Goal: Task Accomplishment & Management: Use online tool/utility

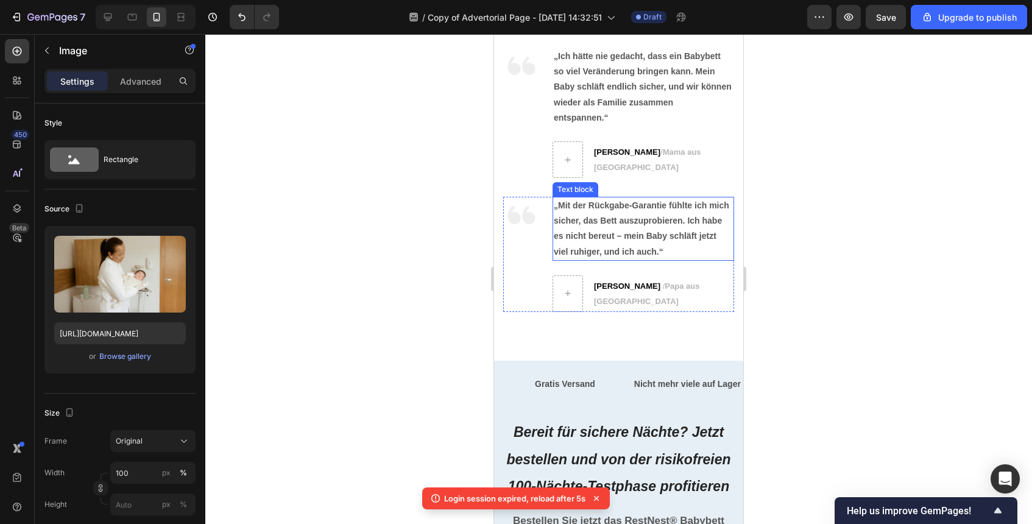
scroll to position [4985, 0]
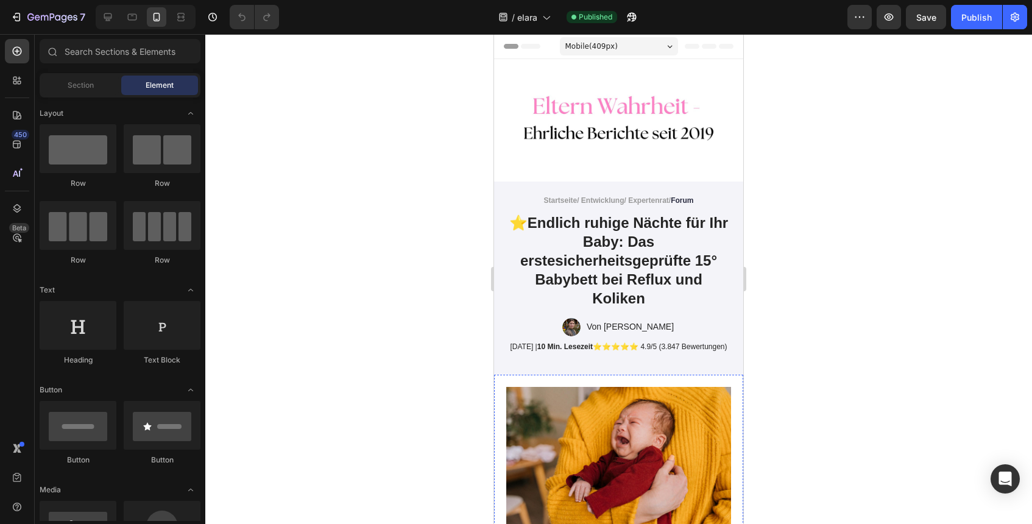
scroll to position [82, 0]
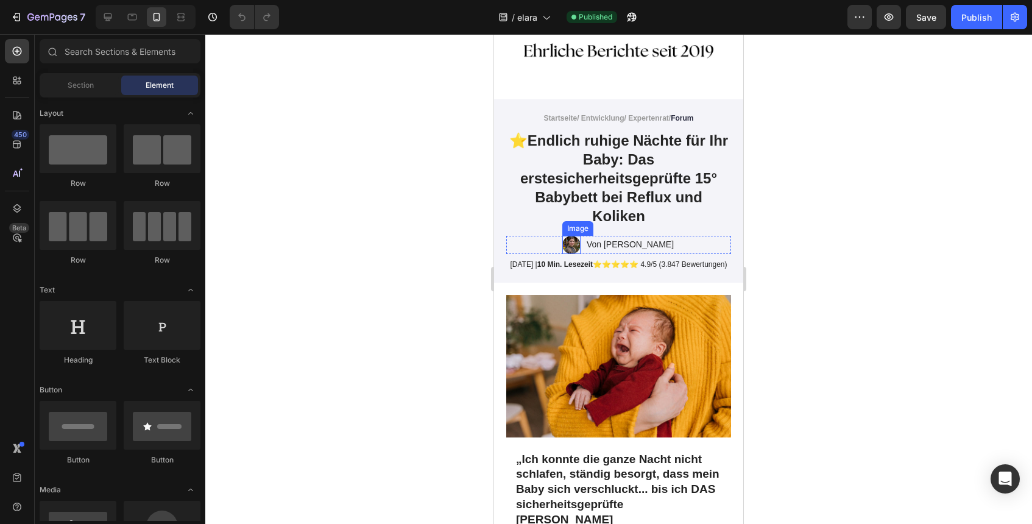
click at [580, 244] on img at bounding box center [571, 245] width 18 height 18
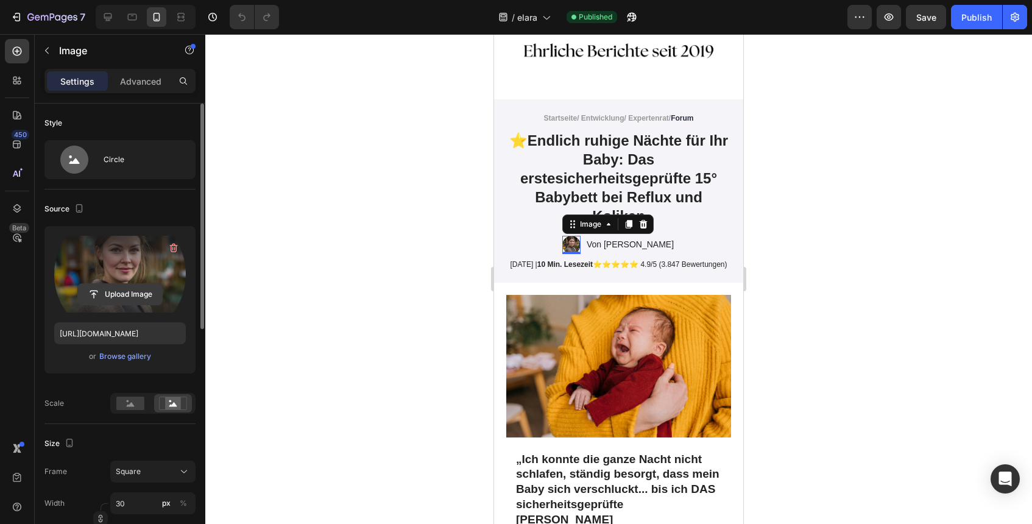
click at [140, 297] on input "file" at bounding box center [120, 294] width 84 height 21
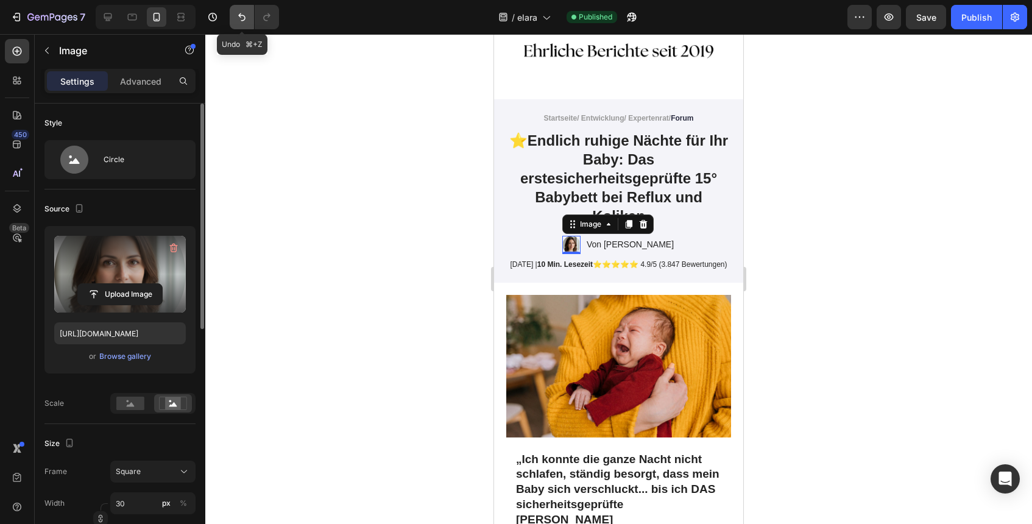
click at [236, 20] on icon "Undo/Redo" at bounding box center [242, 17] width 12 height 12
type input "[URL][DOMAIN_NAME]"
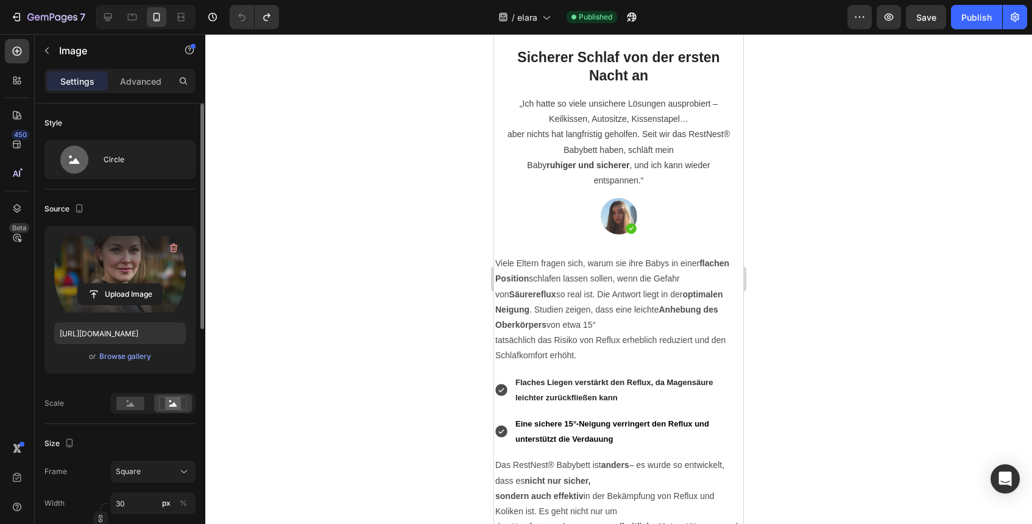
scroll to position [1320, 0]
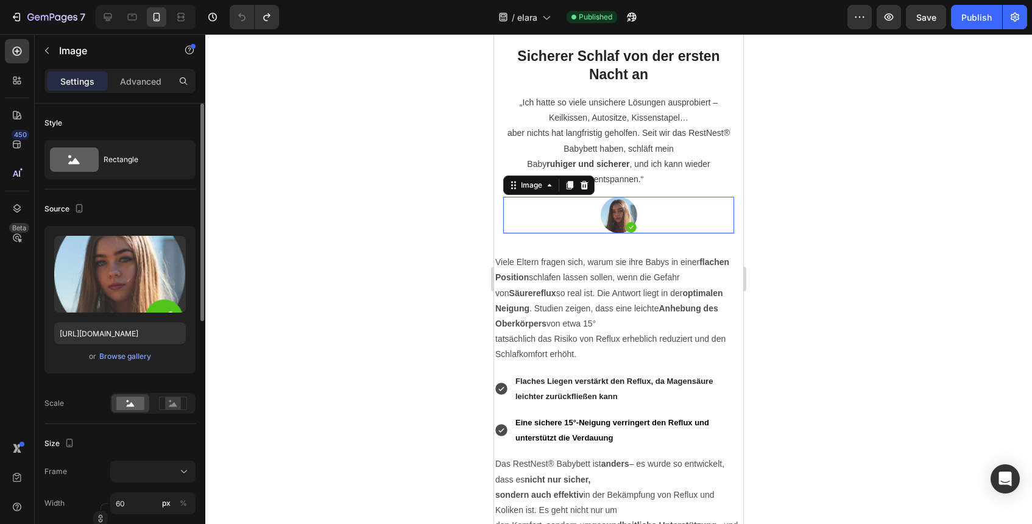
click at [616, 233] on img at bounding box center [618, 215] width 37 height 37
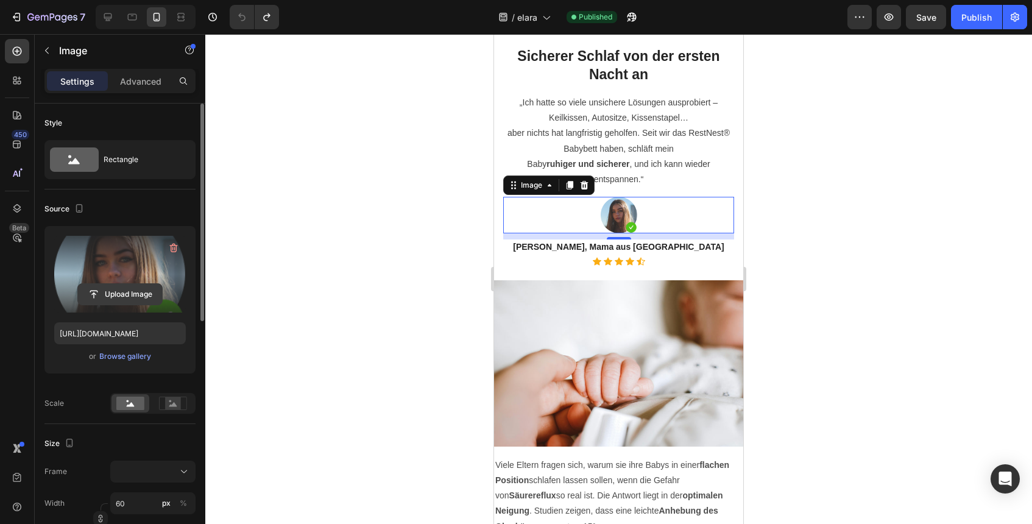
click at [119, 289] on input "file" at bounding box center [120, 294] width 84 height 21
click at [111, 292] on input "file" at bounding box center [120, 294] width 84 height 21
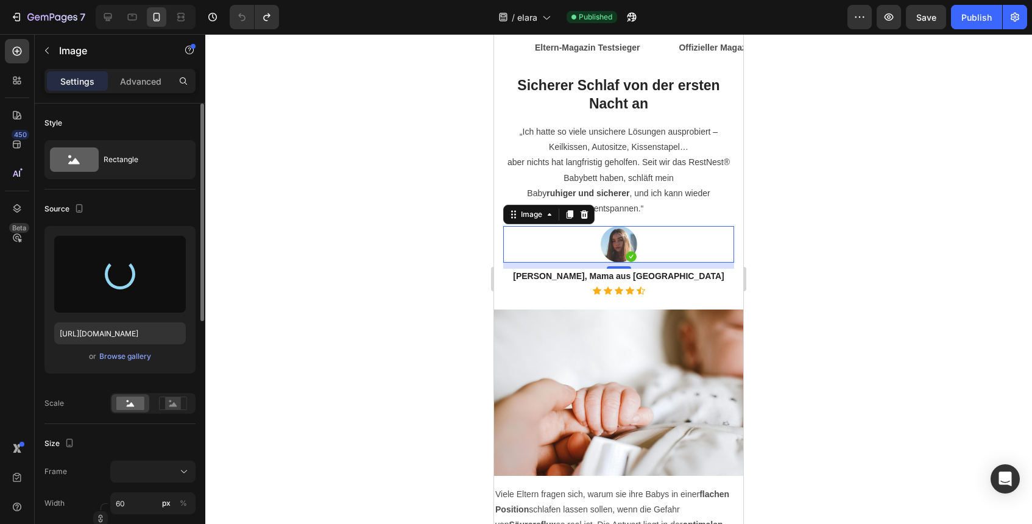
scroll to position [1416, 0]
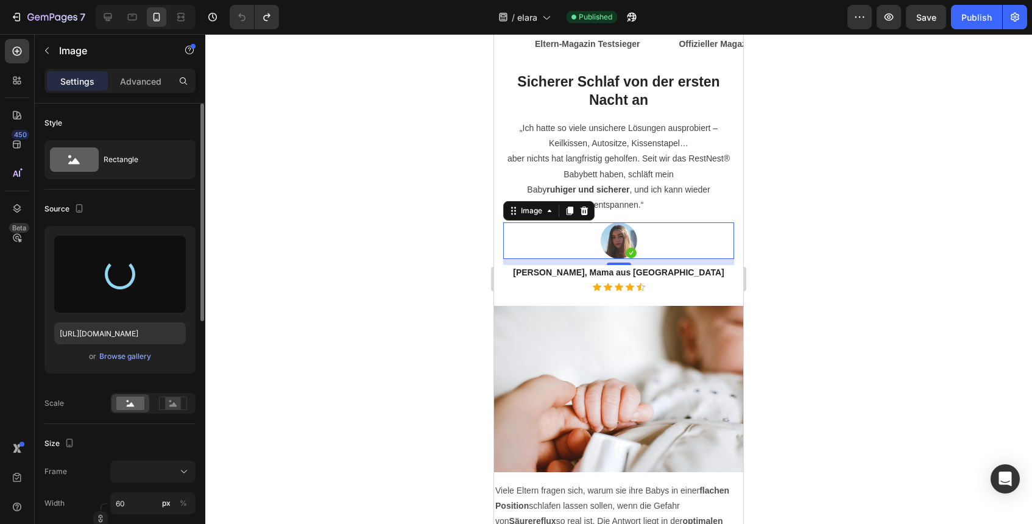
type input "[URL][DOMAIN_NAME]"
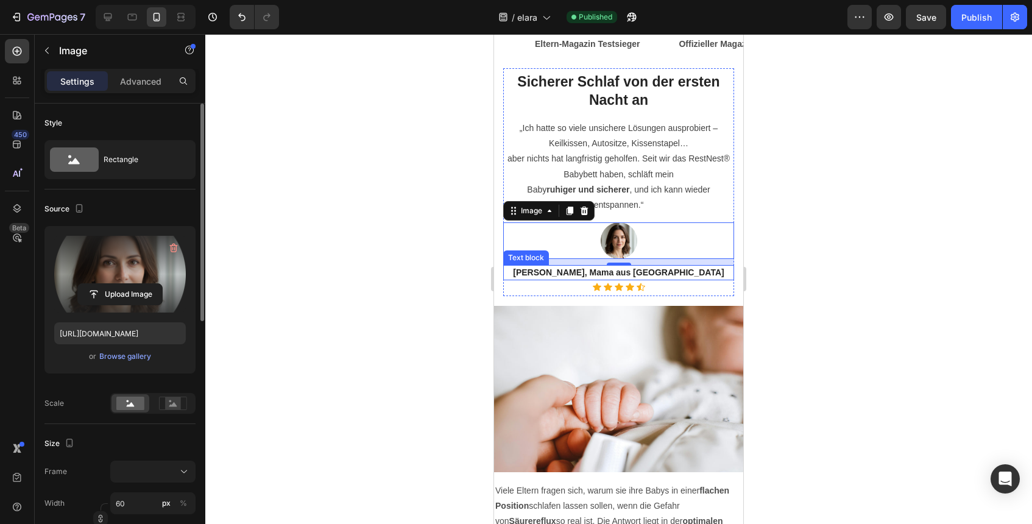
scroll to position [1403, 0]
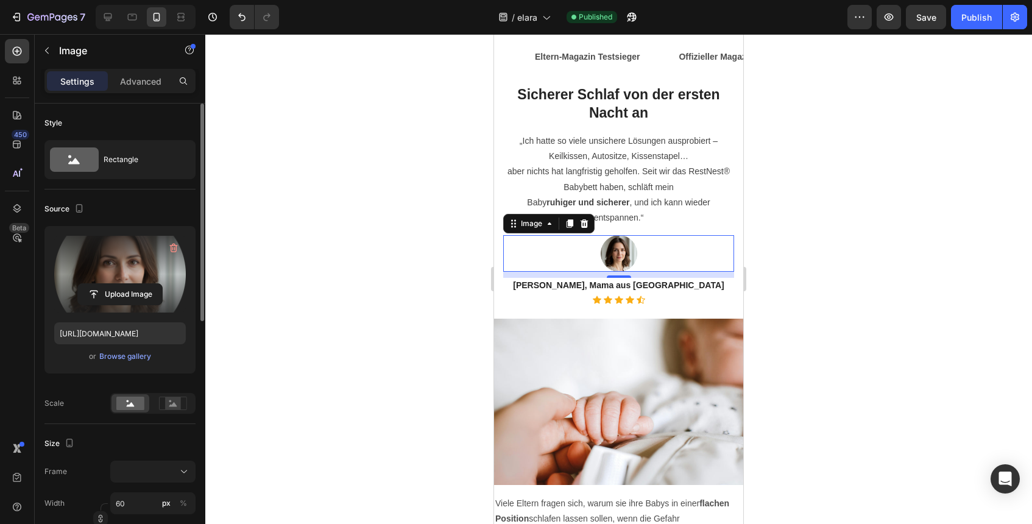
click at [857, 295] on div at bounding box center [618, 279] width 826 height 490
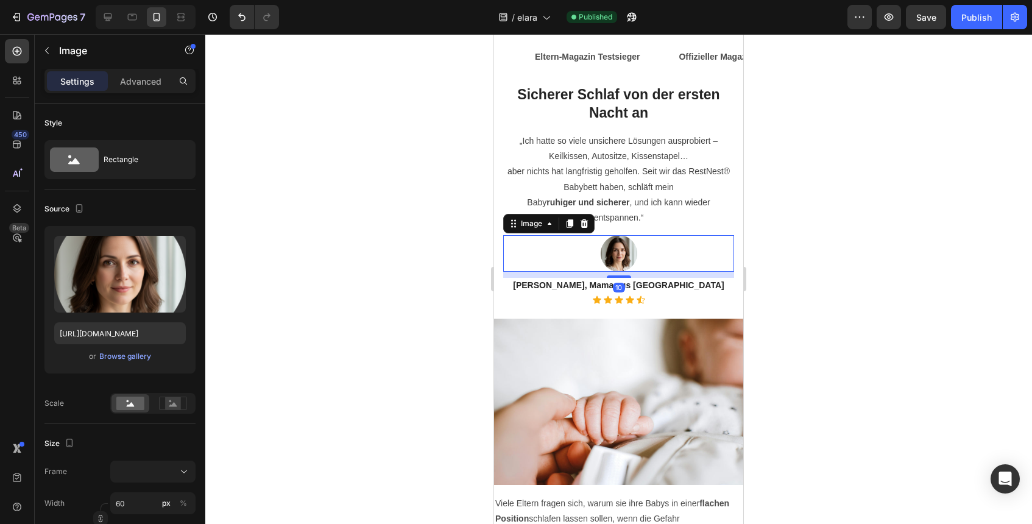
click at [630, 251] on img at bounding box center [618, 253] width 37 height 37
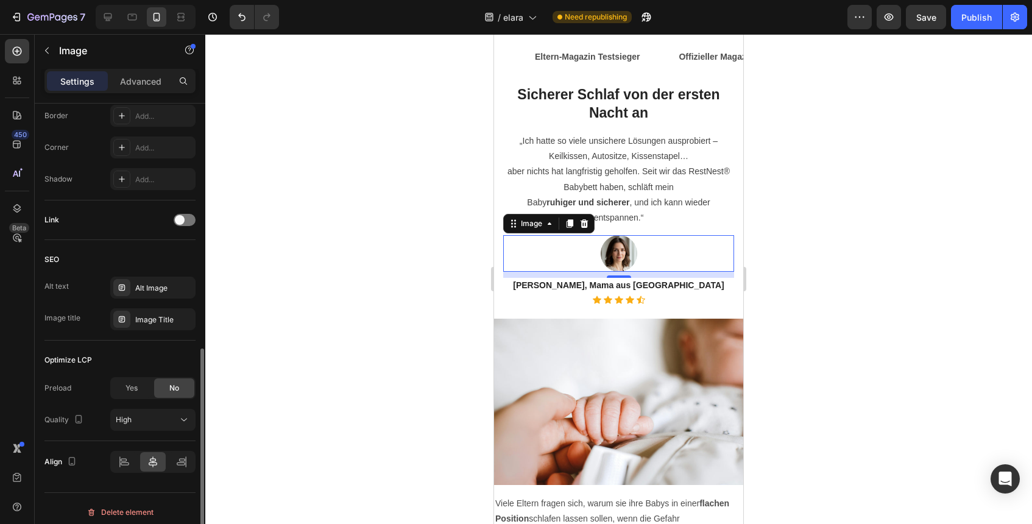
scroll to position [495, 0]
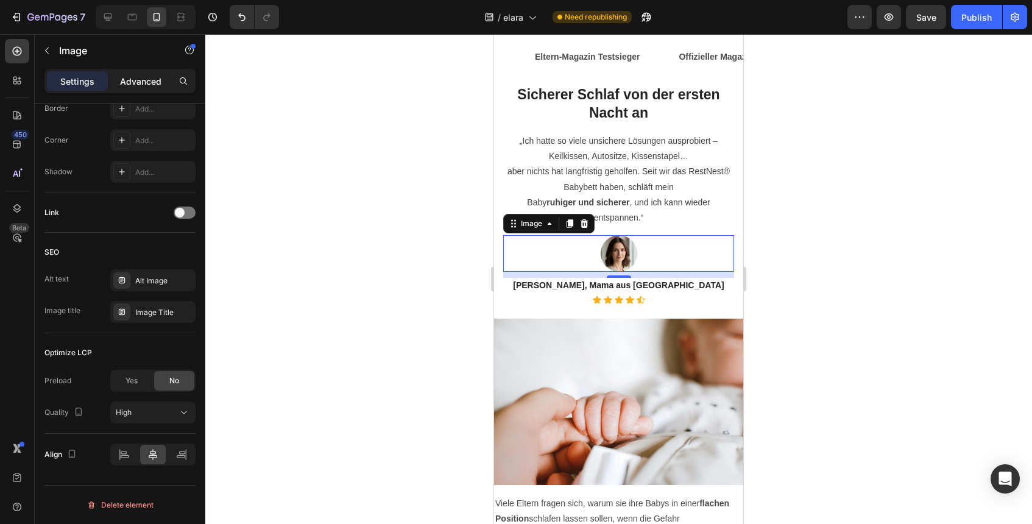
click at [150, 81] on p "Advanced" at bounding box center [140, 81] width 41 height 13
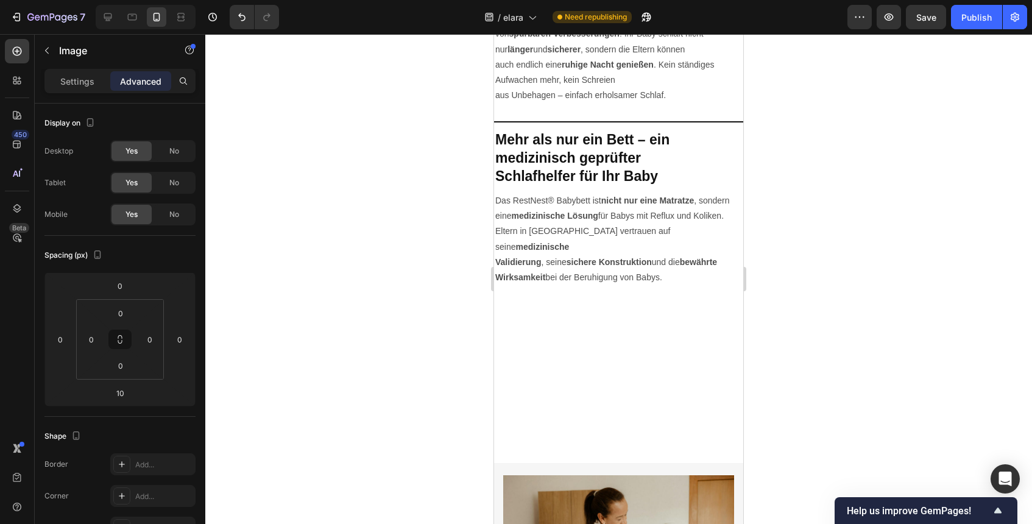
scroll to position [2302, 0]
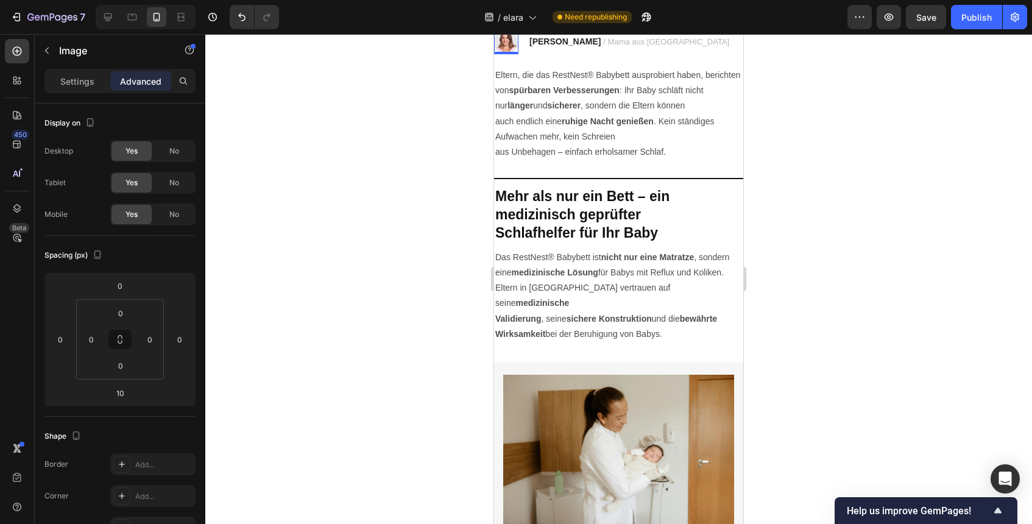
click at [510, 54] on img at bounding box center [506, 42] width 24 height 24
click at [507, 54] on img at bounding box center [506, 42] width 24 height 24
click at [93, 85] on p "Settings" at bounding box center [77, 81] width 34 height 13
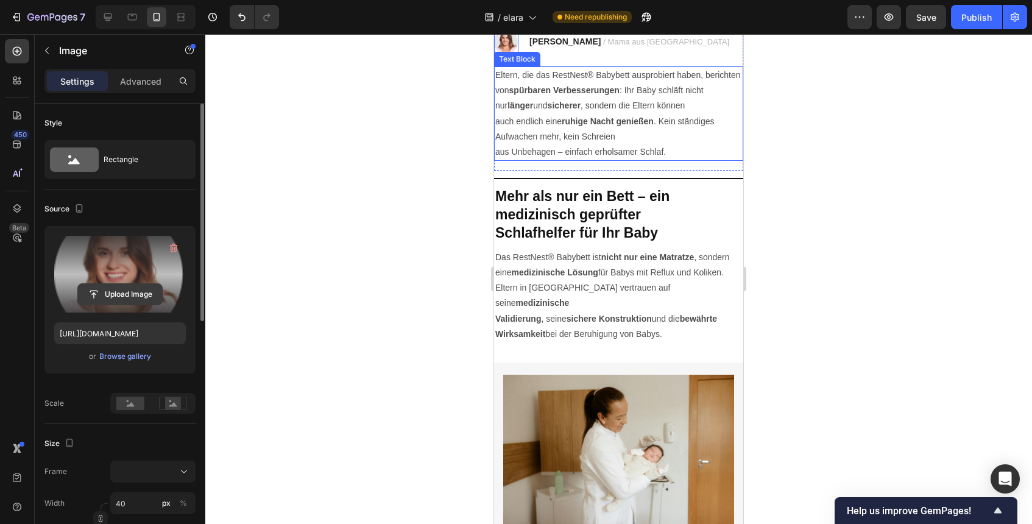
click at [134, 287] on input "file" at bounding box center [120, 294] width 84 height 21
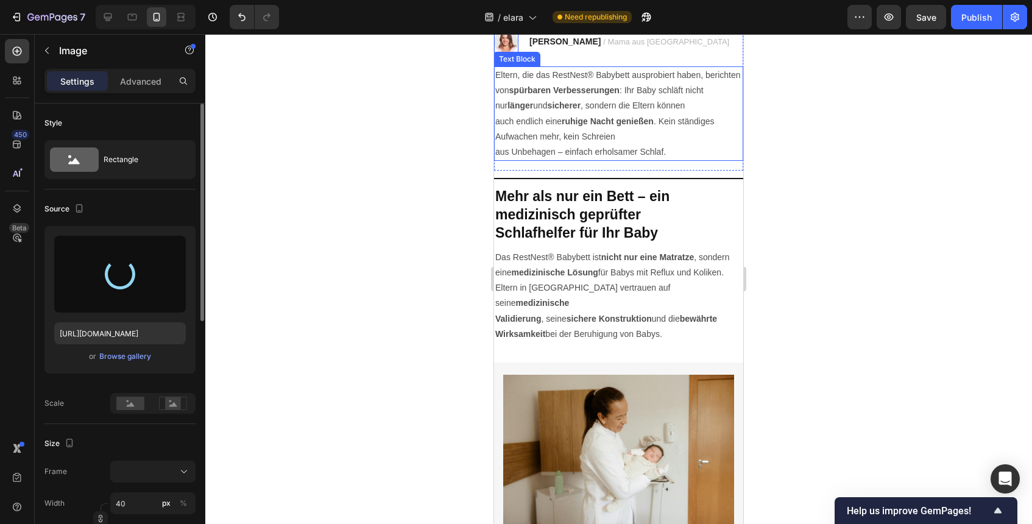
type input "[URL][DOMAIN_NAME]"
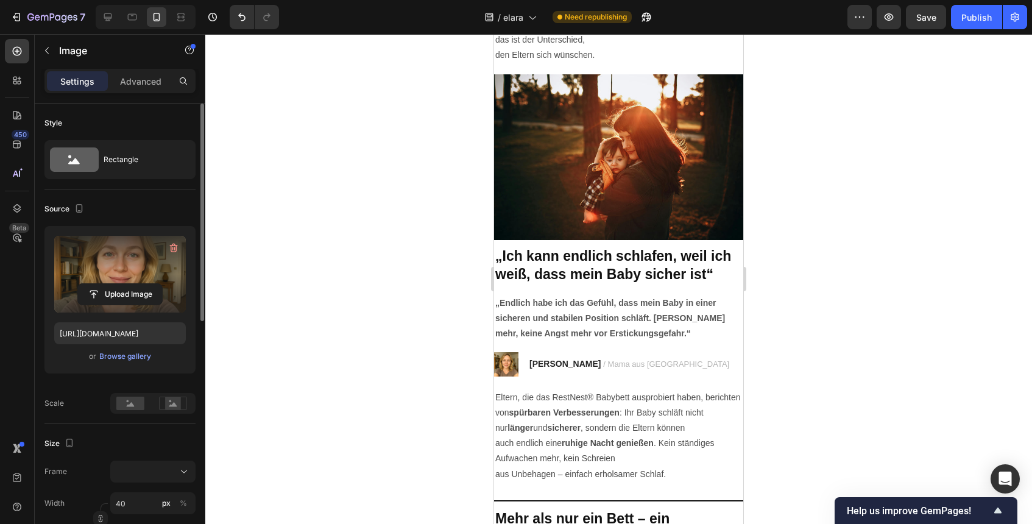
scroll to position [2164, 0]
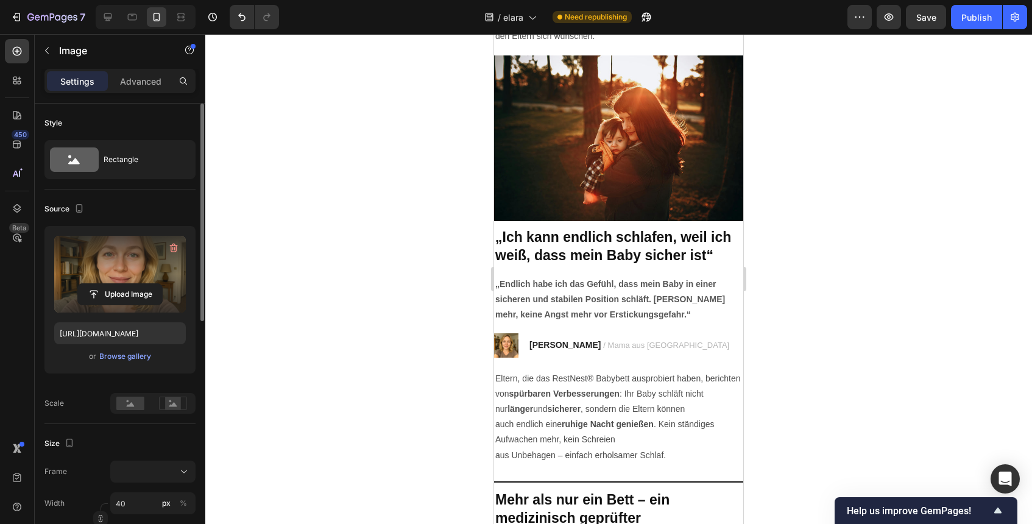
click at [835, 242] on div at bounding box center [618, 279] width 826 height 490
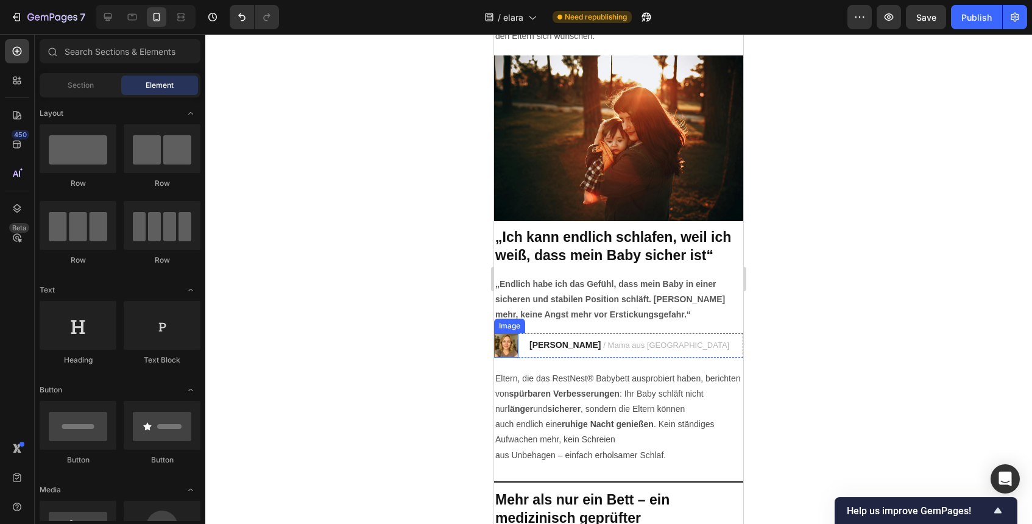
click at [501, 350] on img at bounding box center [506, 345] width 24 height 24
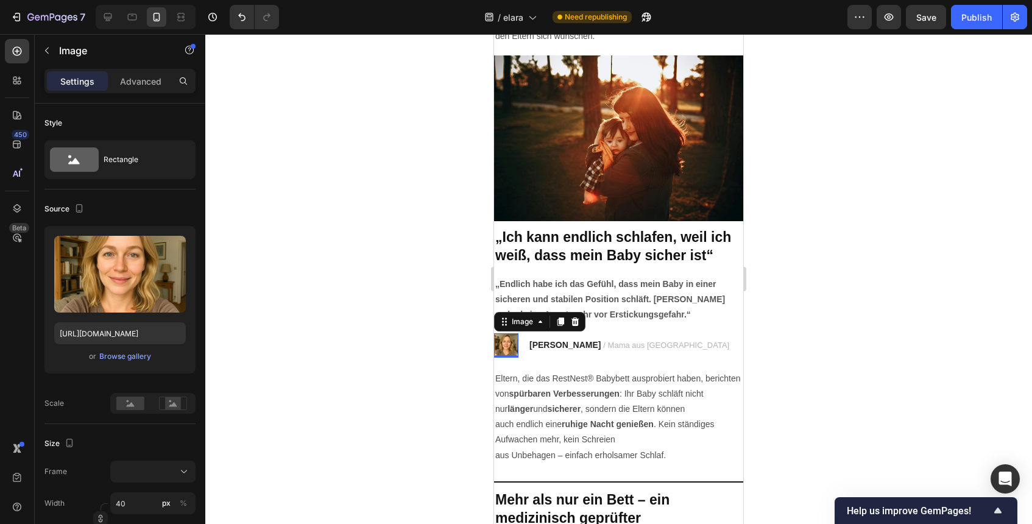
click at [429, 351] on div at bounding box center [618, 279] width 826 height 490
click at [500, 346] on img at bounding box center [506, 345] width 24 height 24
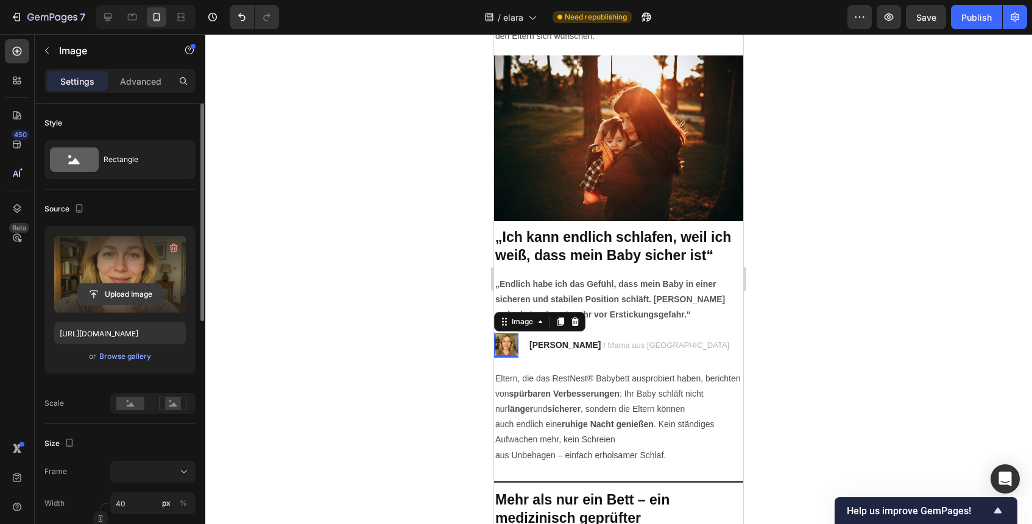
click at [136, 290] on input "file" at bounding box center [120, 294] width 84 height 21
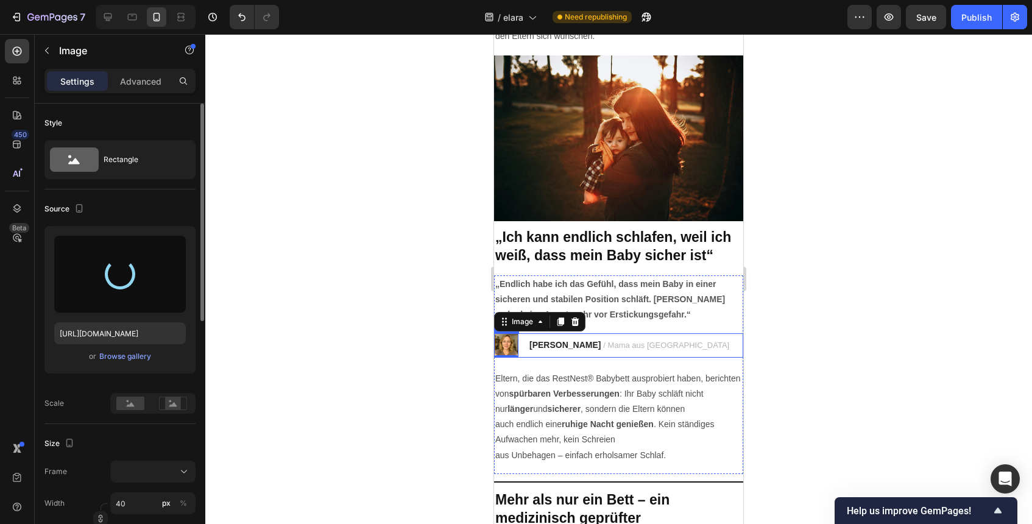
type input "[URL][DOMAIN_NAME]"
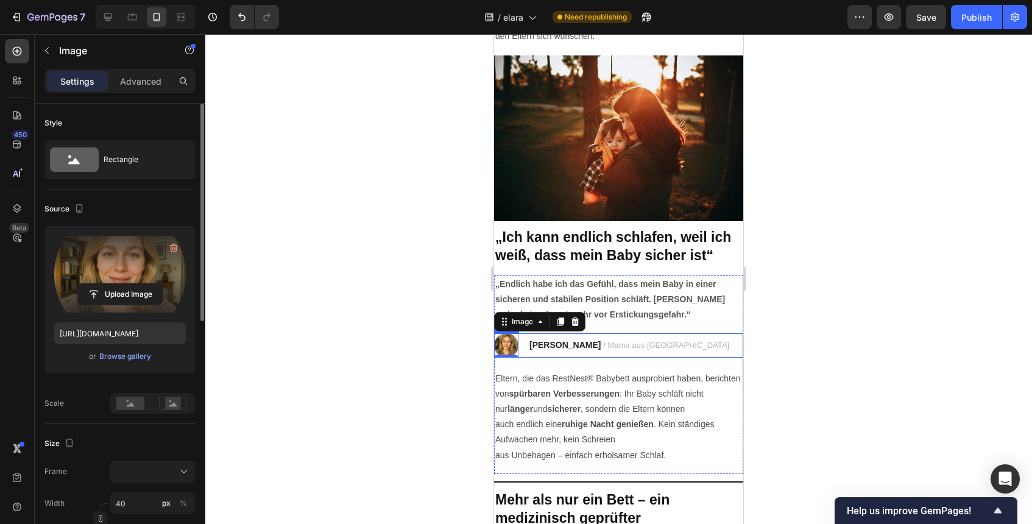
click at [795, 339] on div at bounding box center [618, 279] width 826 height 490
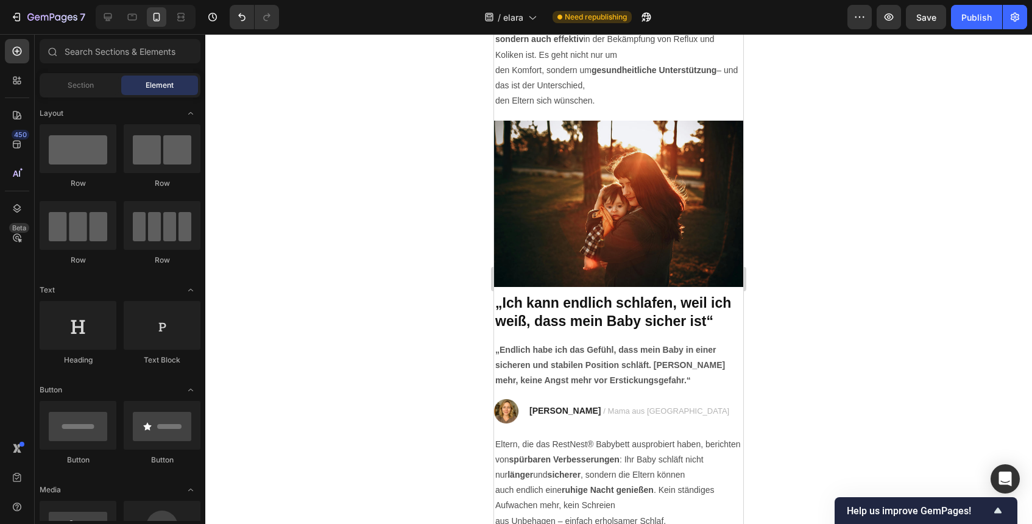
scroll to position [2081, 0]
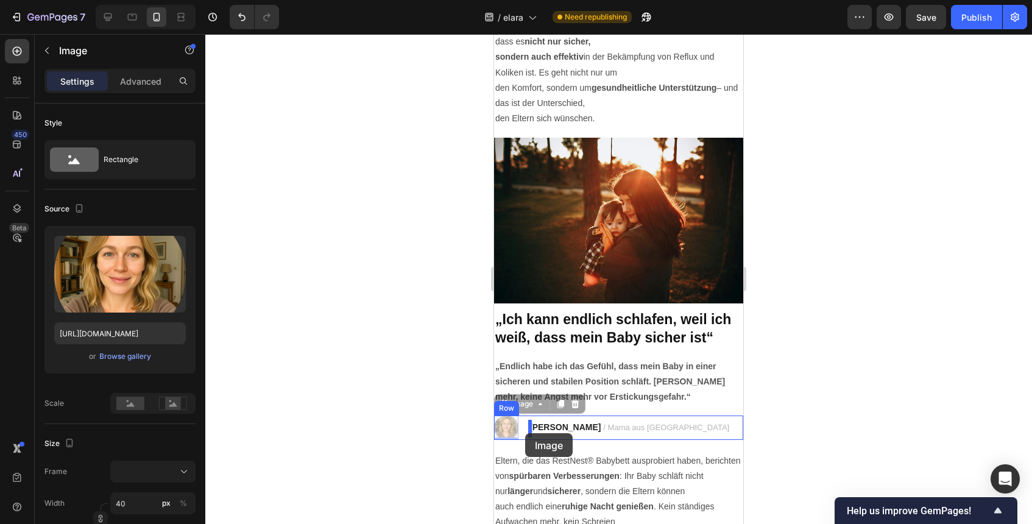
drag, startPoint x: 512, startPoint y: 431, endPoint x: 525, endPoint y: 433, distance: 12.9
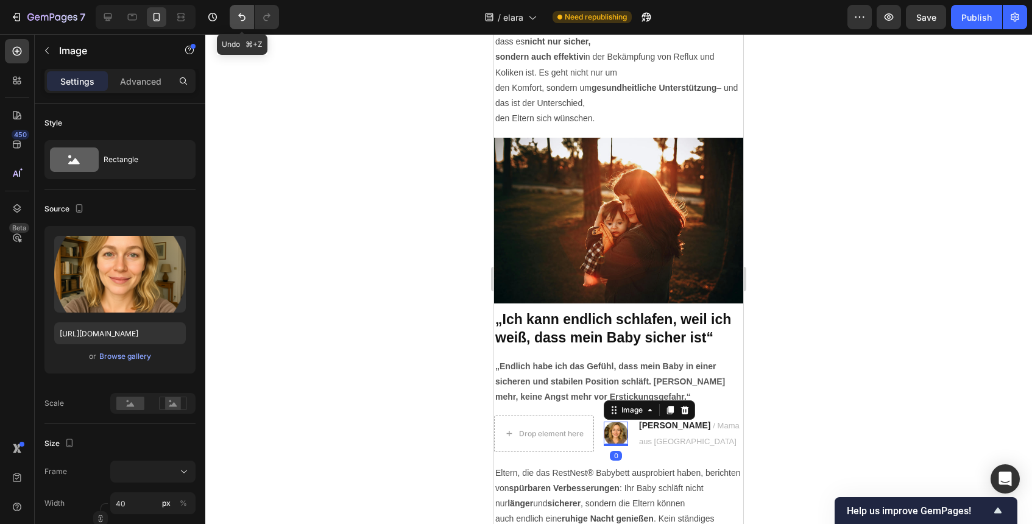
click at [236, 11] on icon "Undo/Redo" at bounding box center [242, 17] width 12 height 12
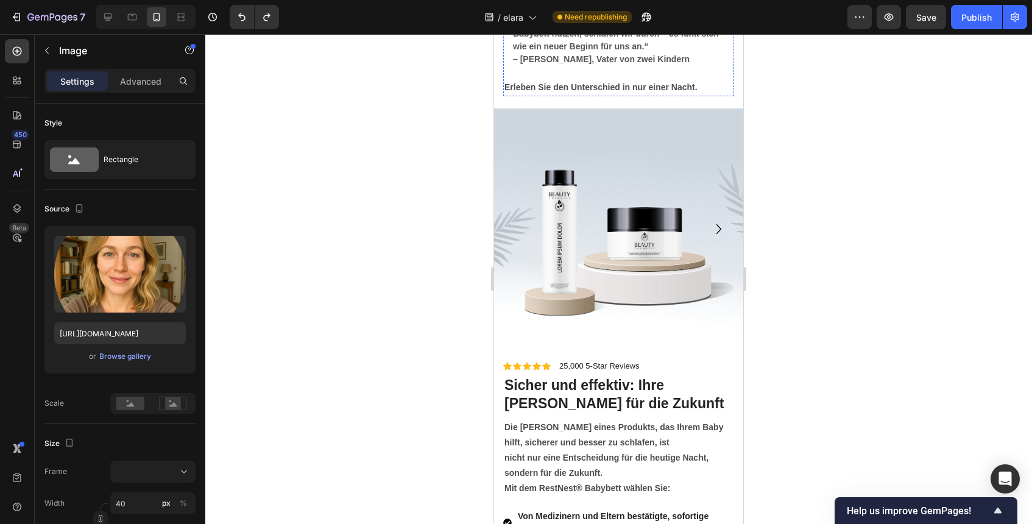
scroll to position [4176, 0]
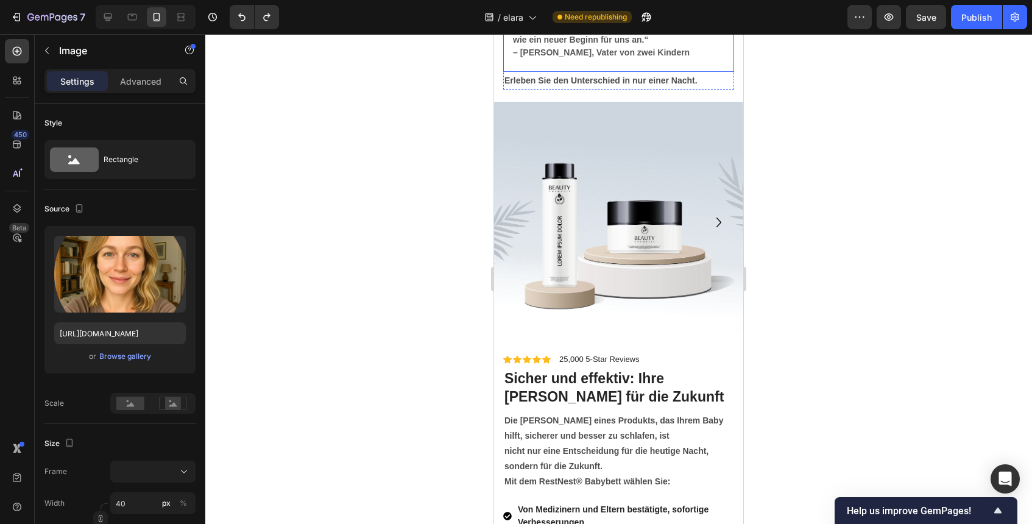
click at [532, 72] on p at bounding box center [618, 65] width 211 height 13
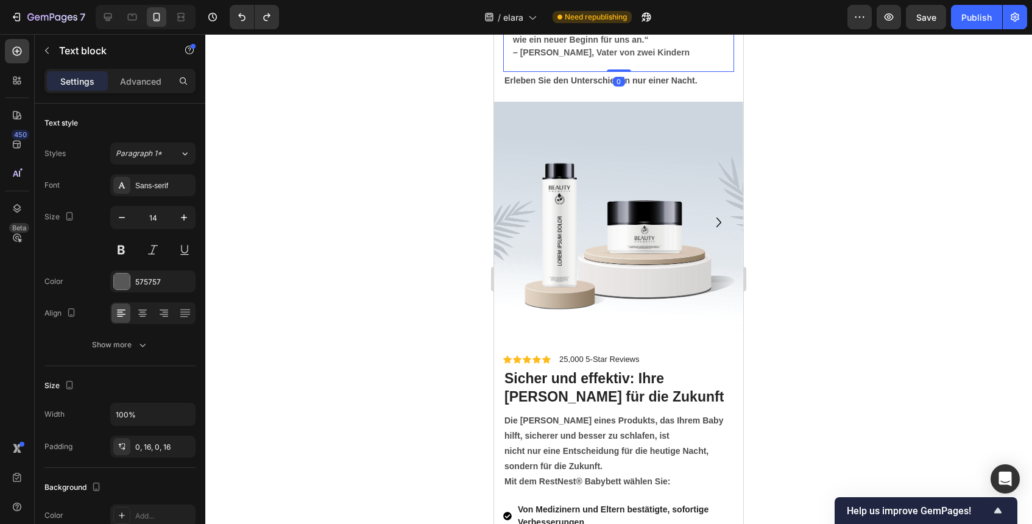
click at [535, 57] on strong "– [PERSON_NAME], Vater von zwei Kindern" at bounding box center [601, 52] width 177 height 10
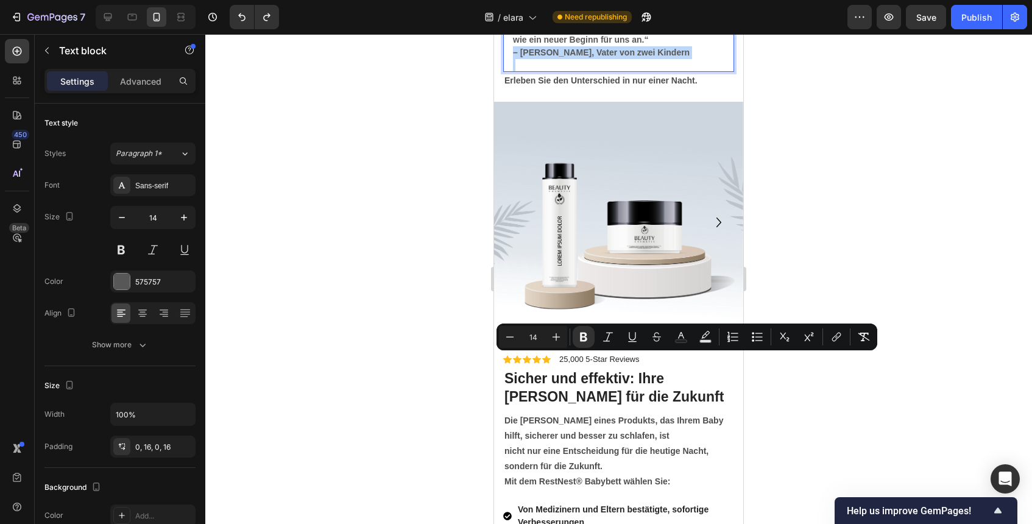
click at [535, 57] on strong "– [PERSON_NAME], Vater von zwei Kindern" at bounding box center [601, 52] width 177 height 10
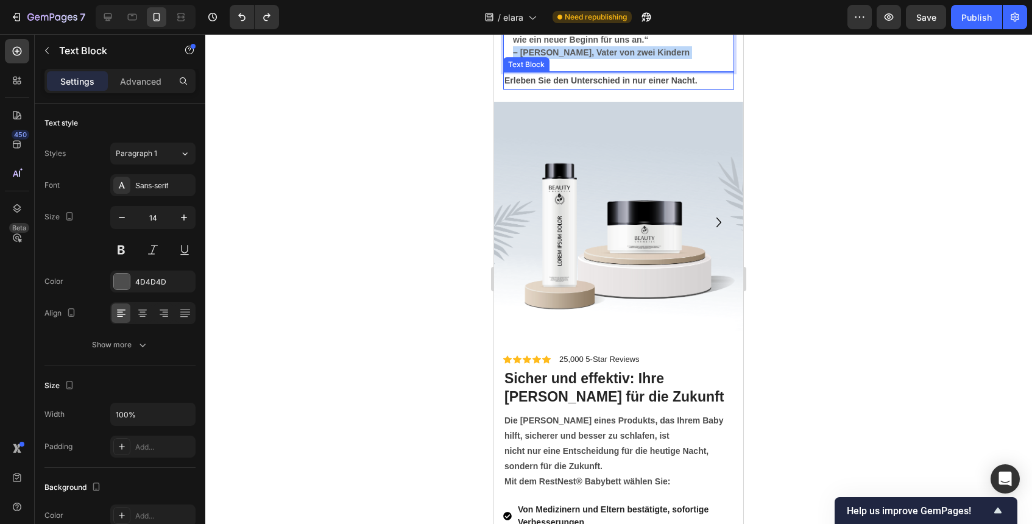
click at [588, 85] on strong "Erleben Sie den Unterschied in nur einer Nacht." at bounding box center [600, 81] width 193 height 10
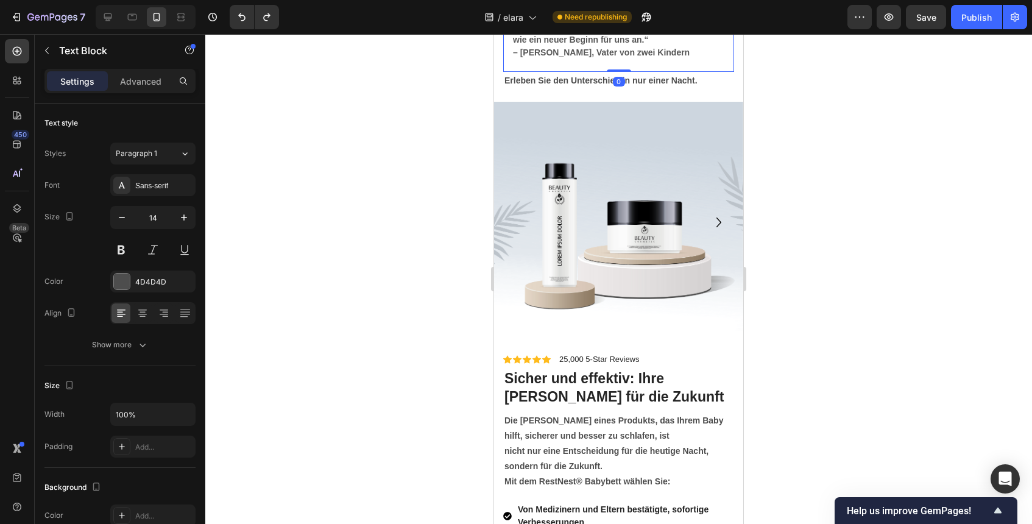
click at [646, 57] on strong "– [PERSON_NAME], Vater von zwei Kindern" at bounding box center [601, 52] width 177 height 10
click at [542, 57] on strong "– [PERSON_NAME], Vater von zwei Kindern" at bounding box center [601, 52] width 177 height 10
click at [549, 57] on strong "– [PERSON_NAME], Vater von zwei Kindern" at bounding box center [601, 52] width 177 height 10
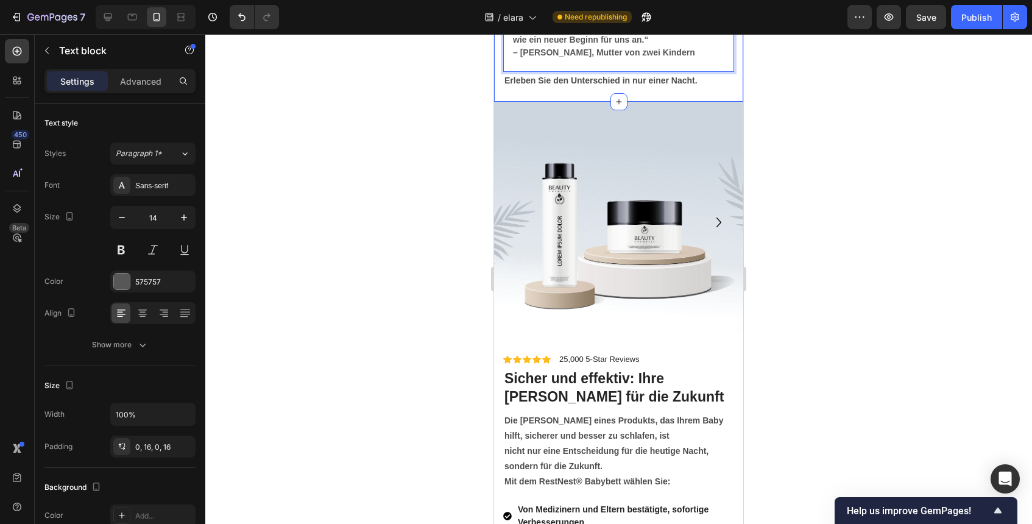
click at [768, 333] on div at bounding box center [618, 279] width 826 height 490
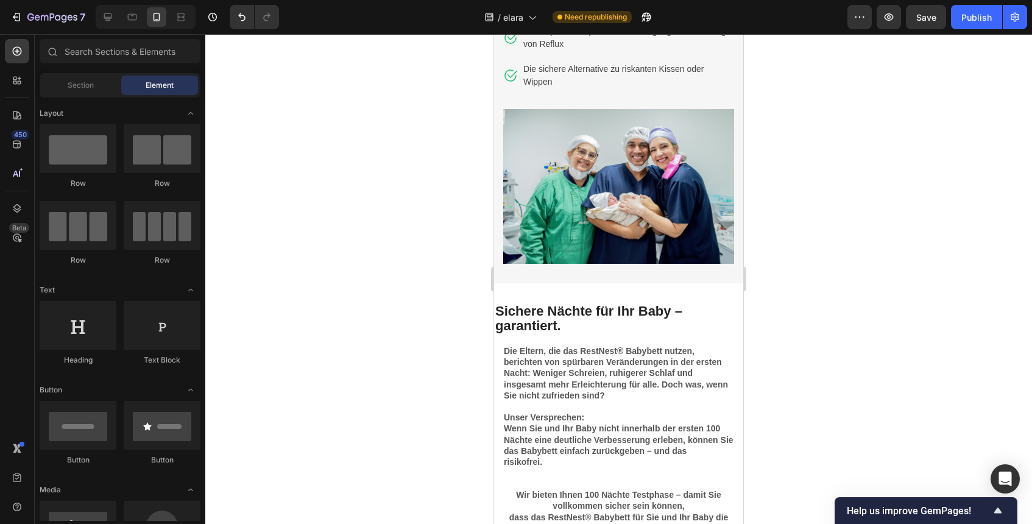
scroll to position [3200, 0]
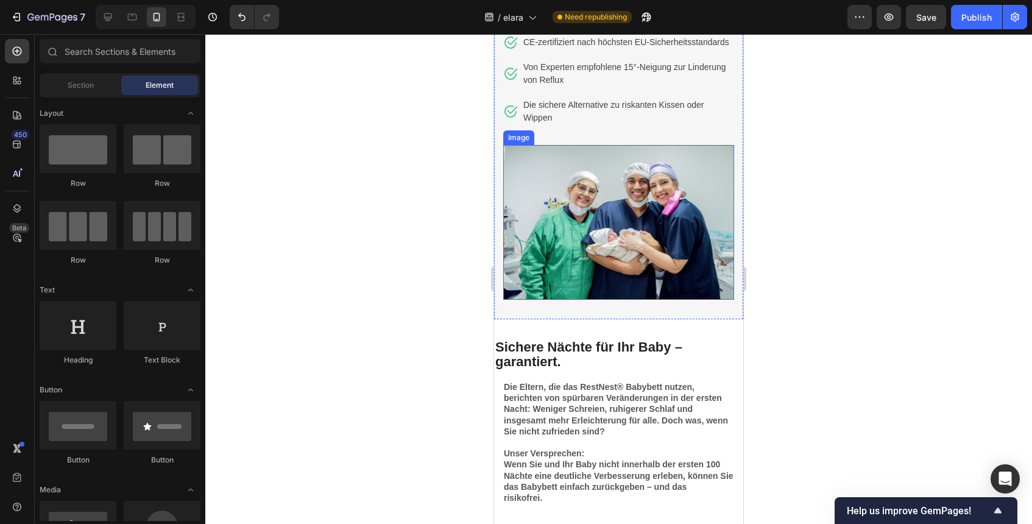
click at [614, 264] on img at bounding box center [618, 222] width 231 height 154
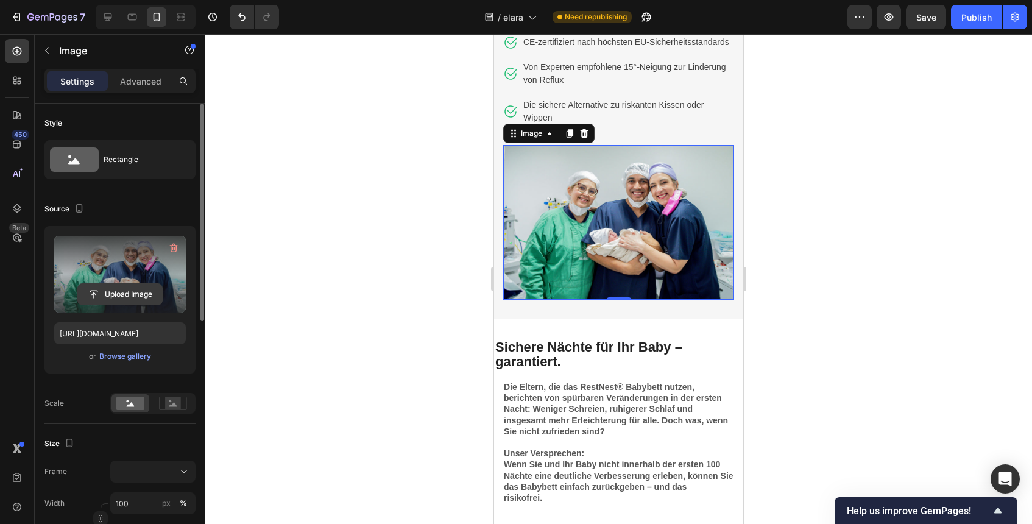
click at [144, 284] on input "file" at bounding box center [120, 294] width 84 height 21
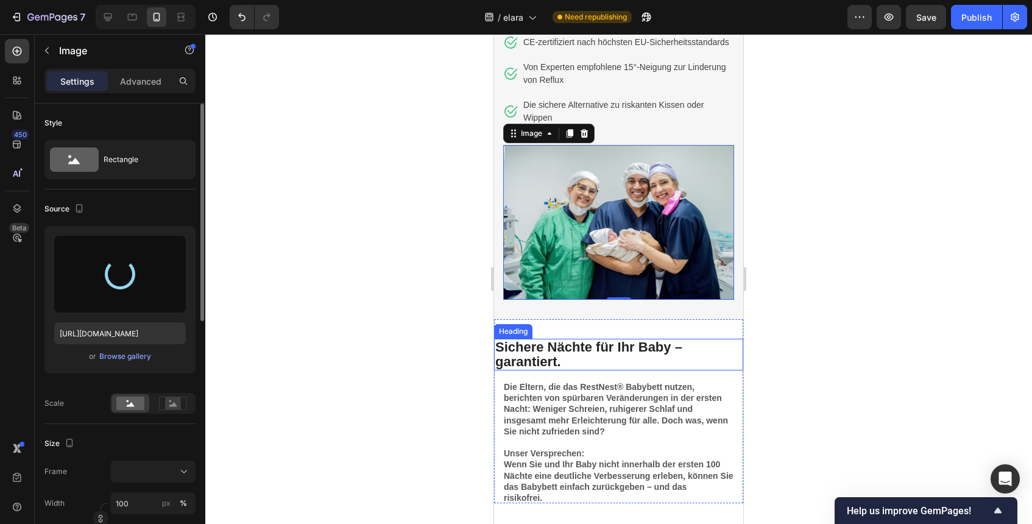
type input "[URL][DOMAIN_NAME]"
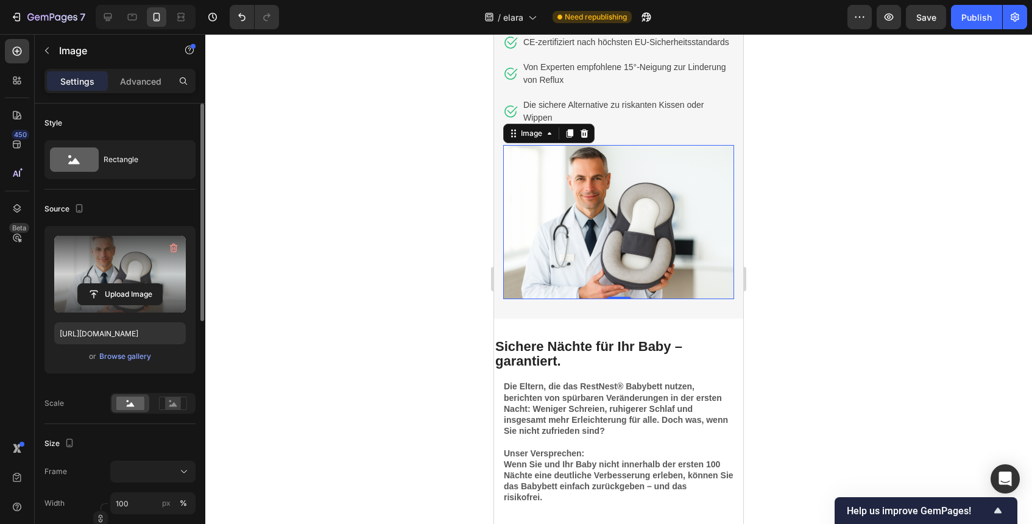
click at [852, 239] on div at bounding box center [618, 279] width 826 height 490
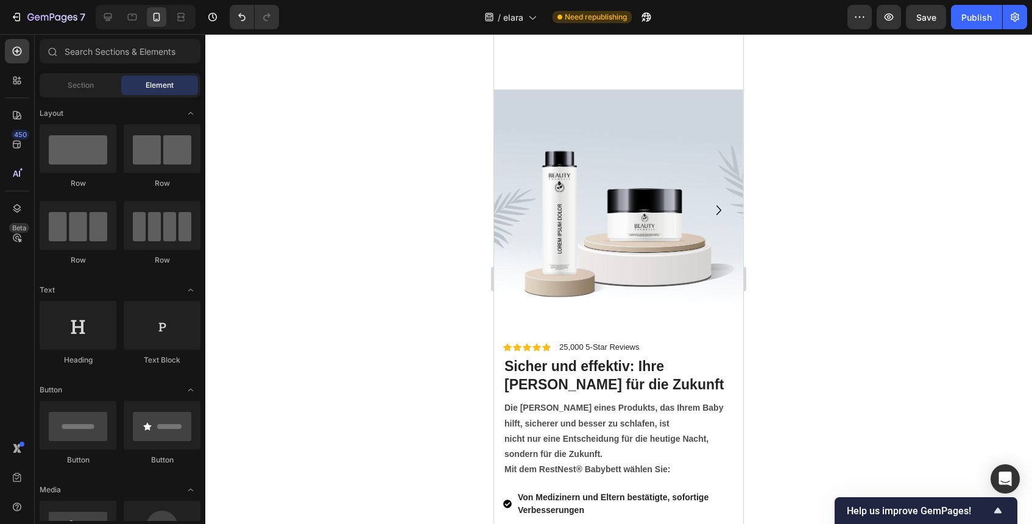
scroll to position [4481, 0]
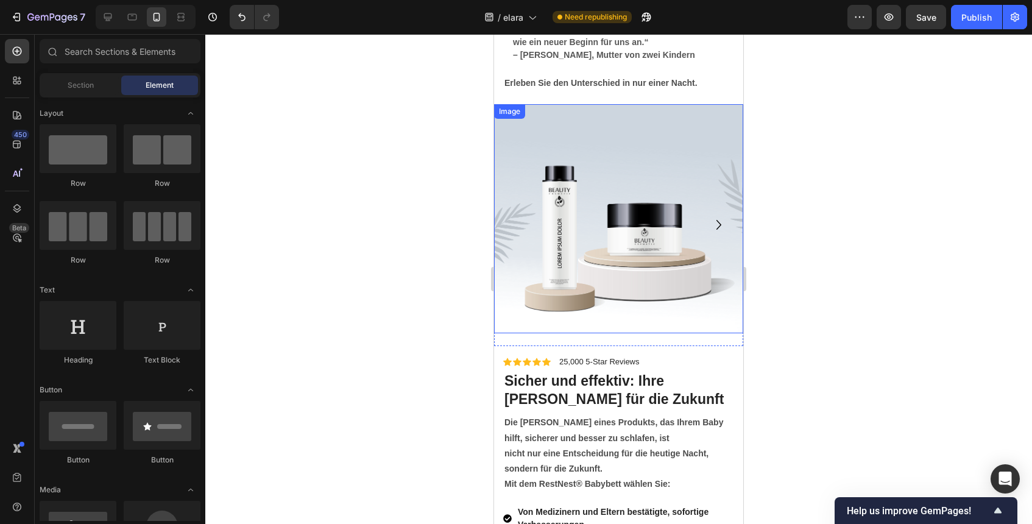
click at [597, 257] on img at bounding box center [618, 218] width 249 height 229
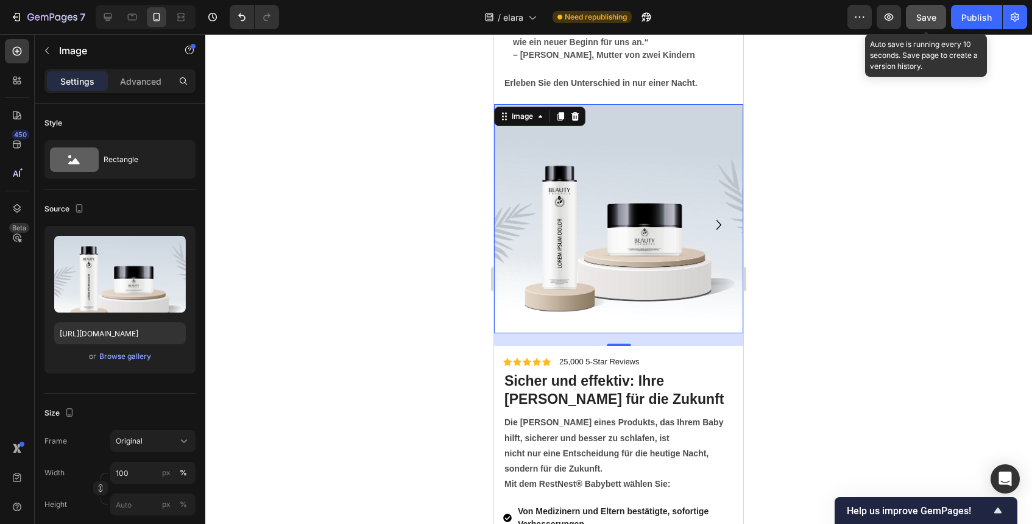
click at [918, 24] on button "Save" at bounding box center [926, 17] width 40 height 24
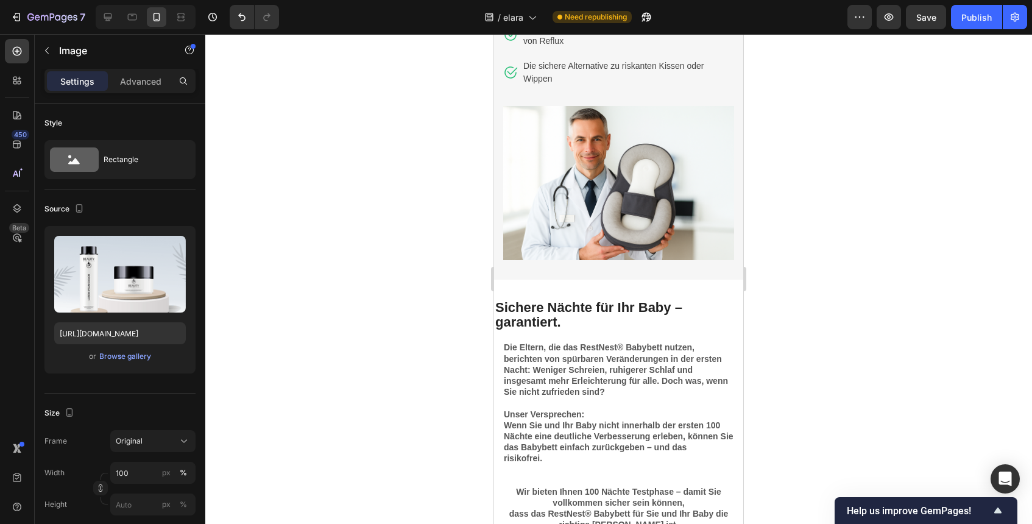
scroll to position [3173, 0]
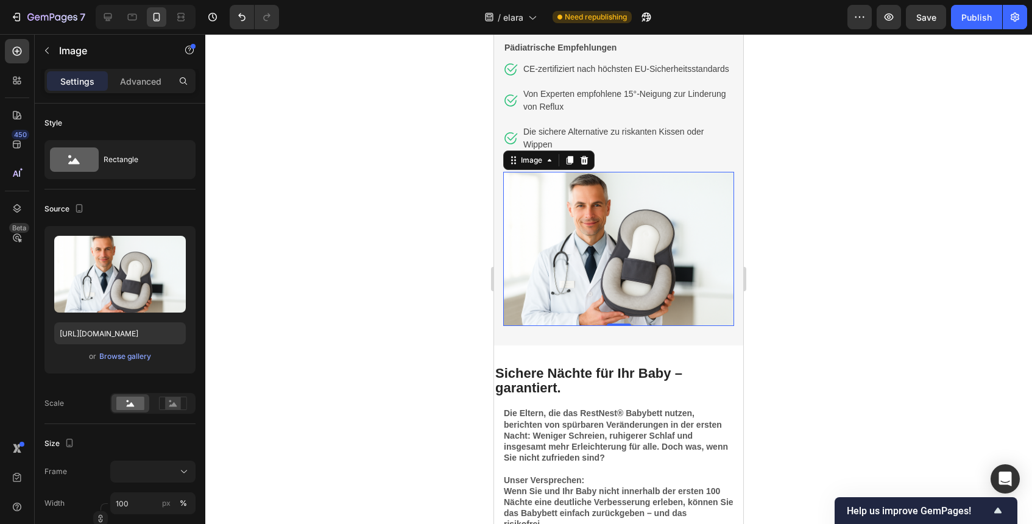
click at [603, 312] on img at bounding box center [618, 249] width 231 height 154
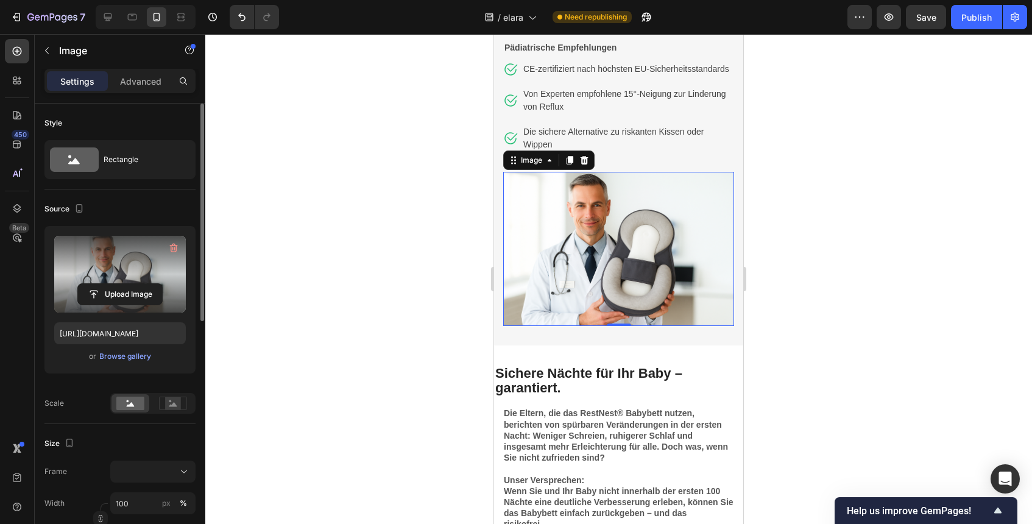
click at [132, 270] on label at bounding box center [120, 274] width 132 height 77
click at [132, 284] on input "file" at bounding box center [120, 294] width 84 height 21
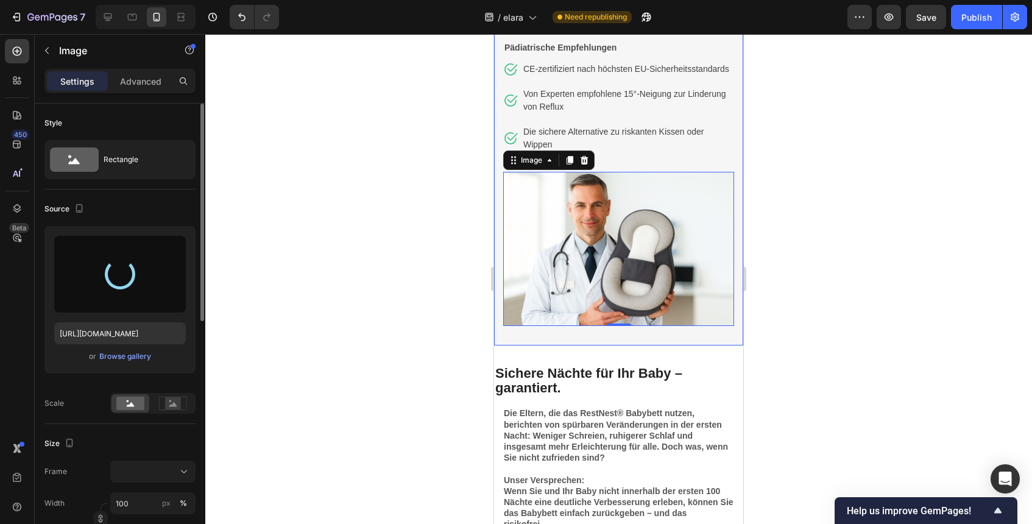
type input "[URL][DOMAIN_NAME]"
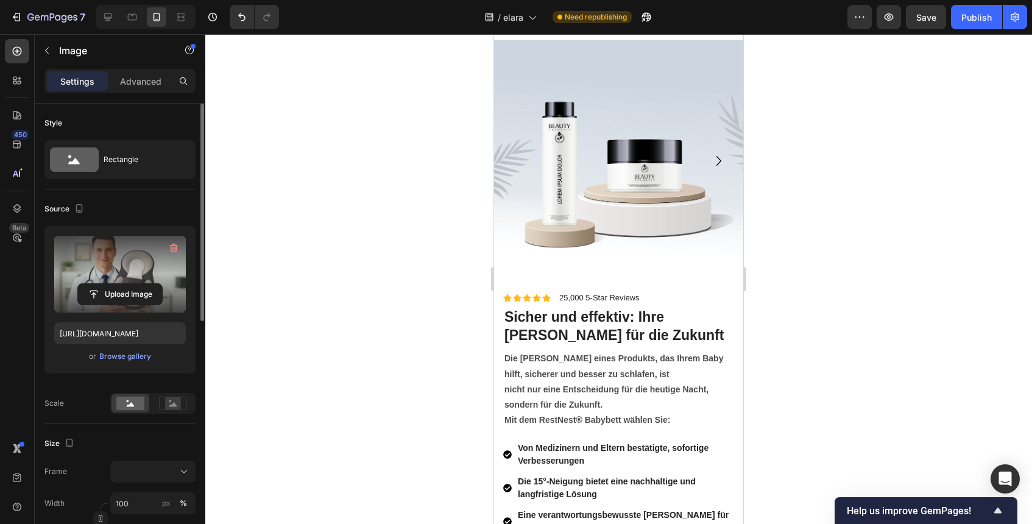
scroll to position [4473, 0]
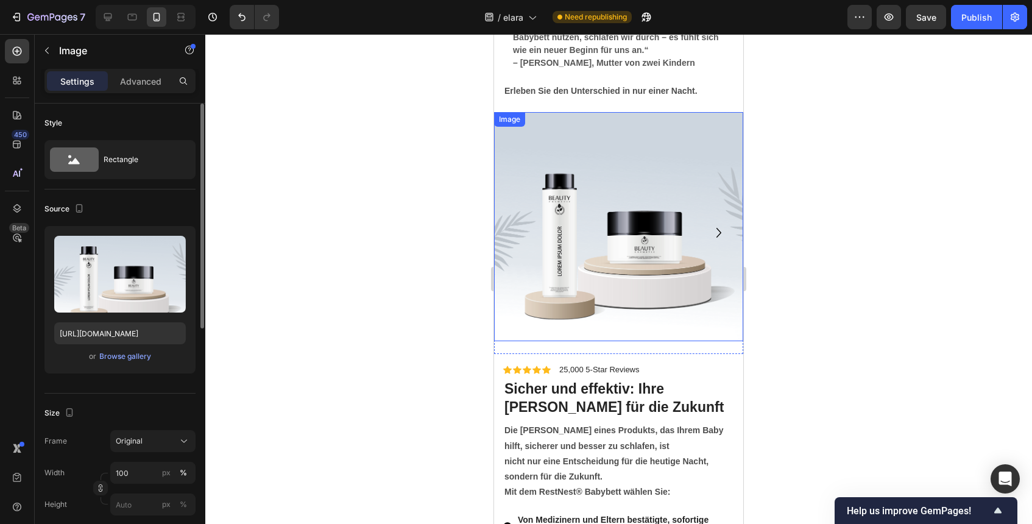
click at [635, 278] on img at bounding box center [618, 226] width 249 height 229
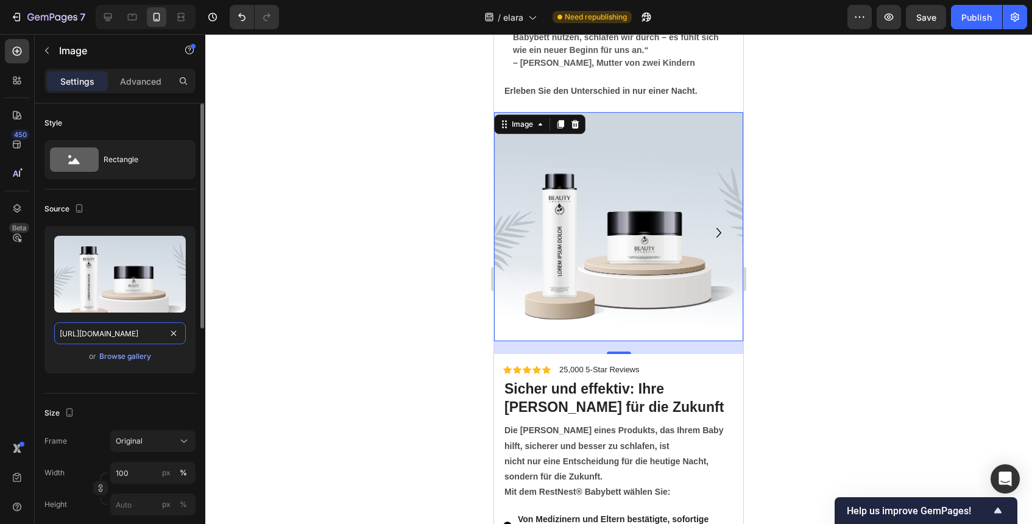
click at [128, 331] on input "[URL][DOMAIN_NAME]" at bounding box center [120, 333] width 132 height 22
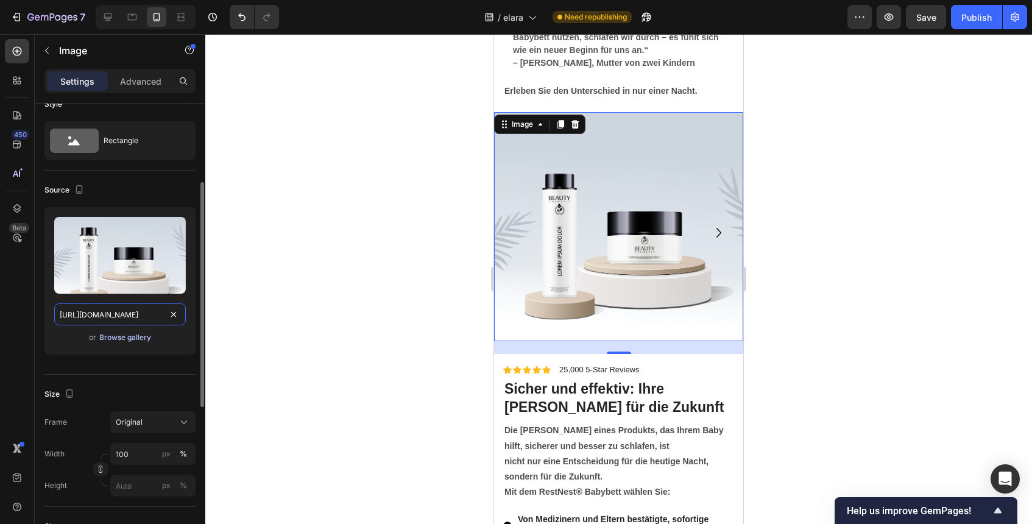
scroll to position [0, 0]
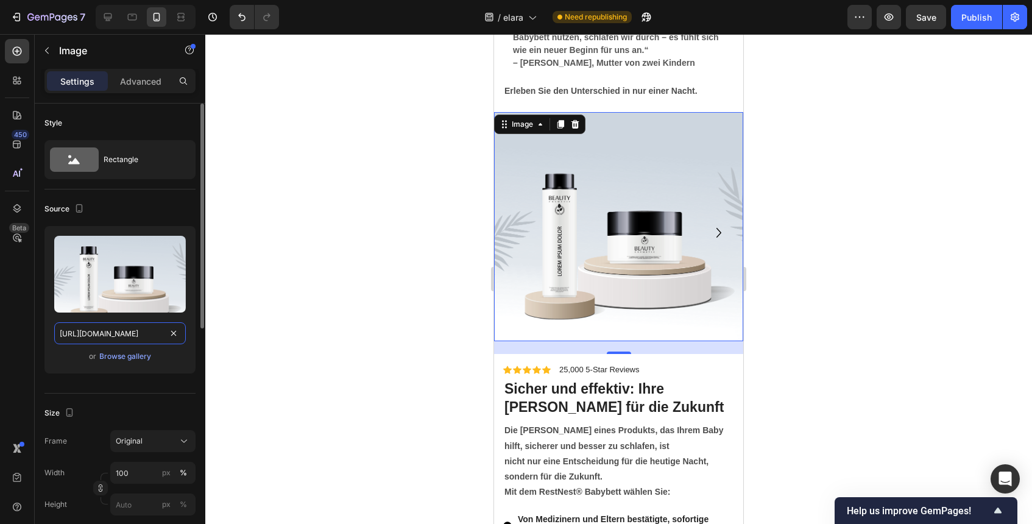
click at [127, 336] on input "[URL][DOMAIN_NAME]" at bounding box center [120, 333] width 132 height 22
click at [143, 354] on div "Browse gallery" at bounding box center [125, 356] width 52 height 11
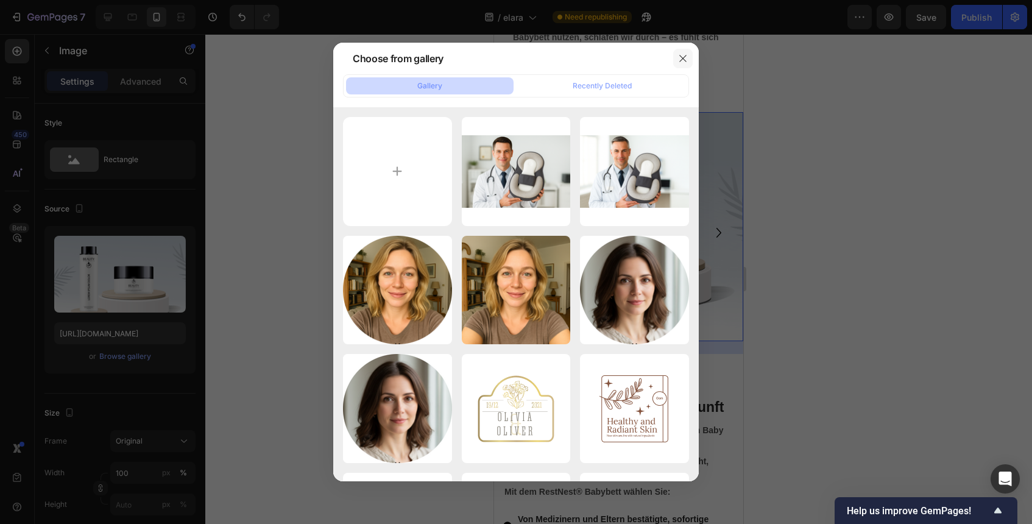
click at [678, 63] on icon "button" at bounding box center [683, 59] width 10 height 10
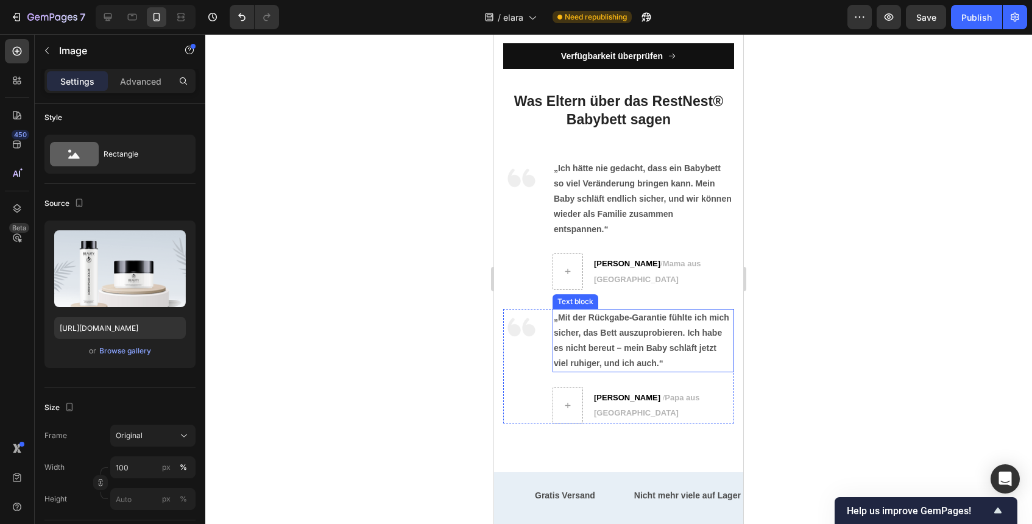
scroll to position [5045, 0]
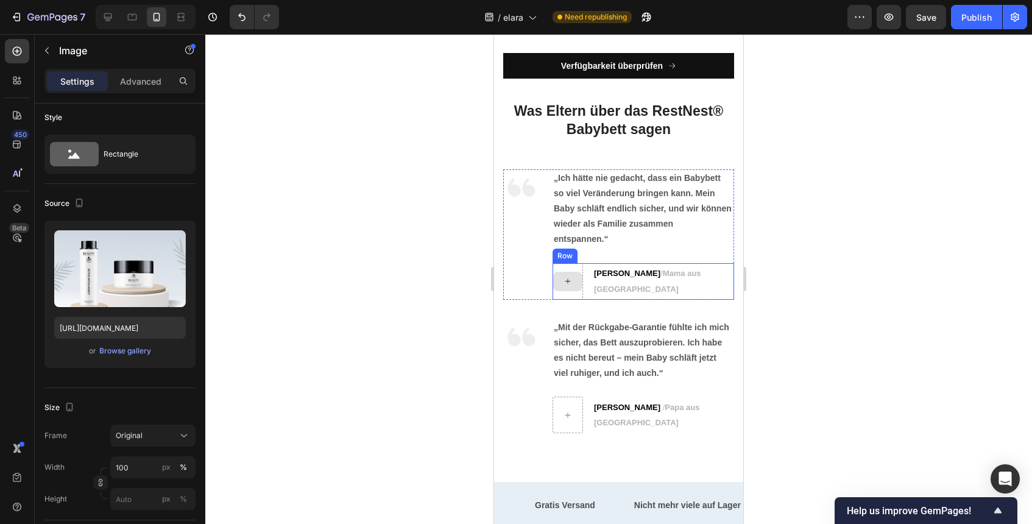
click at [575, 283] on div at bounding box center [567, 281] width 29 height 19
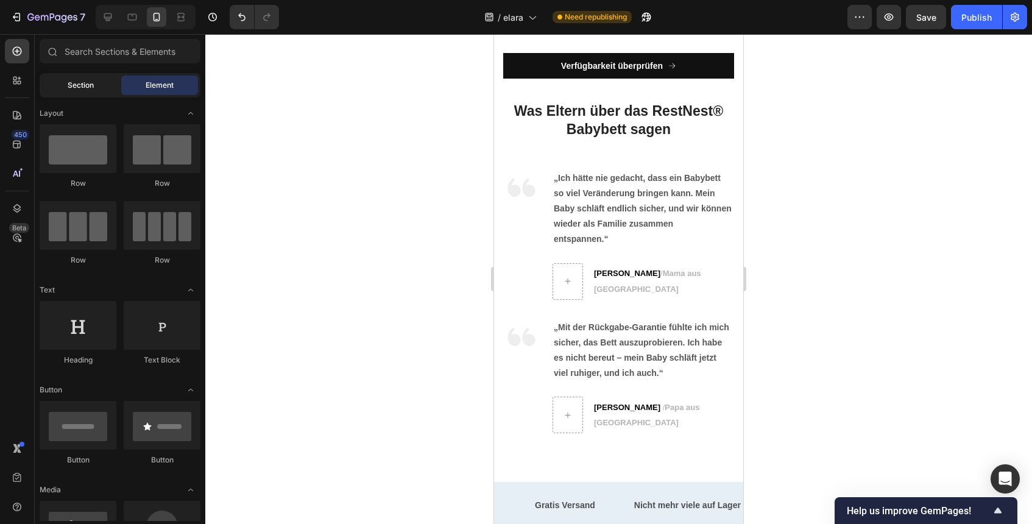
click at [102, 91] on div "Section" at bounding box center [80, 85] width 77 height 19
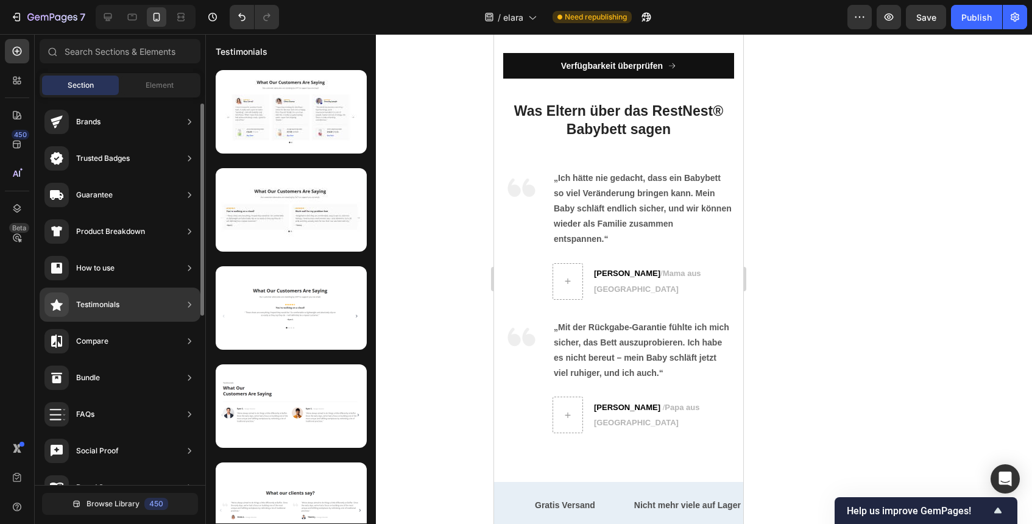
scroll to position [0, 0]
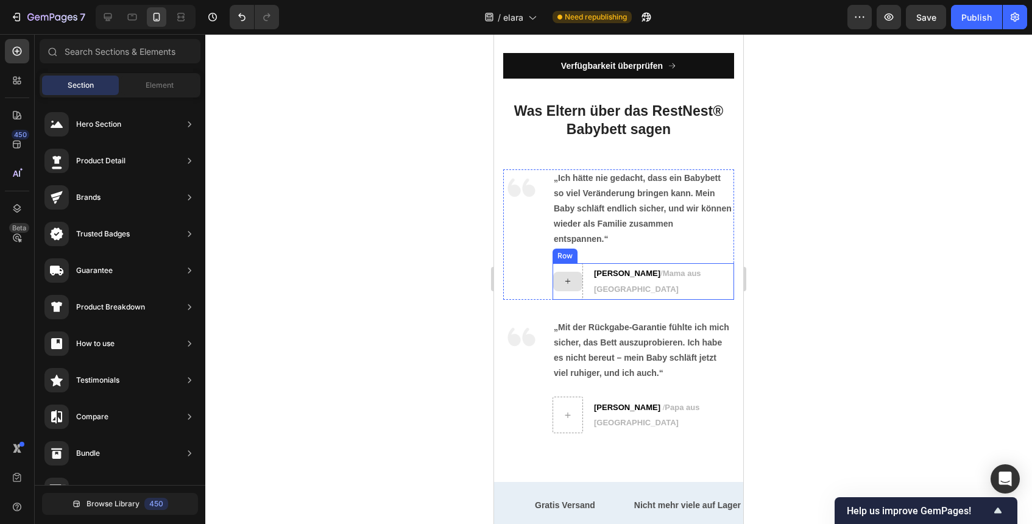
click at [567, 280] on icon at bounding box center [568, 281] width 10 height 10
click at [144, 97] on div "Section Element" at bounding box center [120, 85] width 161 height 24
click at [146, 97] on div "Section Element" at bounding box center [120, 85] width 161 height 24
click at [443, 208] on div at bounding box center [618, 279] width 826 height 490
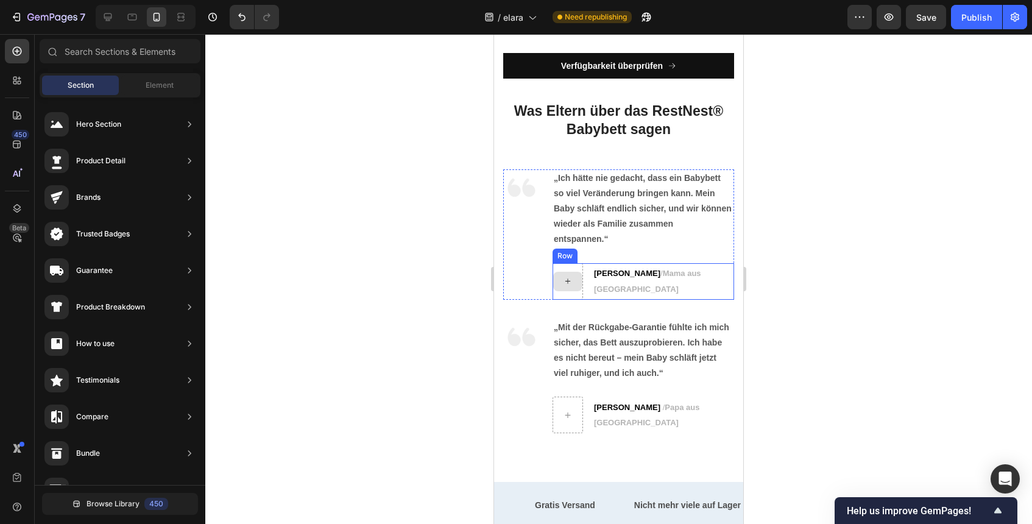
click at [574, 274] on div at bounding box center [567, 281] width 29 height 19
click at [574, 282] on div at bounding box center [567, 281] width 29 height 19
click at [563, 278] on icon at bounding box center [568, 281] width 10 height 10
click at [563, 279] on icon at bounding box center [568, 281] width 10 height 10
click at [177, 79] on div "Element" at bounding box center [159, 85] width 77 height 19
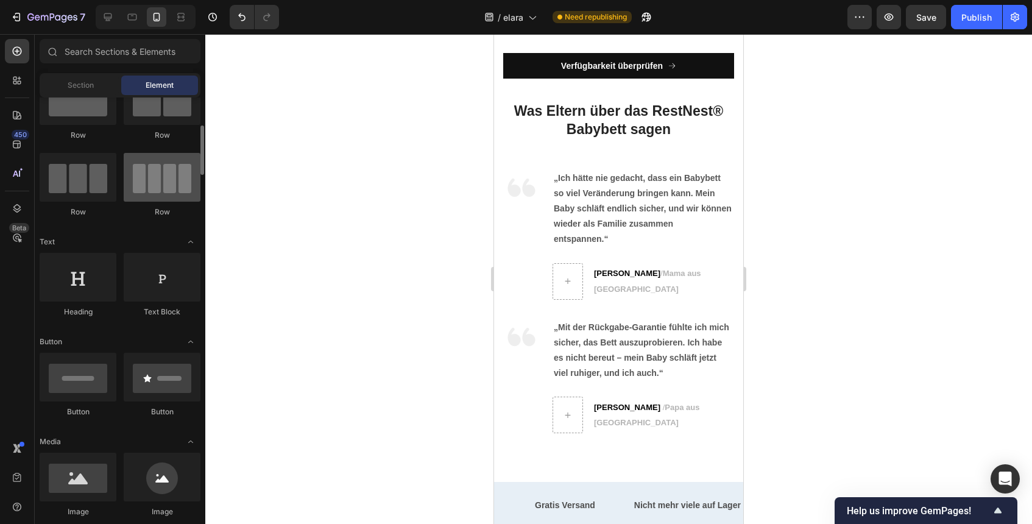
scroll to position [68, 0]
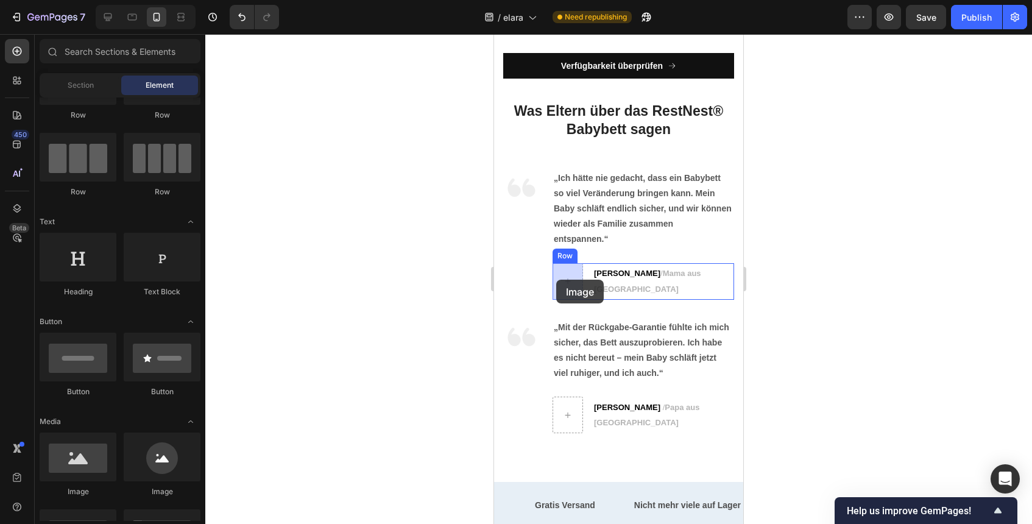
drag, startPoint x: 666, startPoint y: 495, endPoint x: 558, endPoint y: 280, distance: 241.3
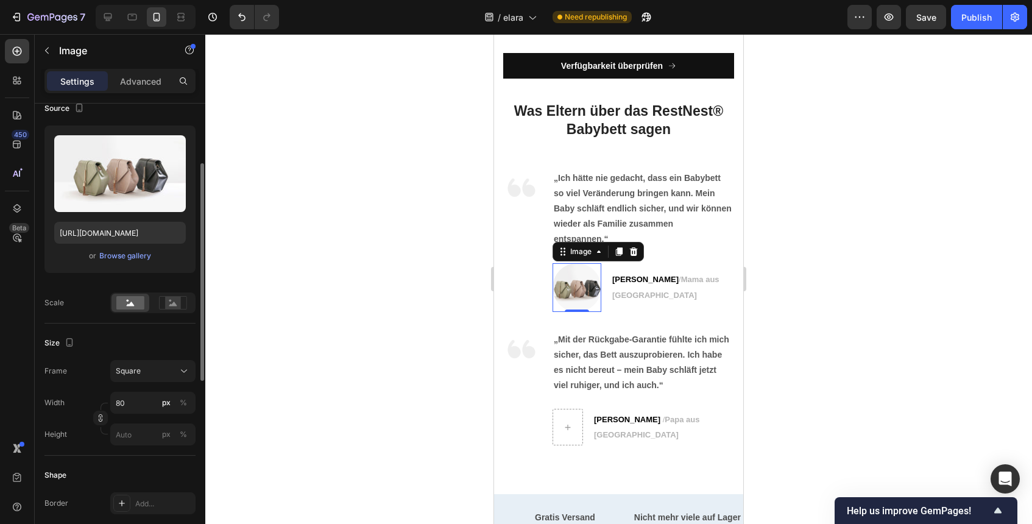
scroll to position [233, 0]
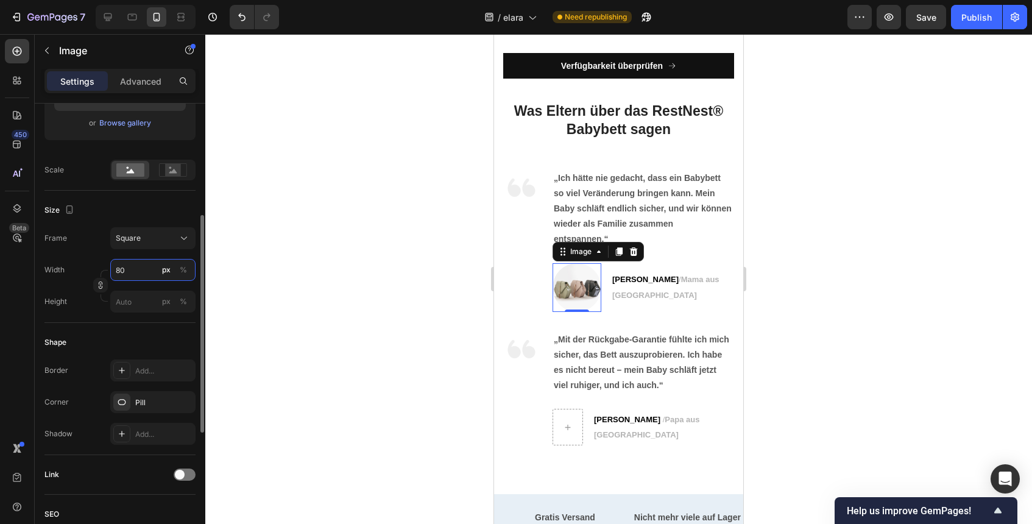
click at [137, 270] on input "80" at bounding box center [152, 270] width 85 height 22
type input "5"
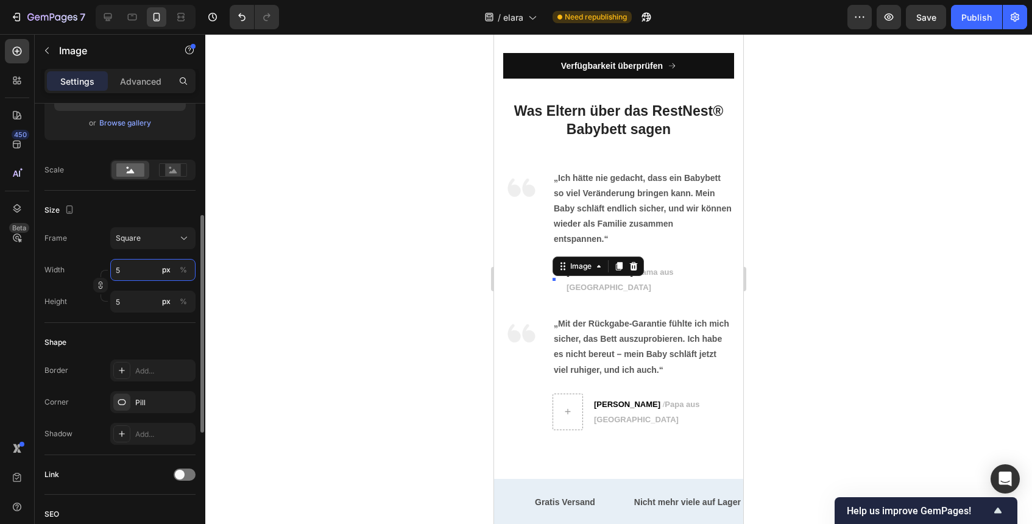
type input "50"
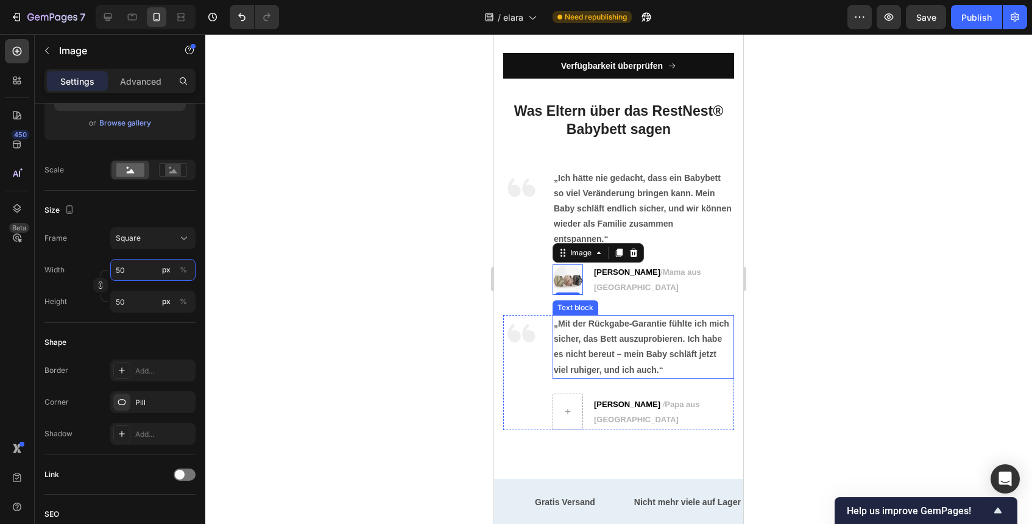
type input "50"
click at [755, 318] on div at bounding box center [618, 279] width 826 height 490
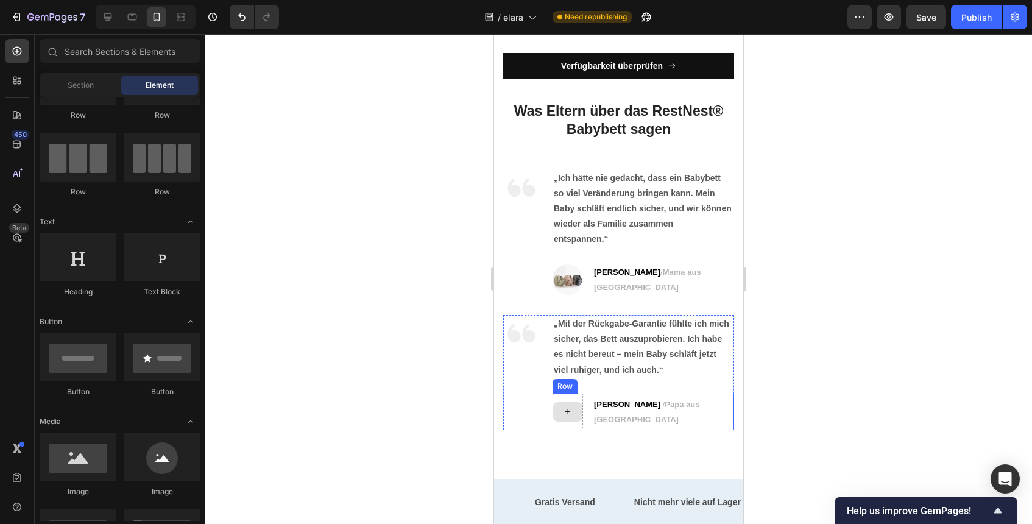
click at [571, 414] on div at bounding box center [567, 411] width 29 height 19
drag, startPoint x: 657, startPoint y: 508, endPoint x: 555, endPoint y: 395, distance: 152.7
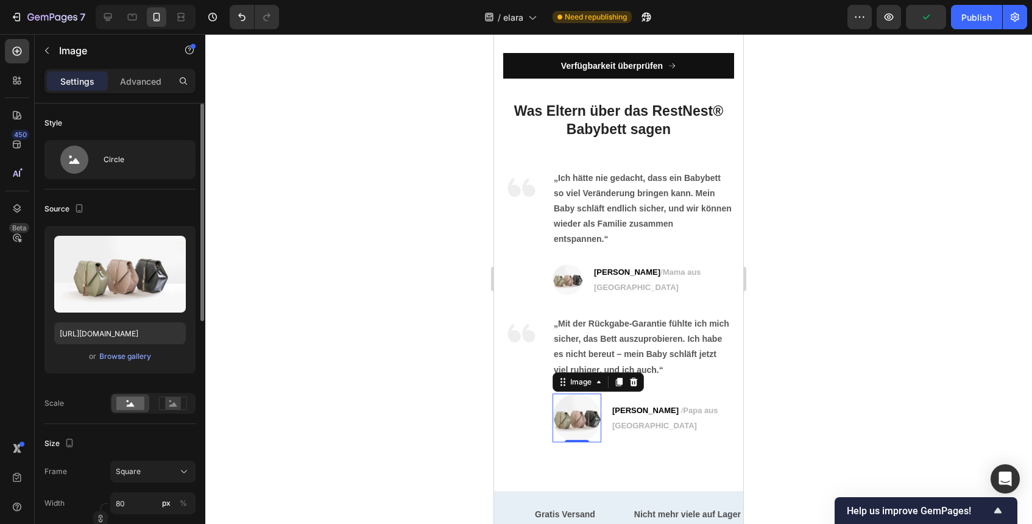
scroll to position [75, 0]
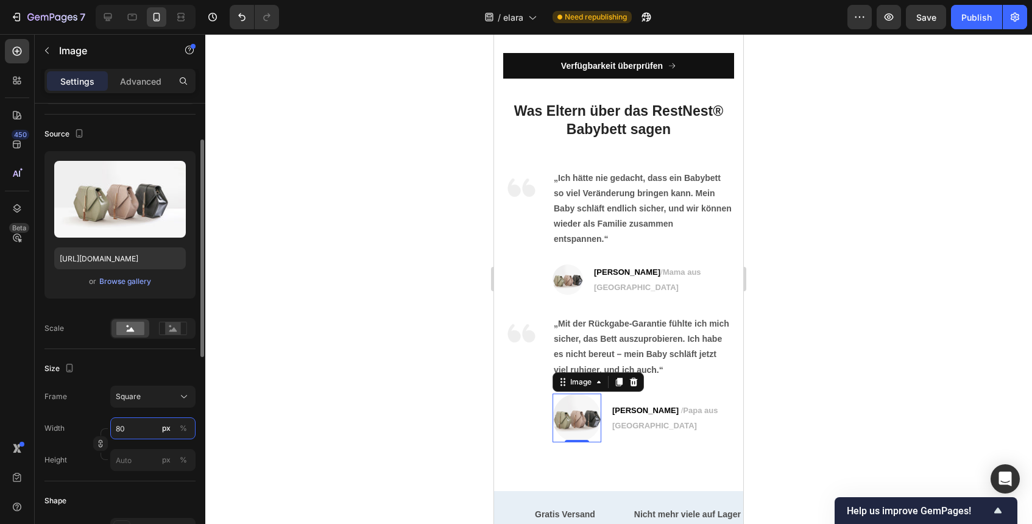
click at [133, 427] on input "80" at bounding box center [152, 428] width 85 height 22
type input "5"
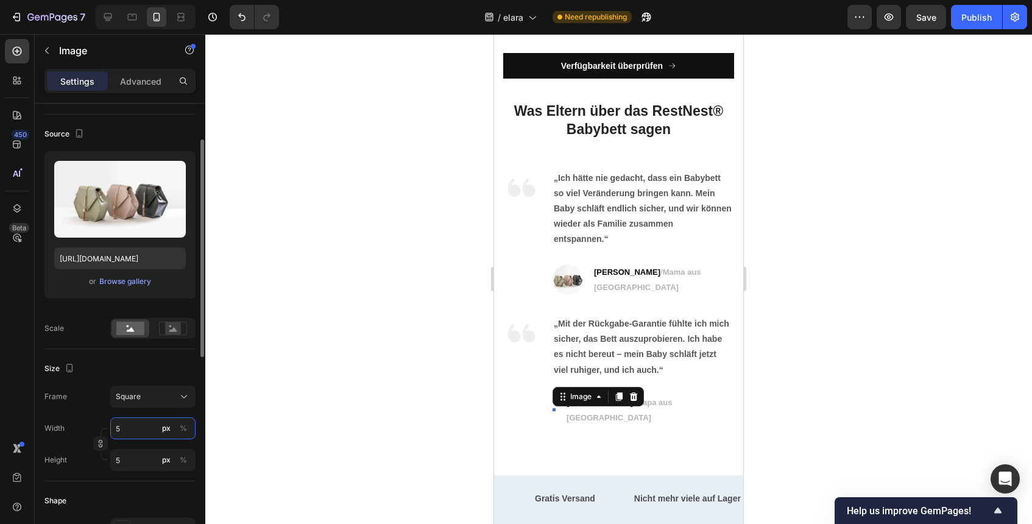
type input "50"
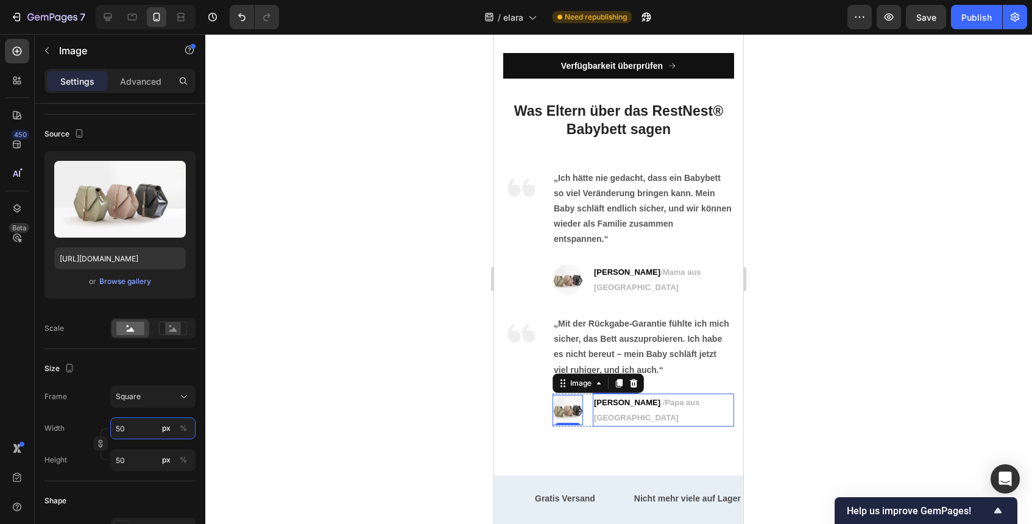
type input "50"
click at [784, 367] on div at bounding box center [618, 279] width 826 height 490
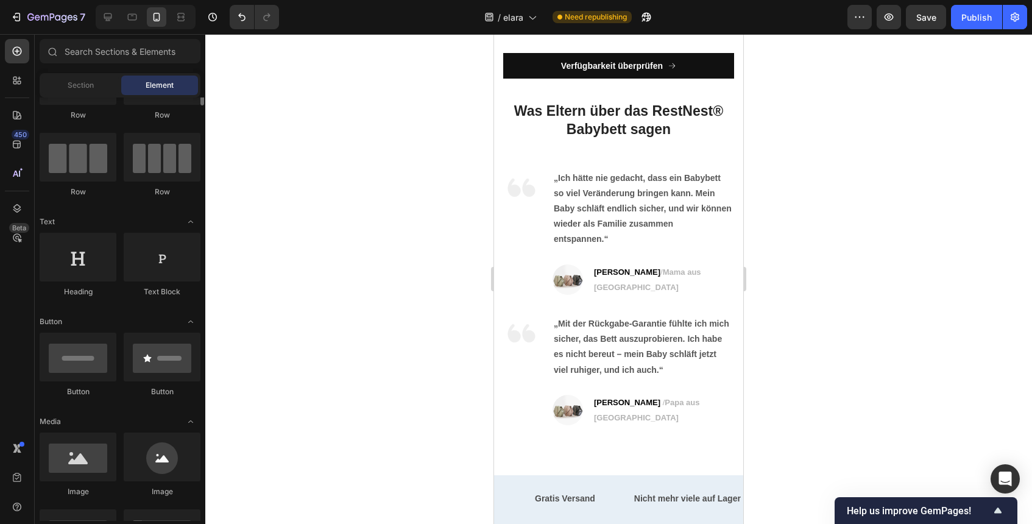
scroll to position [0, 0]
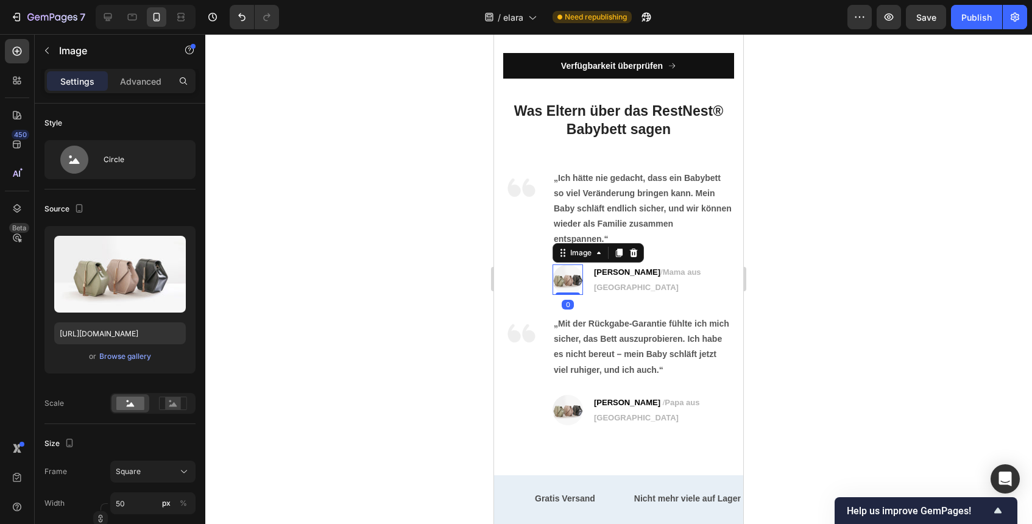
click at [572, 283] on img at bounding box center [567, 279] width 30 height 30
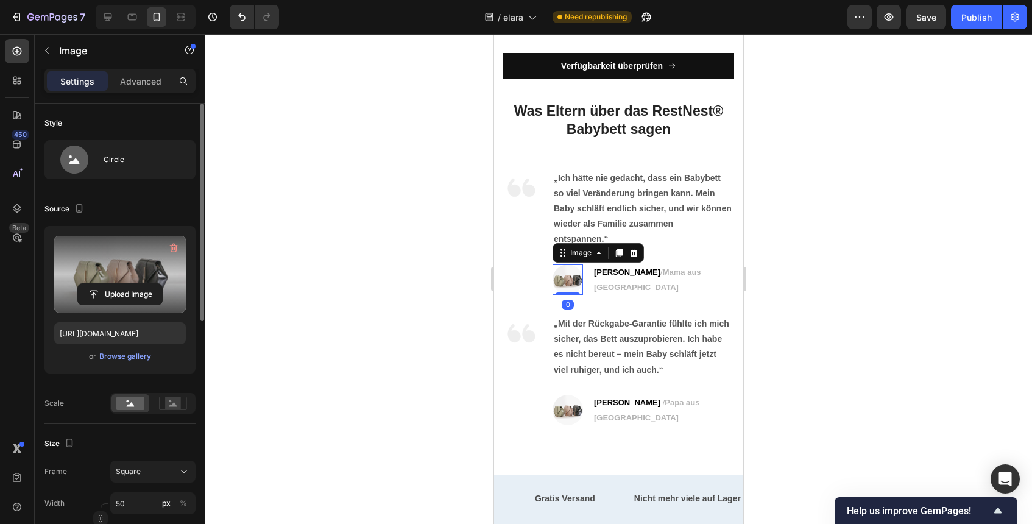
click at [93, 261] on label at bounding box center [120, 274] width 132 height 77
click at [93, 284] on input "file" at bounding box center [120, 294] width 84 height 21
click at [126, 296] on input "file" at bounding box center [120, 294] width 84 height 21
click at [147, 283] on label at bounding box center [120, 274] width 132 height 77
click at [147, 284] on input "file" at bounding box center [120, 294] width 84 height 21
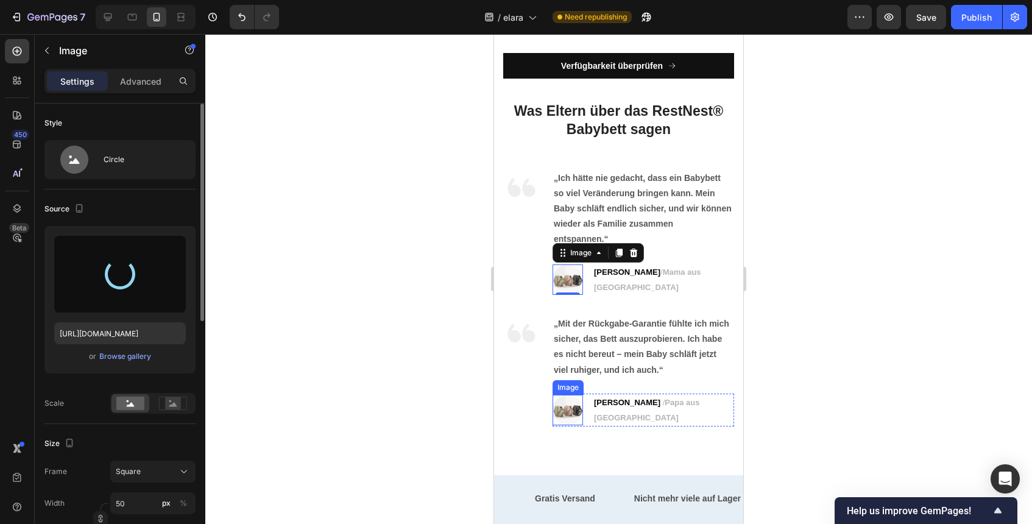
click at [581, 411] on img at bounding box center [567, 410] width 30 height 30
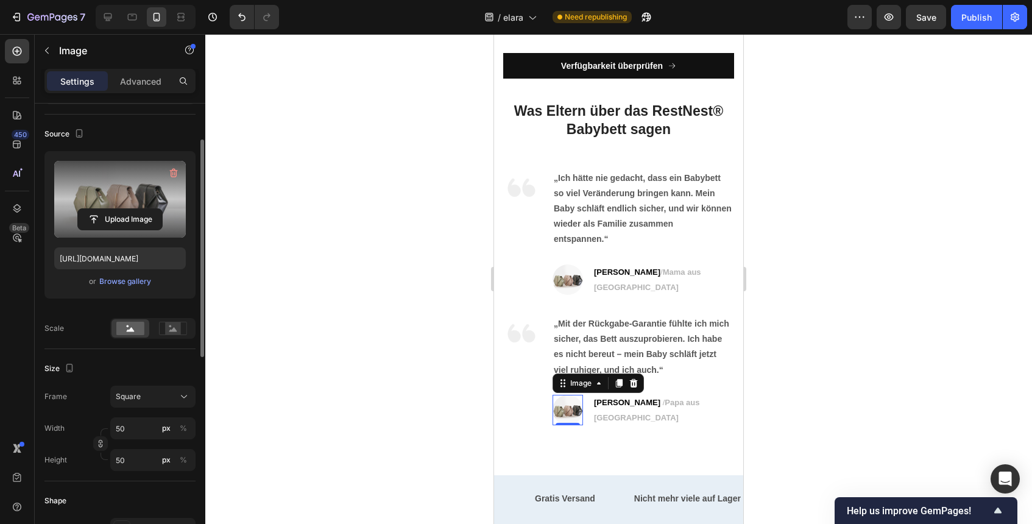
click at [150, 202] on label at bounding box center [120, 199] width 132 height 77
click at [150, 209] on input "file" at bounding box center [120, 219] width 84 height 21
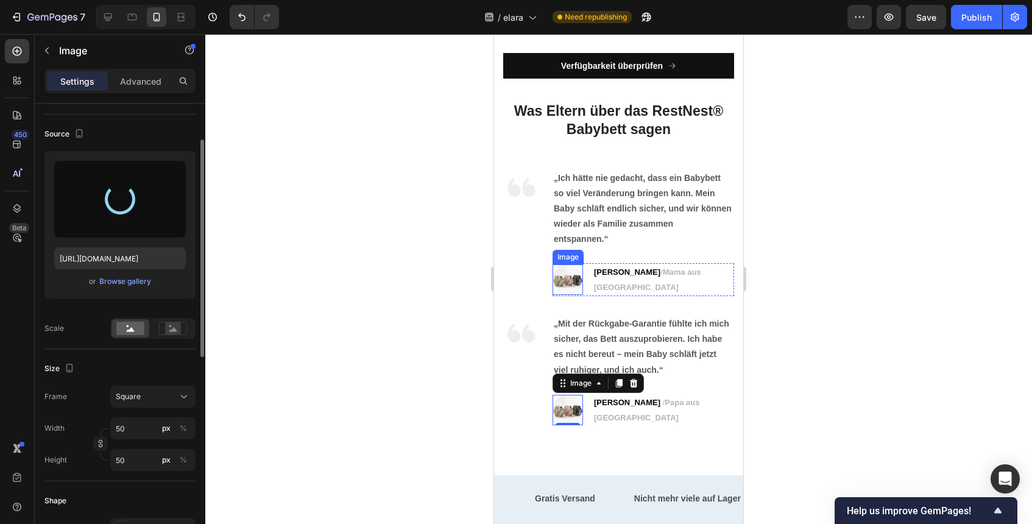
type input "[URL][DOMAIN_NAME]"
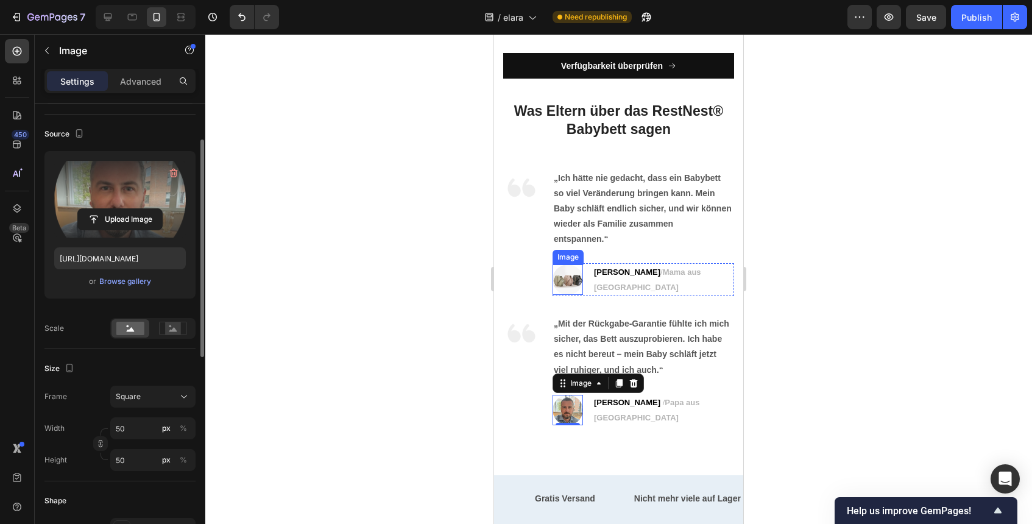
click at [576, 280] on img at bounding box center [567, 279] width 30 height 30
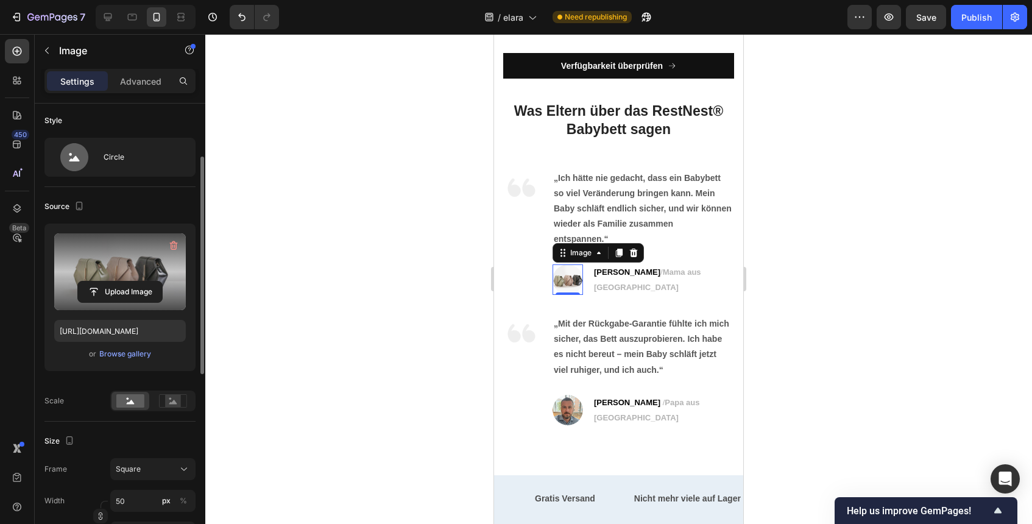
scroll to position [0, 0]
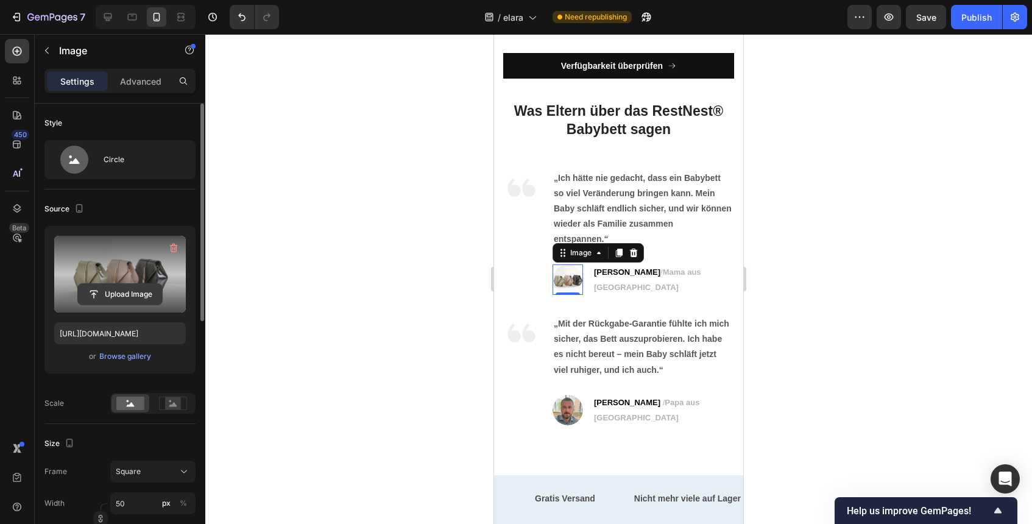
click at [127, 289] on input "file" at bounding box center [120, 294] width 84 height 21
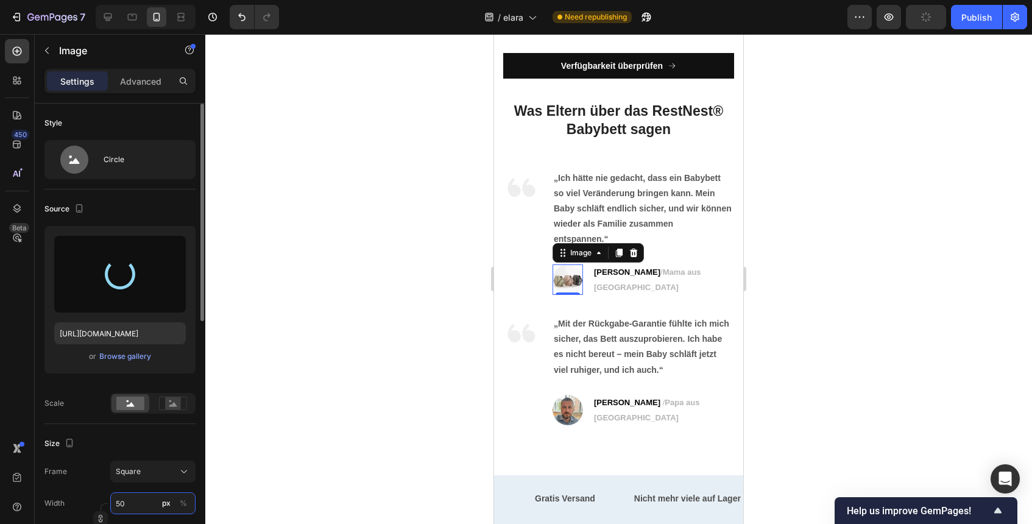
click at [122, 494] on input "50" at bounding box center [152, 503] width 85 height 22
type input "[URL][DOMAIN_NAME]"
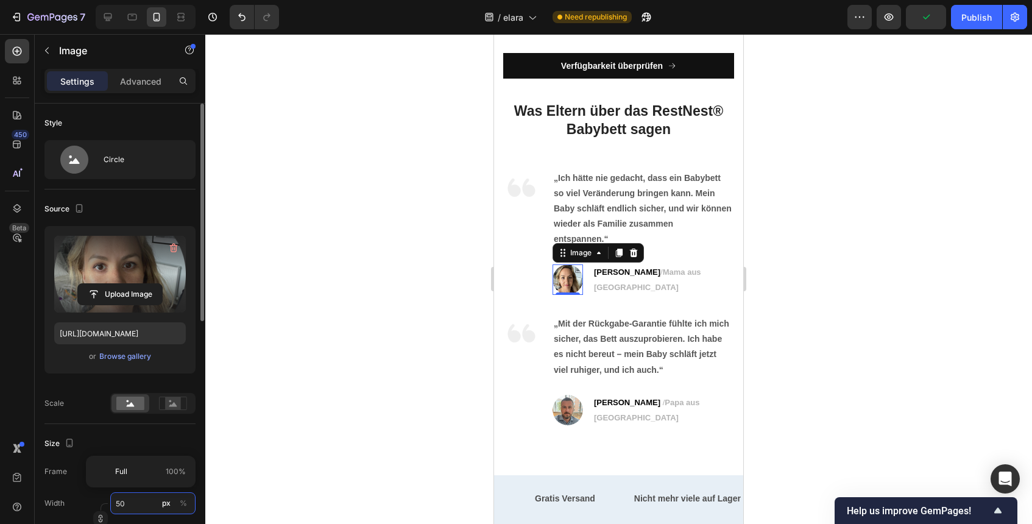
type input "3"
type input "30"
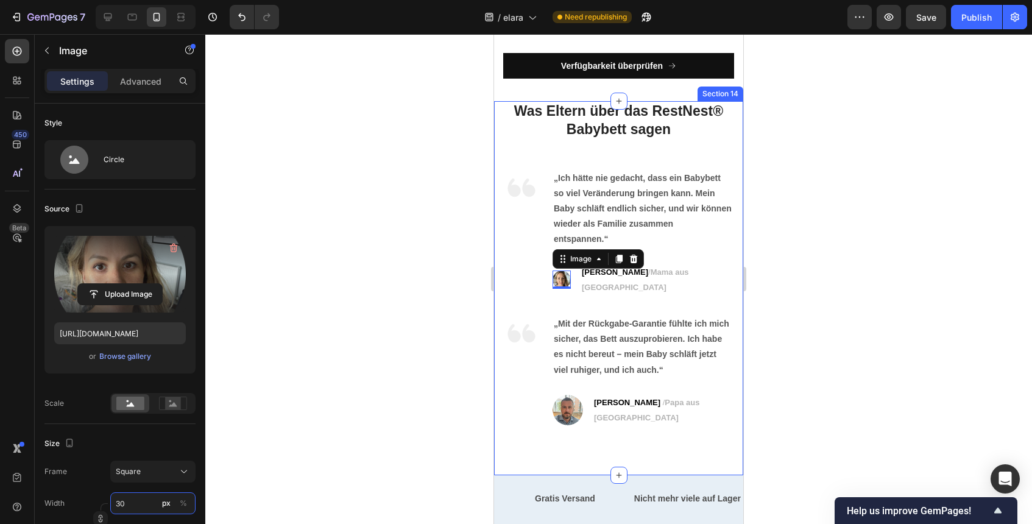
type input "30"
click at [810, 414] on div at bounding box center [618, 279] width 826 height 490
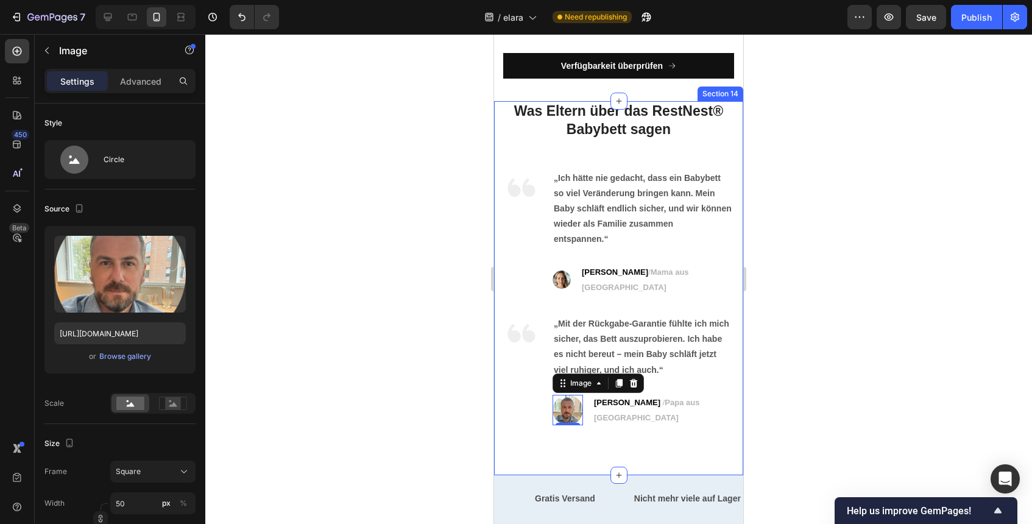
click at [563, 409] on div "Was Eltern über das RestNest® Babybett sagen Heading Image „Ich hätte nie gedac…" at bounding box center [618, 288] width 249 height 374
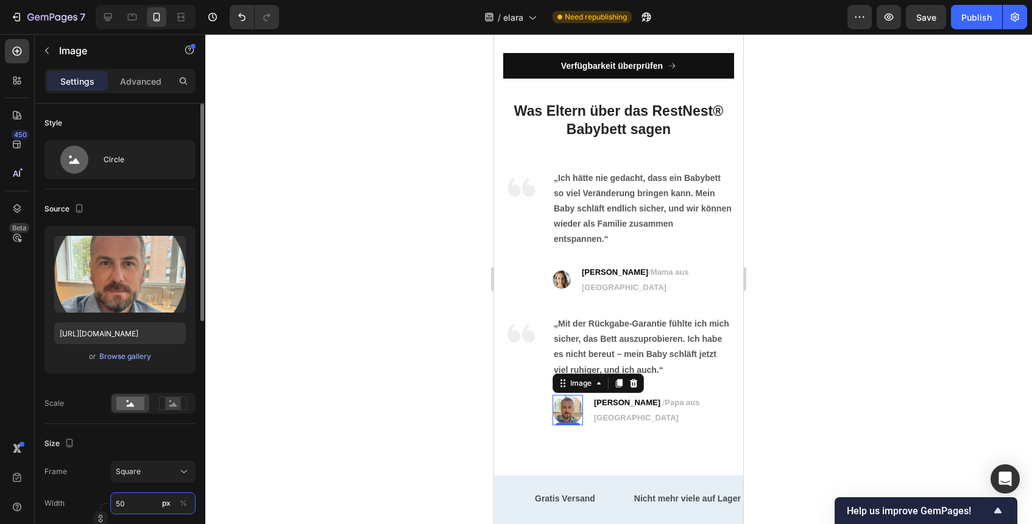
click at [124, 504] on input "50" at bounding box center [152, 503] width 85 height 22
type input "3"
type input "30"
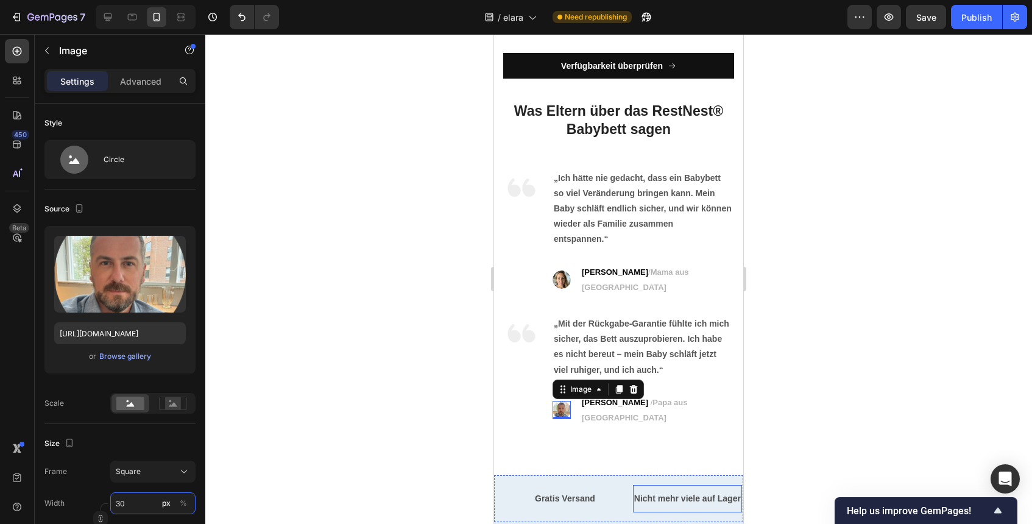
type input "30"
click at [768, 446] on div at bounding box center [618, 279] width 826 height 490
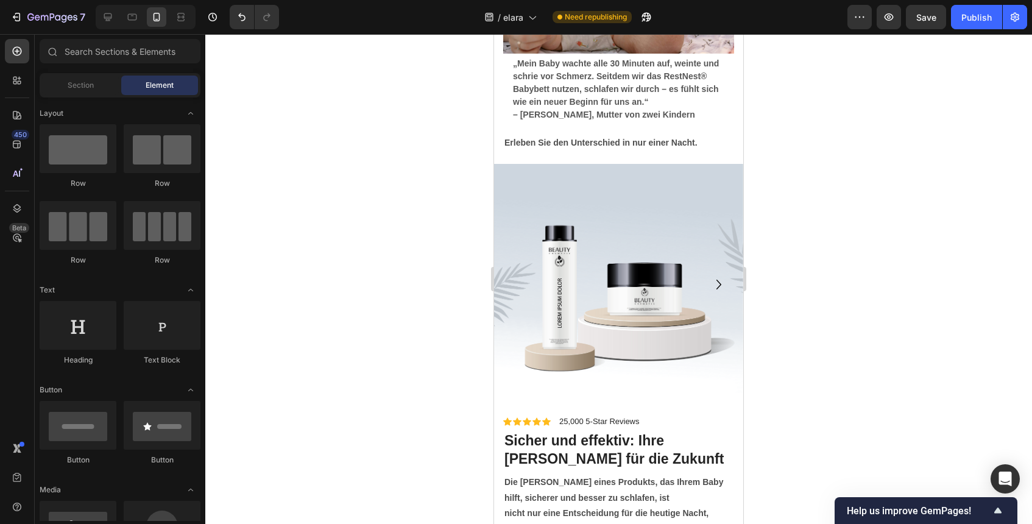
scroll to position [4423, 0]
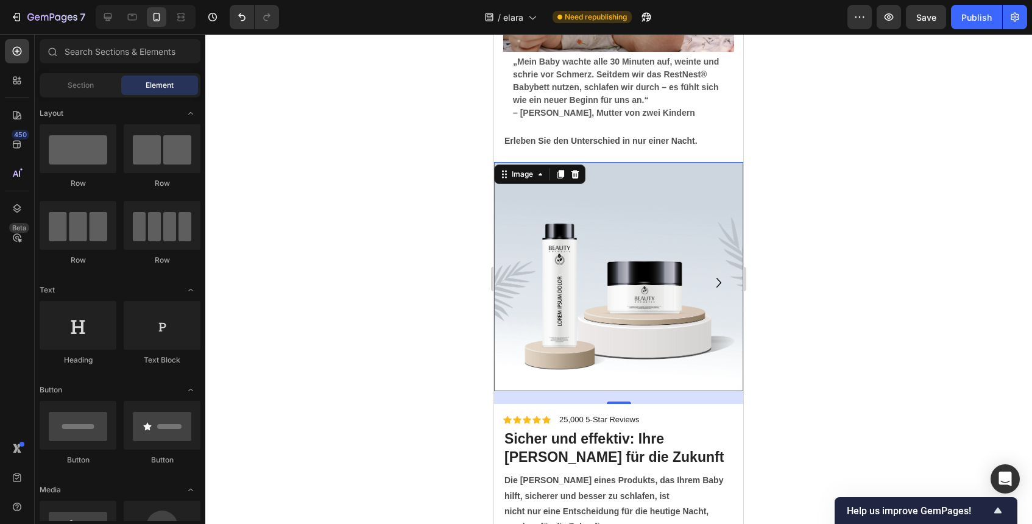
click at [674, 343] on img at bounding box center [618, 276] width 249 height 229
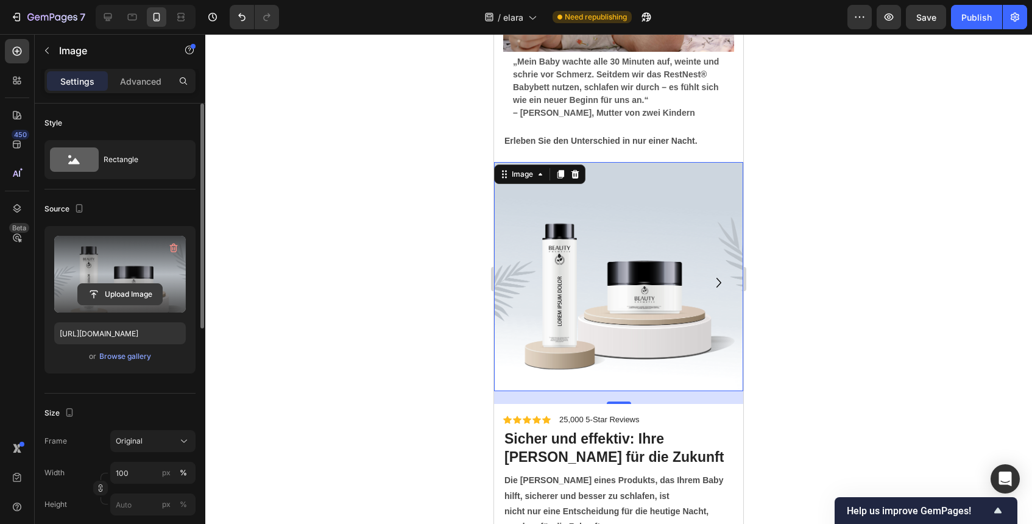
click at [109, 303] on input "file" at bounding box center [120, 294] width 84 height 21
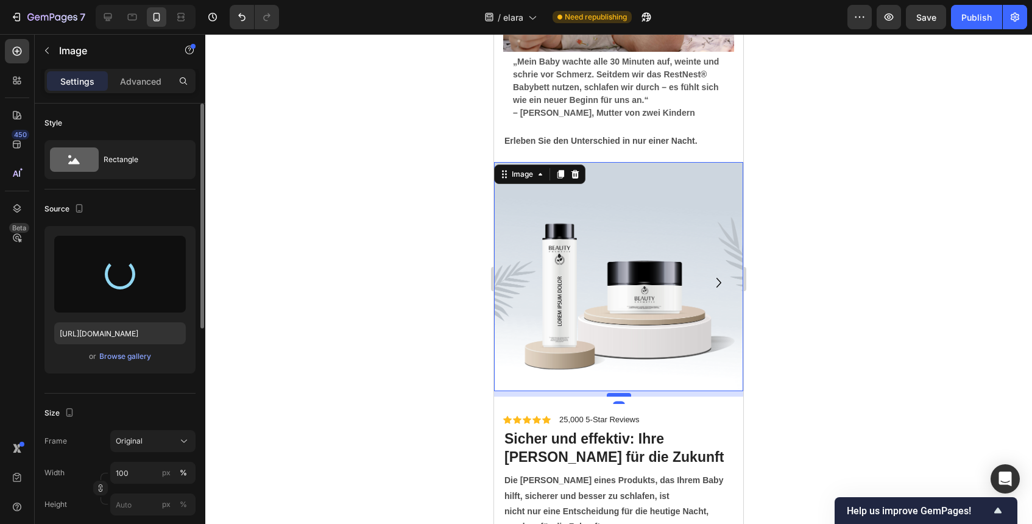
drag, startPoint x: 620, startPoint y: 402, endPoint x: 622, endPoint y: 395, distance: 7.7
click at [622, 395] on div at bounding box center [619, 395] width 24 height 4
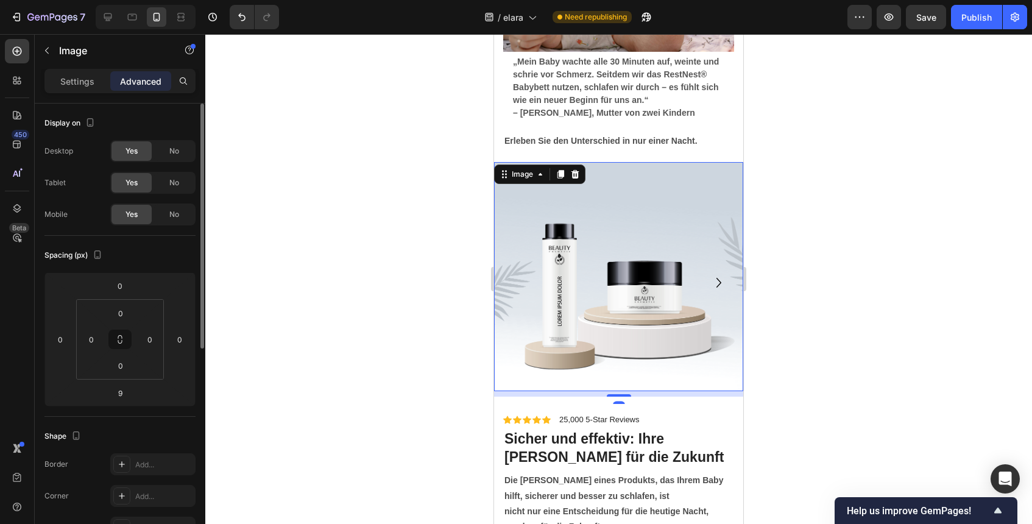
click at [816, 410] on div at bounding box center [618, 279] width 826 height 490
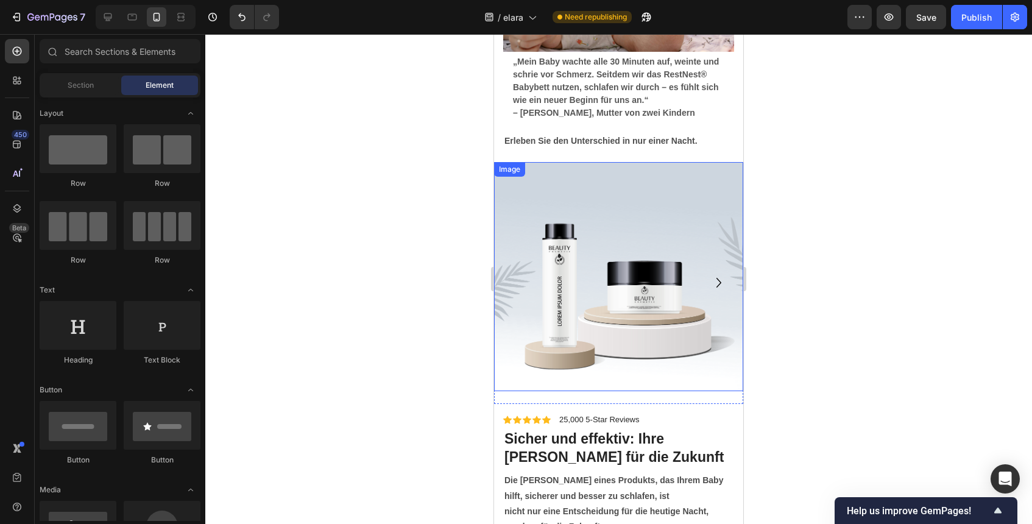
click at [659, 384] on img at bounding box center [618, 276] width 249 height 229
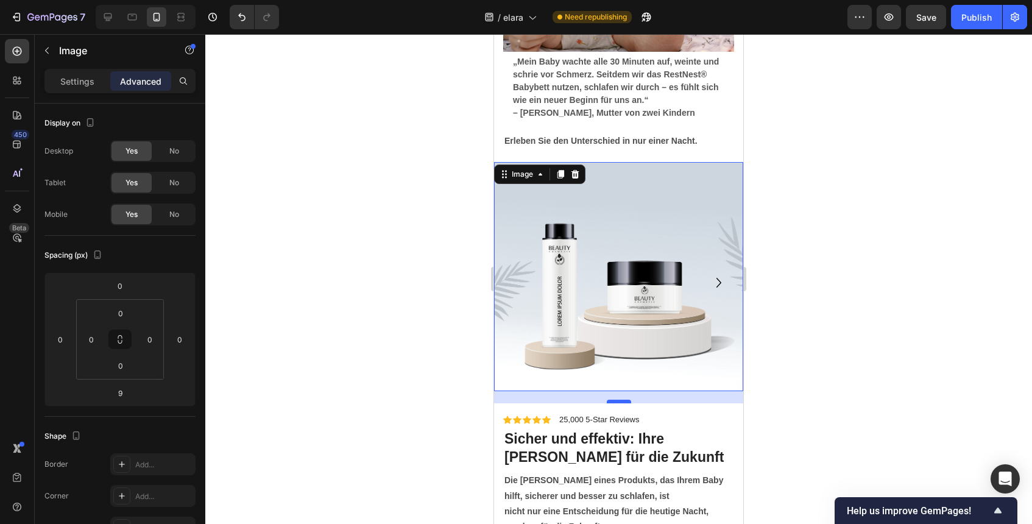
drag, startPoint x: 622, startPoint y: 393, endPoint x: 629, endPoint y: 399, distance: 9.5
click at [620, 399] on div at bounding box center [619, 401] width 24 height 4
type input "19"
click at [867, 420] on div at bounding box center [618, 279] width 826 height 490
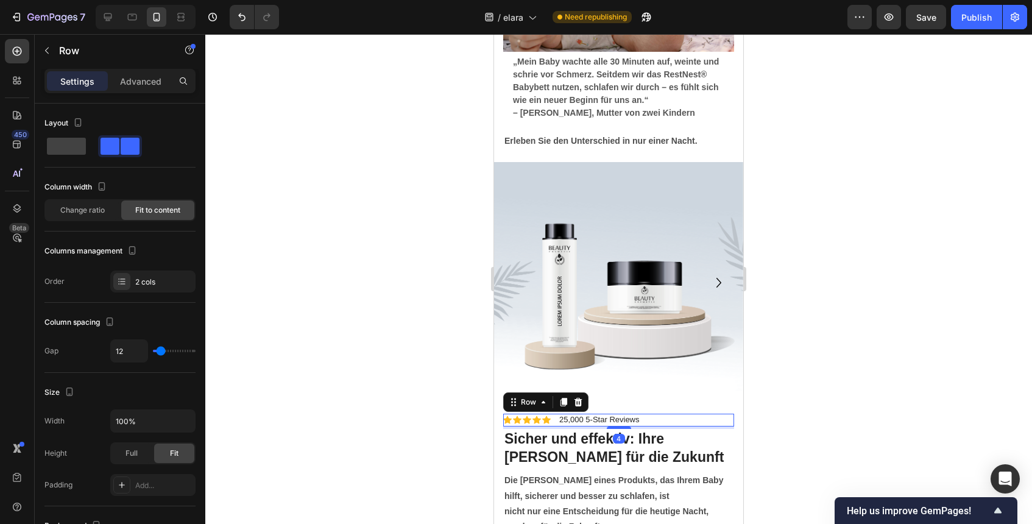
click at [671, 414] on div "Icon Icon Icon Icon Icon Icon List 25,000 5-Star Reviews Text Block Row 4" at bounding box center [618, 419] width 231 height 13
click at [615, 416] on p "25,000 5-Star Reviews" at bounding box center [599, 420] width 80 height 10
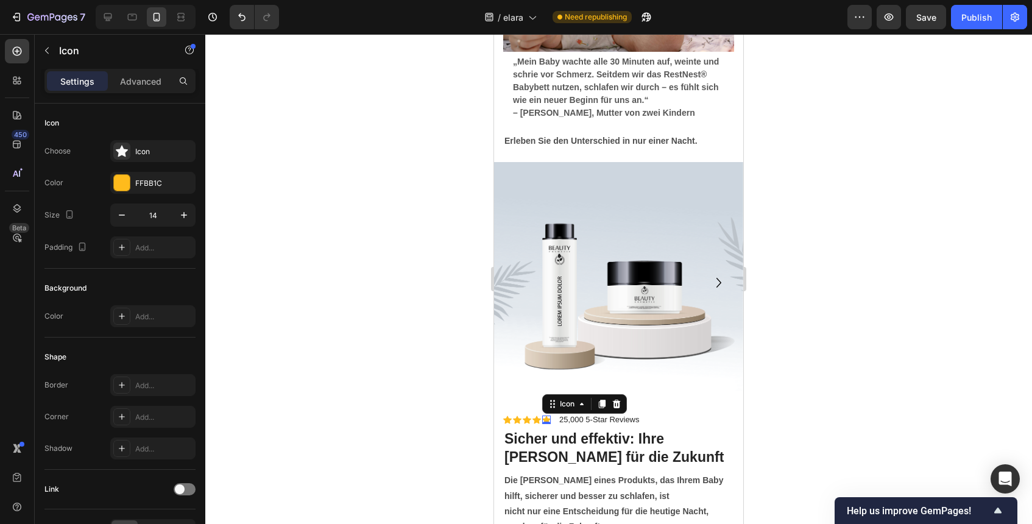
click at [543, 416] on icon at bounding box center [546, 419] width 9 height 9
click at [530, 418] on div "Icon" at bounding box center [526, 419] width 9 height 9
click at [801, 421] on div at bounding box center [618, 279] width 826 height 490
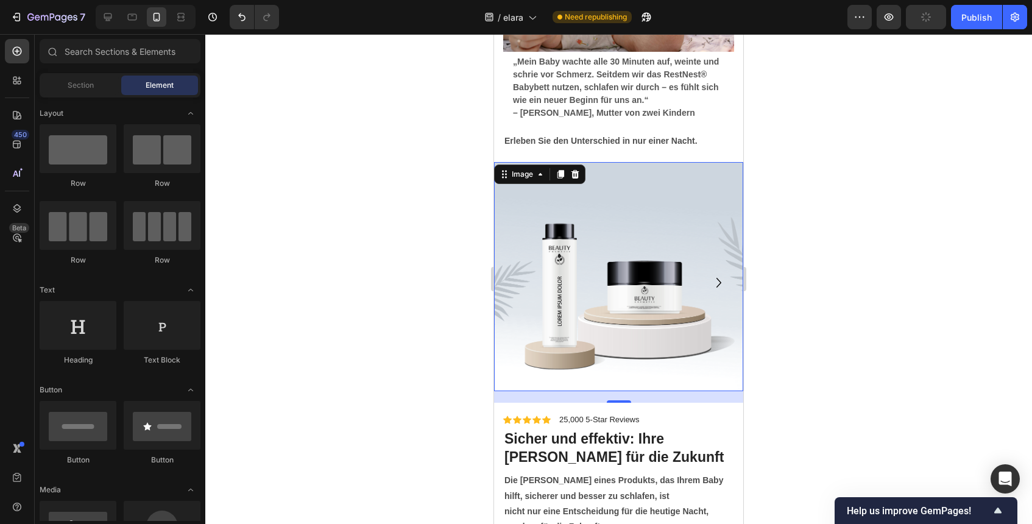
click at [645, 331] on img at bounding box center [618, 276] width 249 height 229
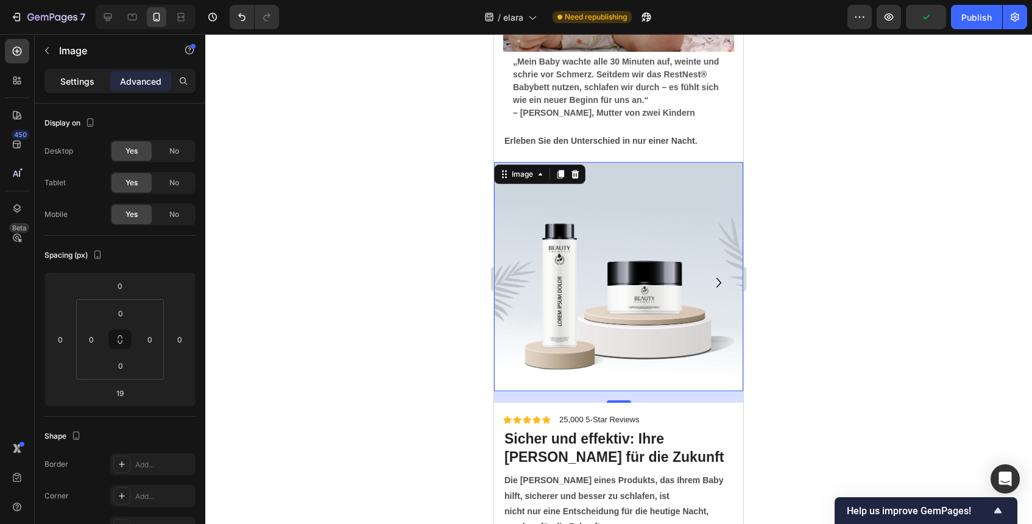
click at [83, 85] on p "Settings" at bounding box center [77, 81] width 34 height 13
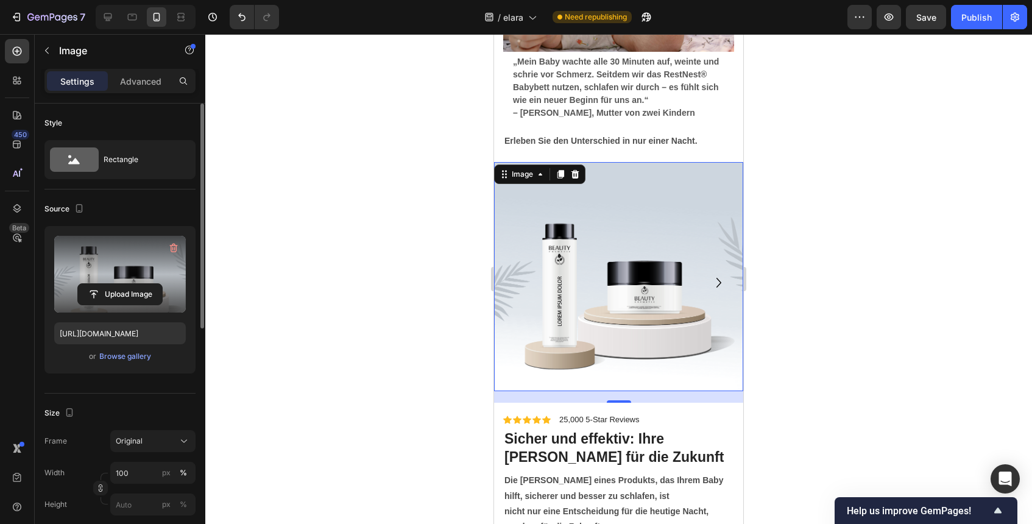
click at [135, 276] on label at bounding box center [120, 274] width 132 height 77
click at [135, 284] on input "file" at bounding box center [120, 294] width 84 height 21
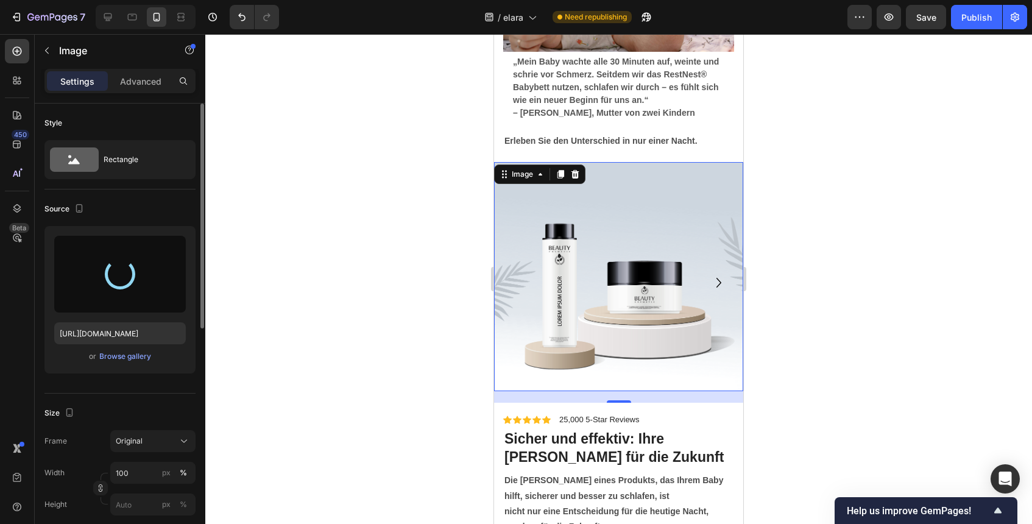
type input "[URL][DOMAIN_NAME]"
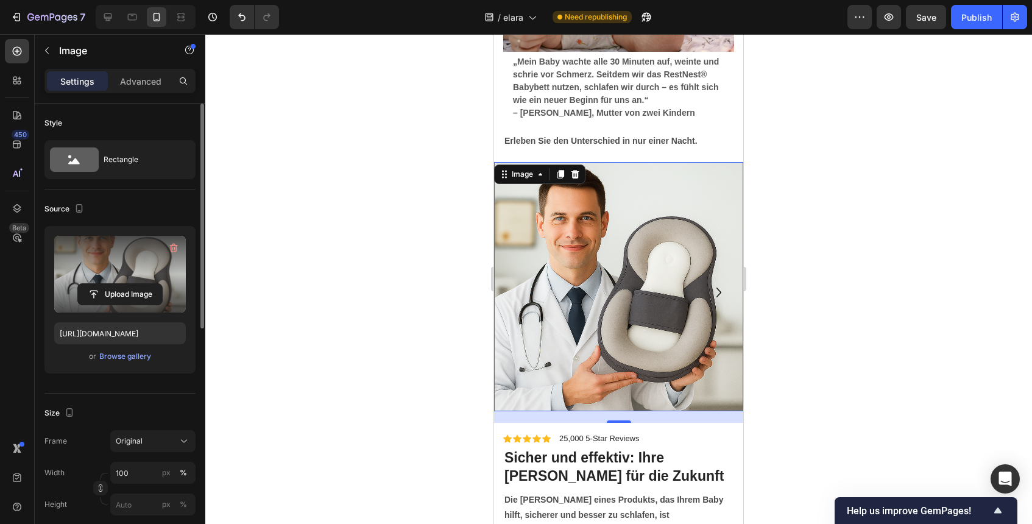
click at [960, 410] on div at bounding box center [618, 279] width 826 height 490
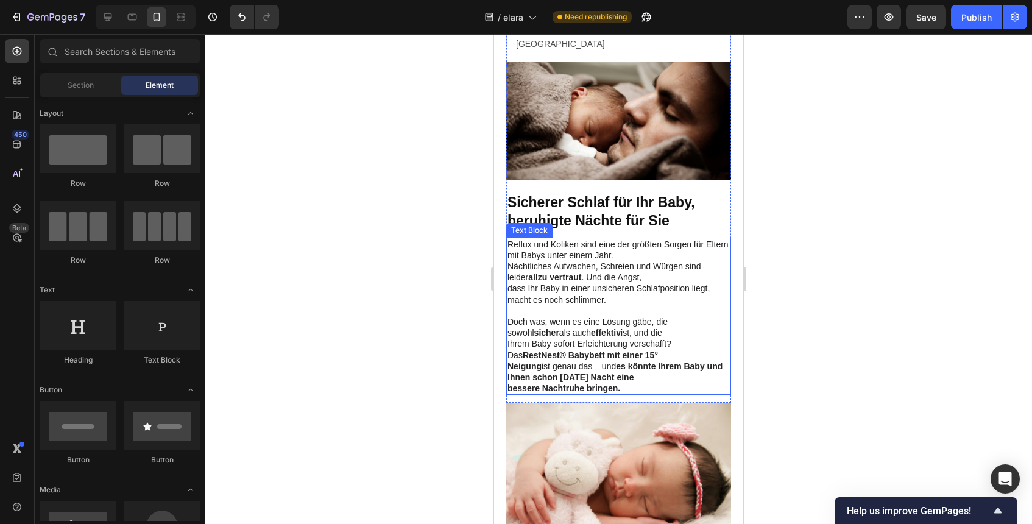
scroll to position [668, 0]
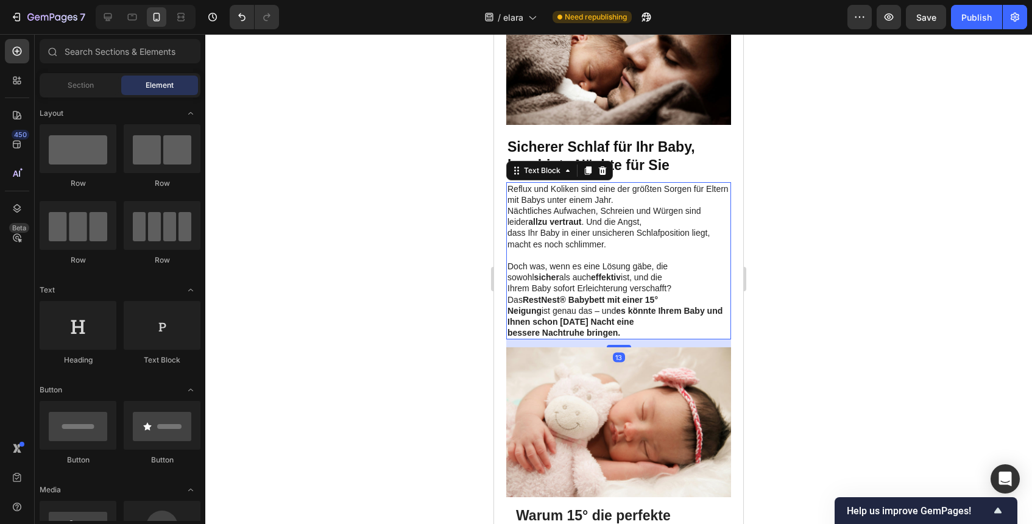
click at [616, 261] on p "Doch was, wenn es eine Lösung gäbe, die sowohl sicher als auch effektiv ist, un…" at bounding box center [618, 272] width 222 height 22
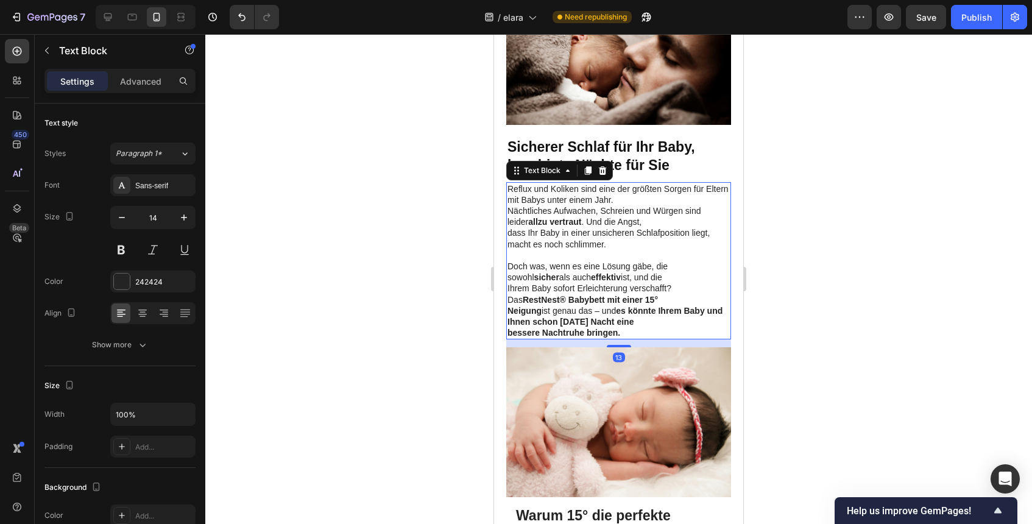
click at [558, 283] on p "Ihrem Baby sofort Erleichterung verschafft? Das RestNest® Babybett mit einer 15°" at bounding box center [618, 294] width 222 height 22
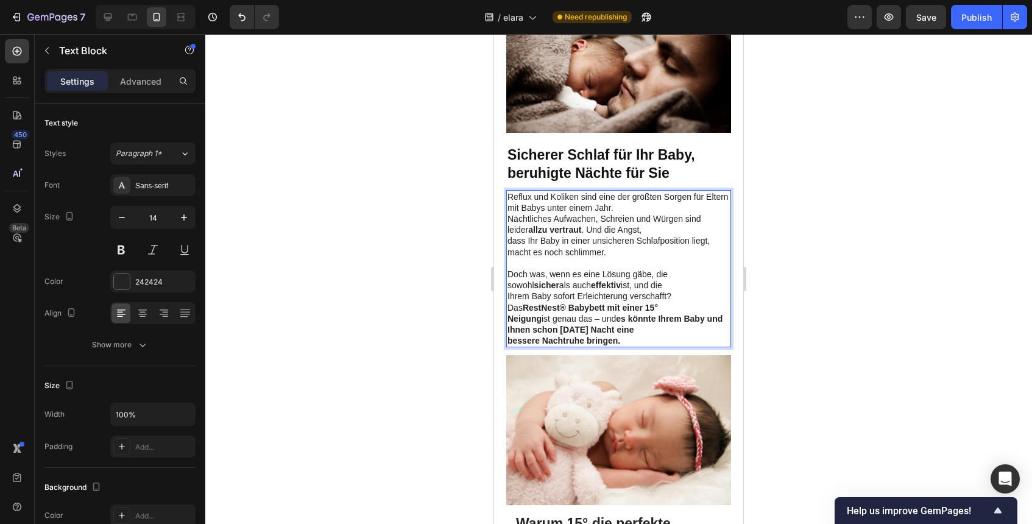
scroll to position [661, 0]
click at [522, 302] on strong "RestNest® Babybett mit einer 15°" at bounding box center [589, 307] width 135 height 10
drag, startPoint x: 507, startPoint y: 274, endPoint x: 588, endPoint y: 280, distance: 80.6
click at [588, 302] on strong "RestNest® Babybett mit einer 15°" at bounding box center [589, 307] width 135 height 10
click at [773, 275] on div at bounding box center [618, 279] width 826 height 490
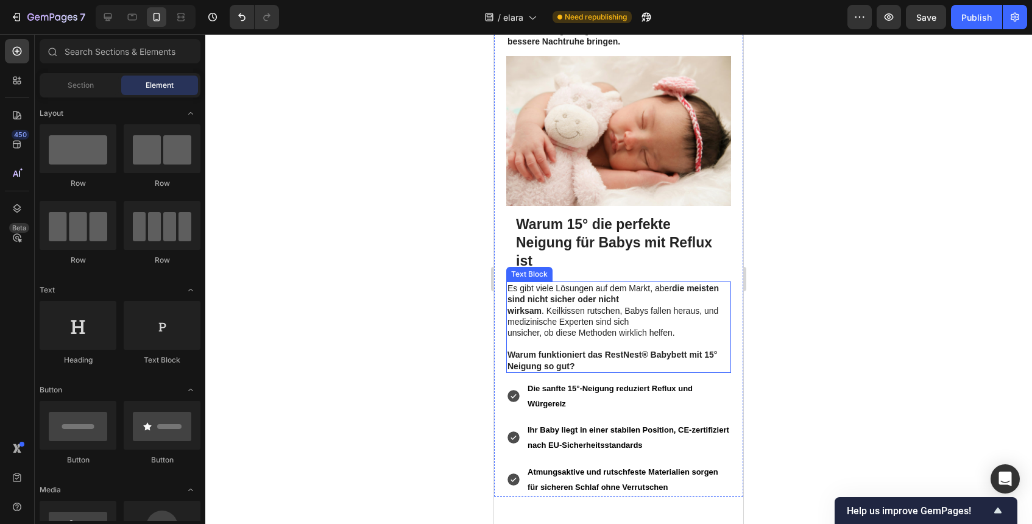
scroll to position [962, 0]
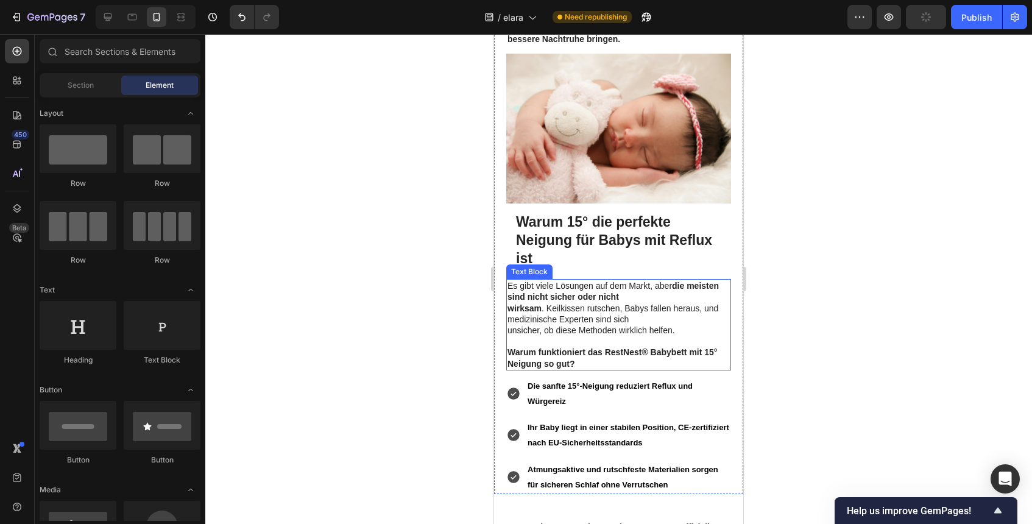
click at [638, 347] on strong "Warum funktioniert das RestNest® Babybett mit 15° Neigung so gut?" at bounding box center [611, 357] width 209 height 21
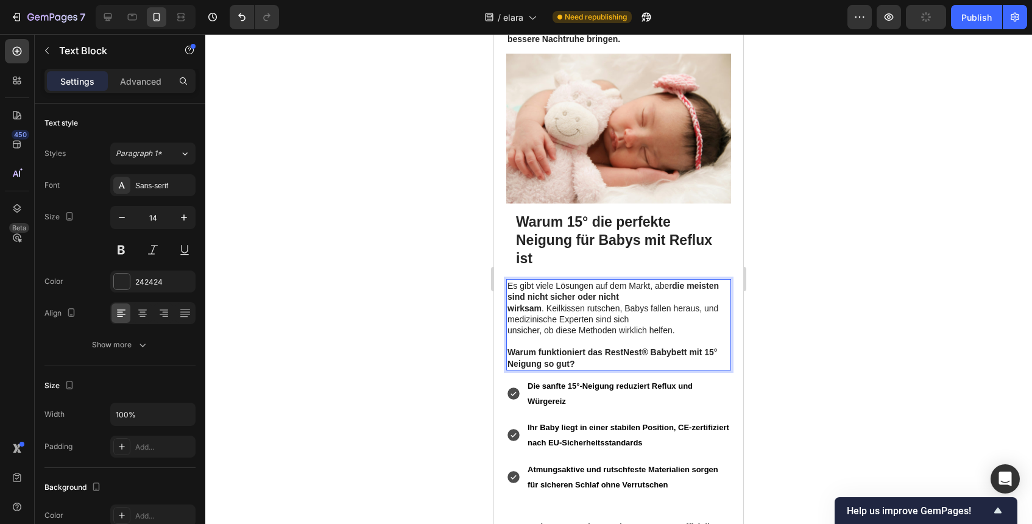
click at [608, 347] on strong "Warum funktioniert das RestNest® Babybett mit 15° Neigung so gut?" at bounding box center [611, 357] width 209 height 21
click at [604, 347] on strong "Warum funktioniert das RestNest® Babybett mit 15° Neigung so gut?" at bounding box center [611, 357] width 209 height 21
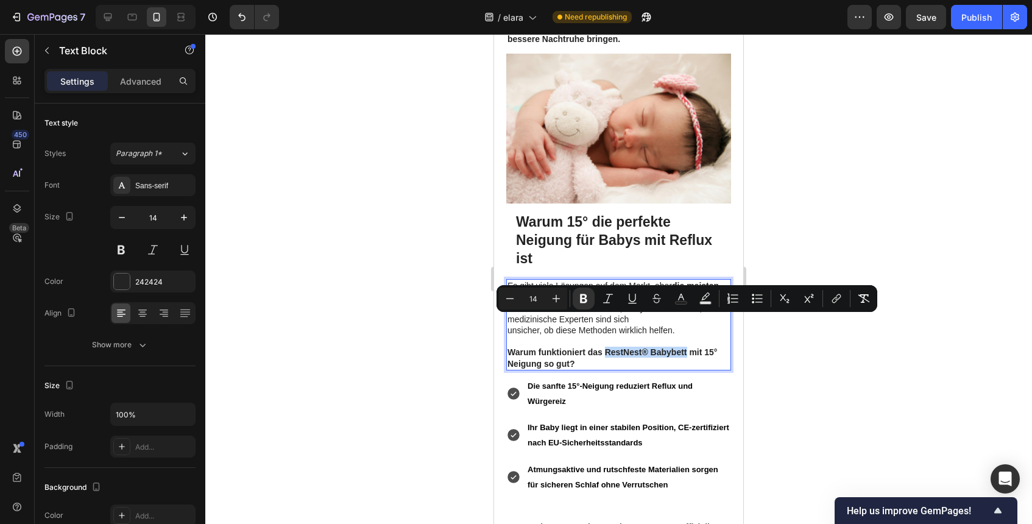
drag, startPoint x: 604, startPoint y: 321, endPoint x: 674, endPoint y: 325, distance: 69.6
click at [674, 347] on strong "Warum funktioniert das RestNest® Babybett mit 15° Neigung so gut?" at bounding box center [611, 357] width 209 height 21
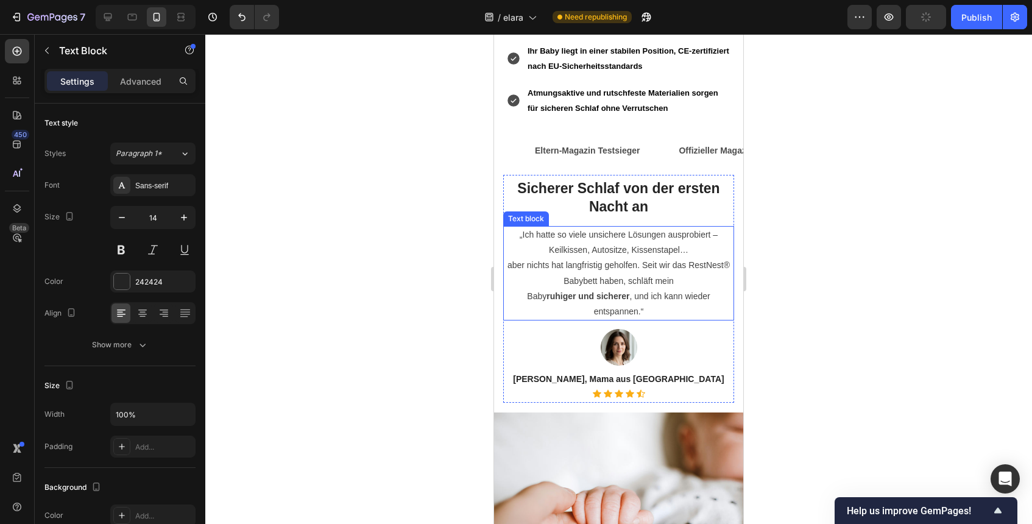
scroll to position [1351, 0]
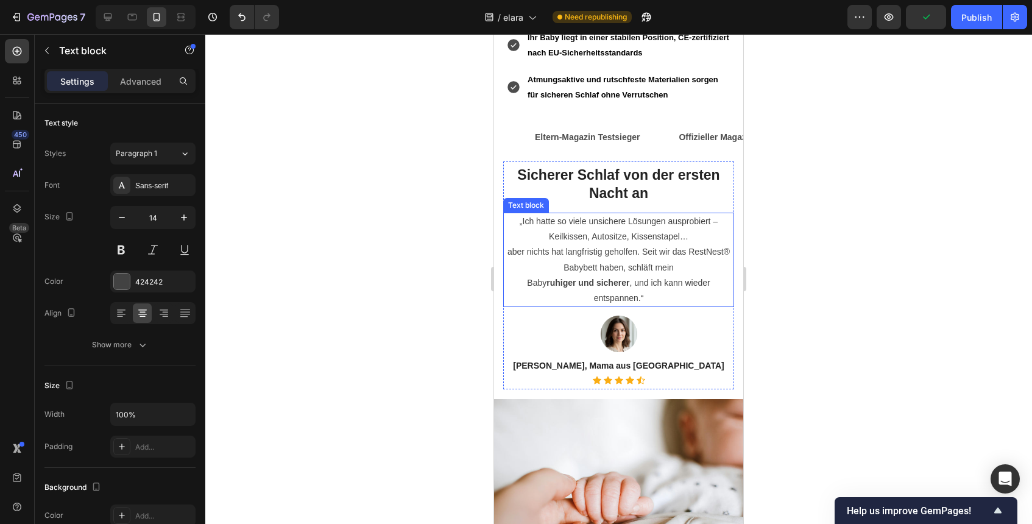
click at [688, 244] on p "aber nichts hat langfristig geholfen. Seit wir das RestNest® Babybett haben, sc…" at bounding box center [618, 259] width 228 height 30
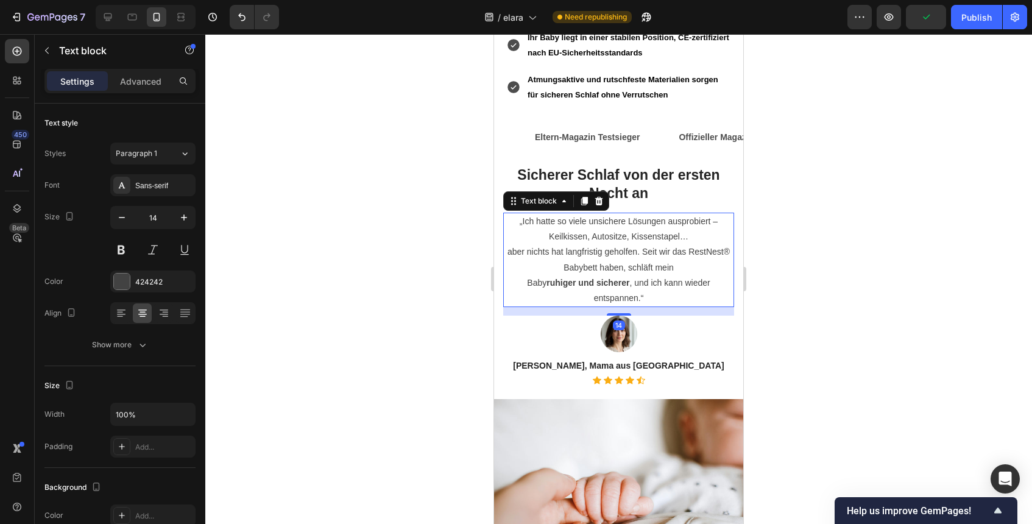
click at [691, 244] on p "aber nichts hat langfristig geholfen. Seit wir das RestNest® Babybett haben, sc…" at bounding box center [618, 259] width 228 height 30
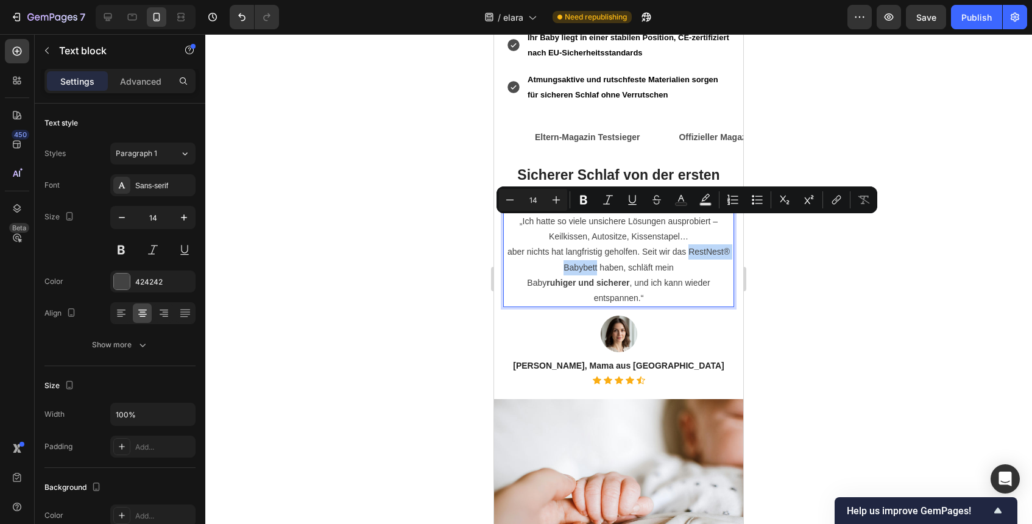
drag, startPoint x: 691, startPoint y: 223, endPoint x: 595, endPoint y: 241, distance: 97.2
click at [595, 244] on p "aber nichts hat langfristig geholfen. Seit wir das RestNest® Babybett haben, sc…" at bounding box center [618, 259] width 228 height 30
drag, startPoint x: 698, startPoint y: 220, endPoint x: 598, endPoint y: 239, distance: 102.1
click at [598, 244] on p "aber nichts hat langfristig geholfen. Seit wir das Elara Babybett haben, schläf…" at bounding box center [618, 259] width 228 height 30
click at [577, 189] on button "Bold" at bounding box center [583, 200] width 22 height 22
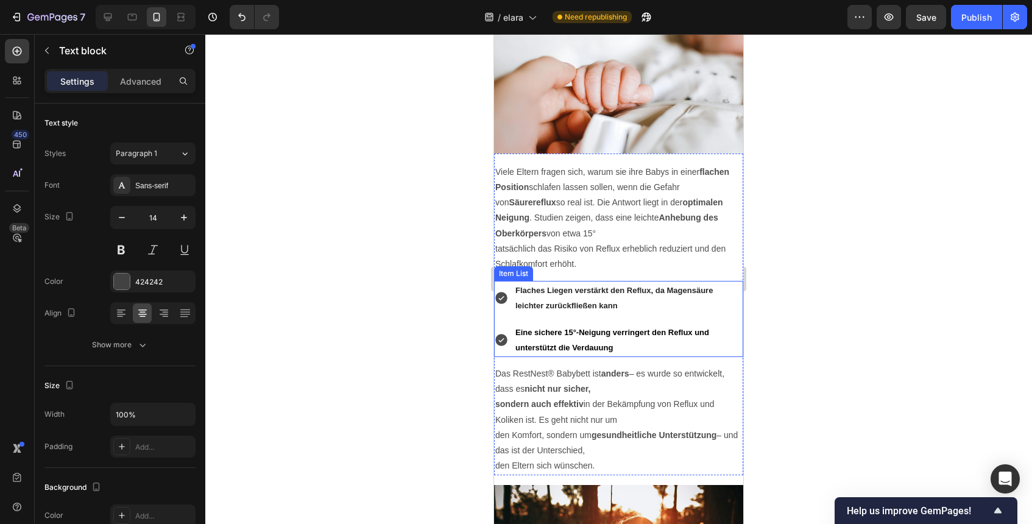
scroll to position [1737, 0]
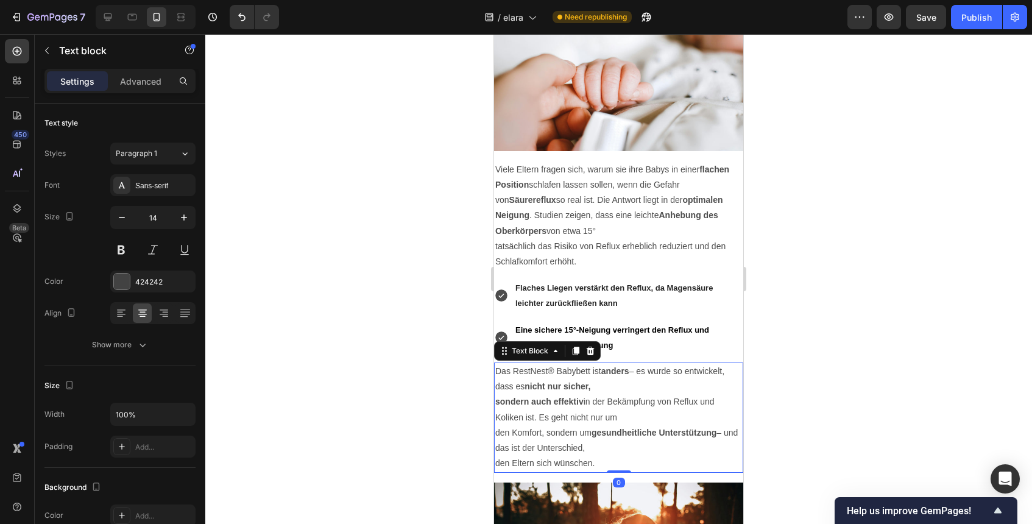
click at [542, 373] on p "Das RestNest® Babybett ist anders – es wurde so entwickelt, dass es nicht nur s…" at bounding box center [618, 379] width 247 height 30
click at [526, 374] on p "Das RestNest® Babybett ist anders – es wurde so entwickelt, dass es nicht nur s…" at bounding box center [618, 379] width 247 height 30
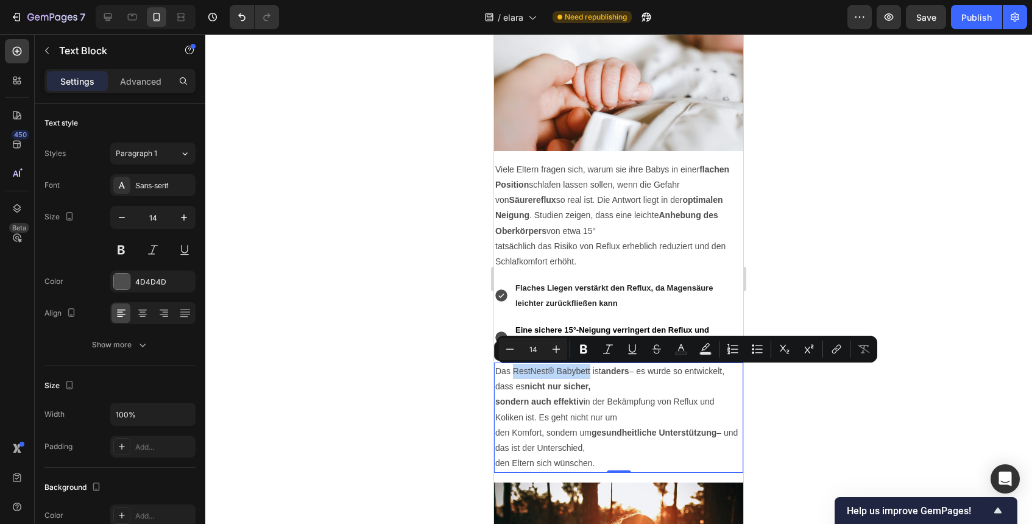
drag, startPoint x: 515, startPoint y: 373, endPoint x: 588, endPoint y: 376, distance: 73.1
click at [589, 376] on p "Das RestNest® Babybett ist anders – es wurde so entwickelt, dass es nicht nur s…" at bounding box center [618, 379] width 247 height 30
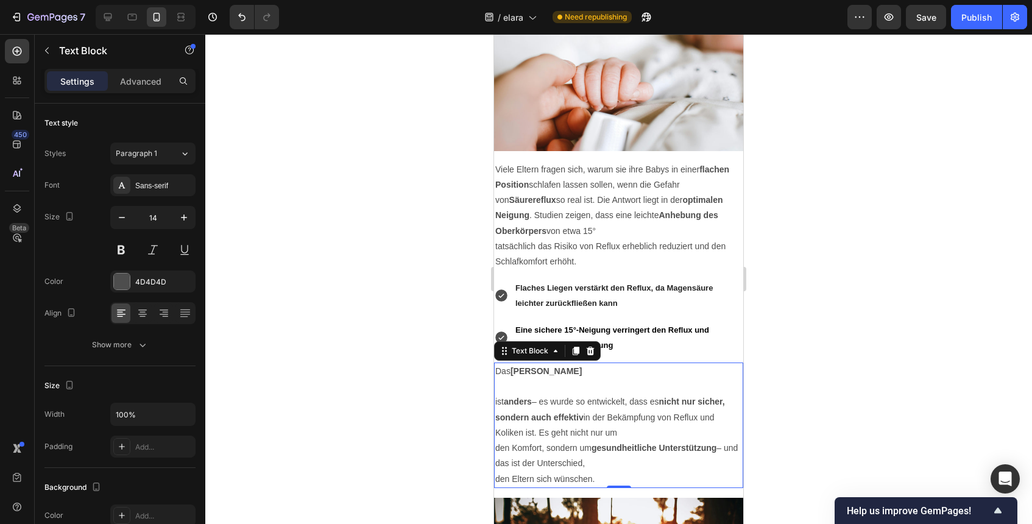
click at [550, 369] on strong "[PERSON_NAME]" at bounding box center [545, 371] width 71 height 10
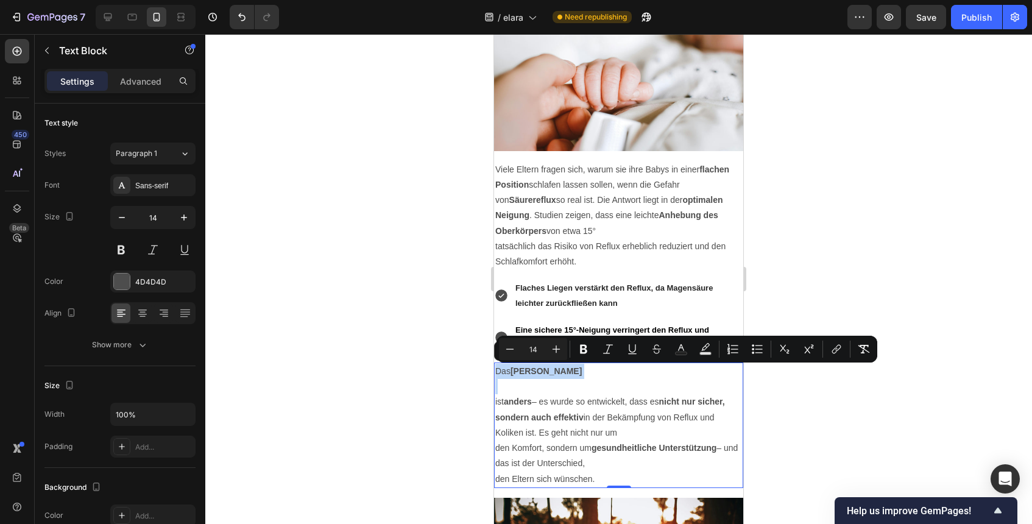
click at [518, 372] on strong "[PERSON_NAME]" at bounding box center [545, 371] width 71 height 10
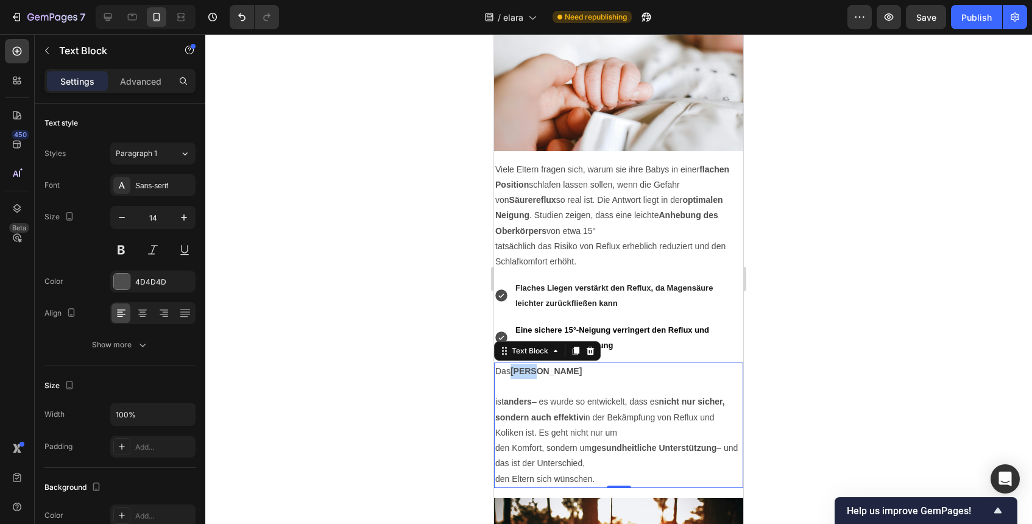
click at [518, 372] on strong "[PERSON_NAME]" at bounding box center [545, 371] width 71 height 10
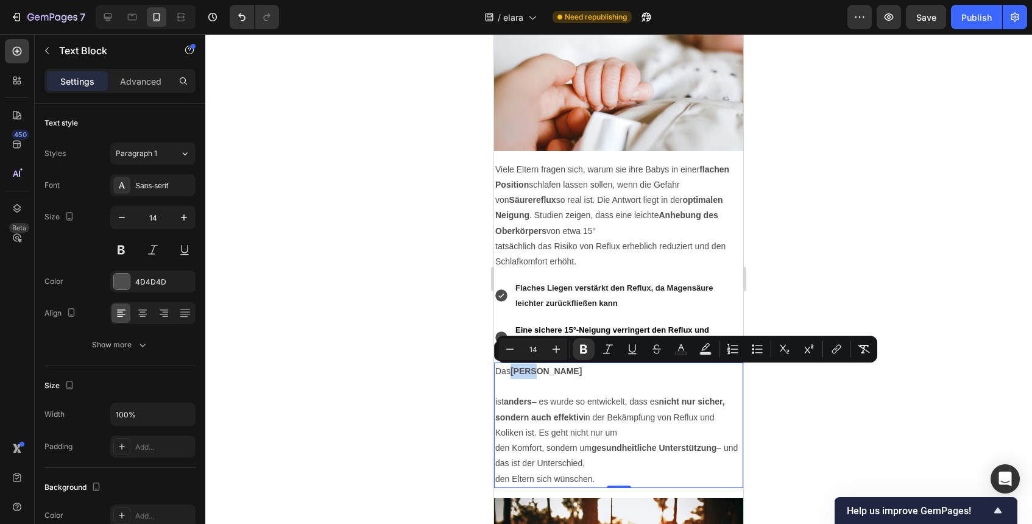
click at [512, 373] on p "Das Elara Babybett" at bounding box center [618, 371] width 247 height 15
drag, startPoint x: 512, startPoint y: 373, endPoint x: 558, endPoint y: 373, distance: 46.3
click at [558, 373] on p "Das Elara Babybett" at bounding box center [618, 371] width 247 height 15
click at [583, 346] on icon "Editor contextual toolbar" at bounding box center [583, 349] width 12 height 12
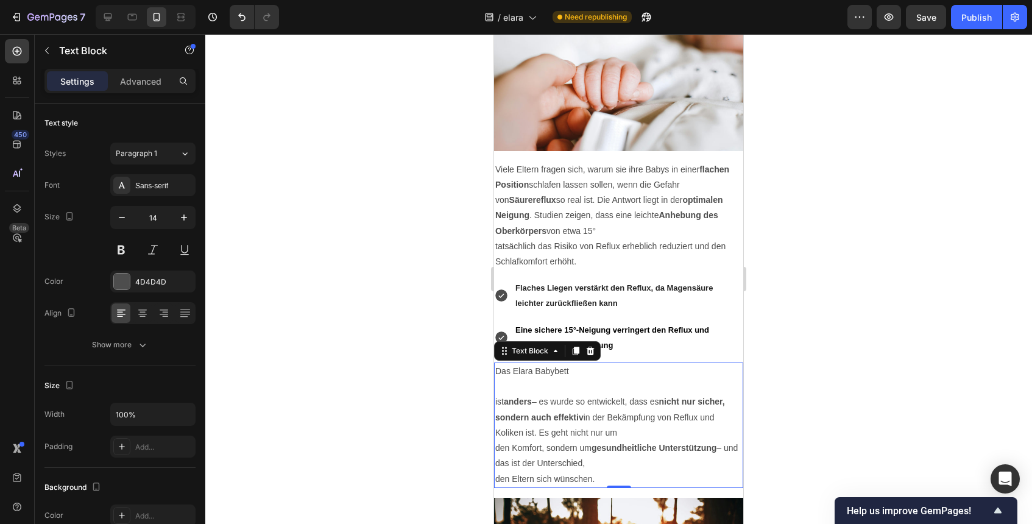
click at [498, 404] on p "ist anders – es wurde so entwickelt, dass es nicht nur sicher," at bounding box center [618, 394] width 247 height 30
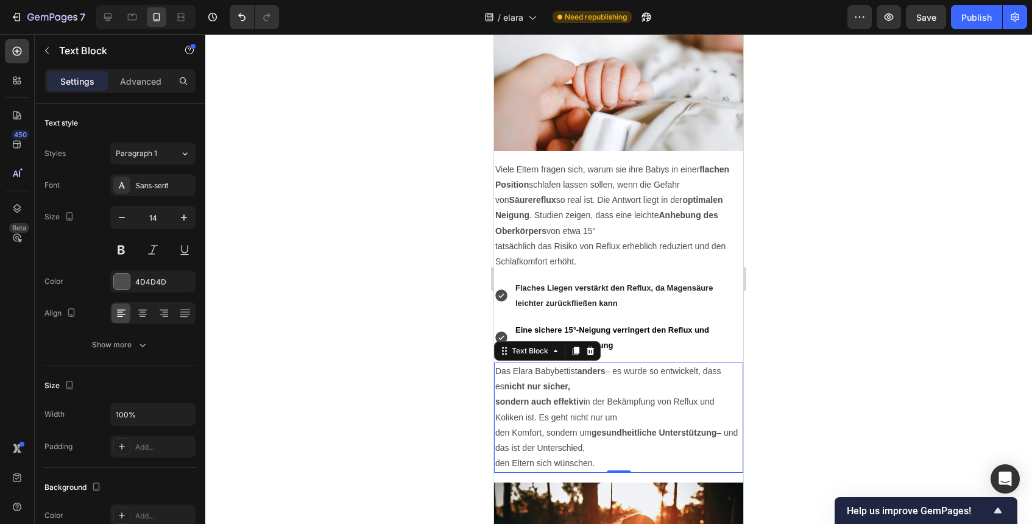
click at [568, 373] on p "Das Elara Babybettist anders – es wurde so entwickelt, dass es nicht nur sicher," at bounding box center [618, 379] width 247 height 30
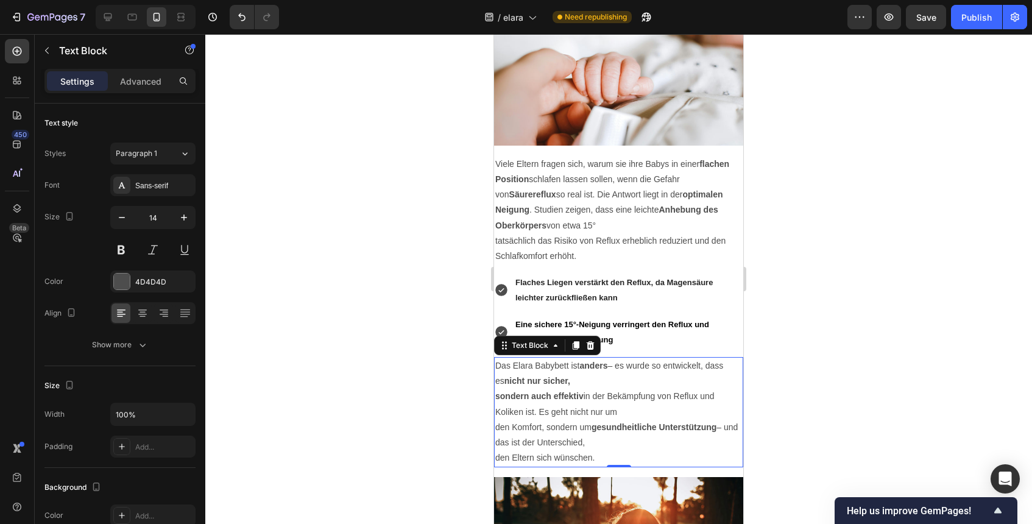
click at [500, 401] on strong "sondern auch effektiv" at bounding box center [539, 396] width 88 height 10
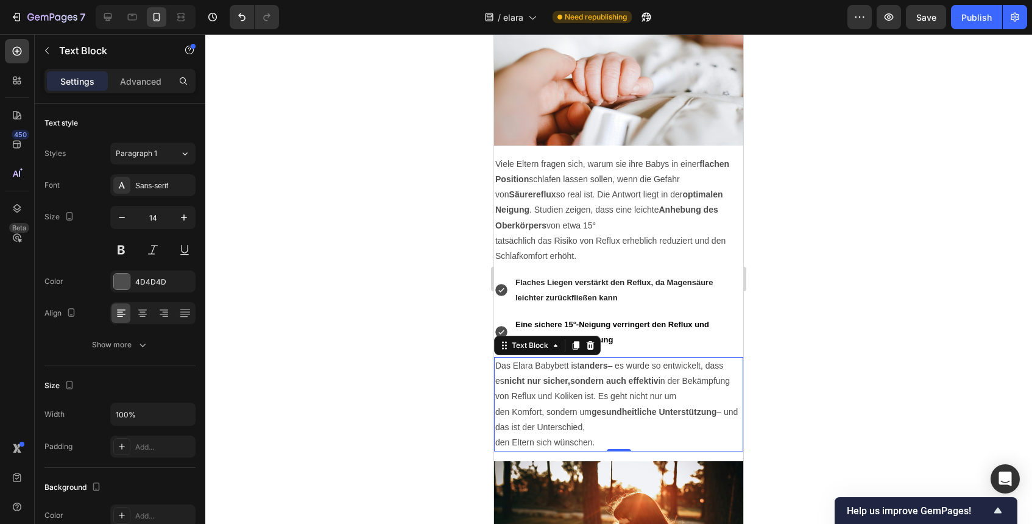
click at [560, 385] on strong "nicht nur sicher,sondern auch effektiv" at bounding box center [581, 381] width 154 height 10
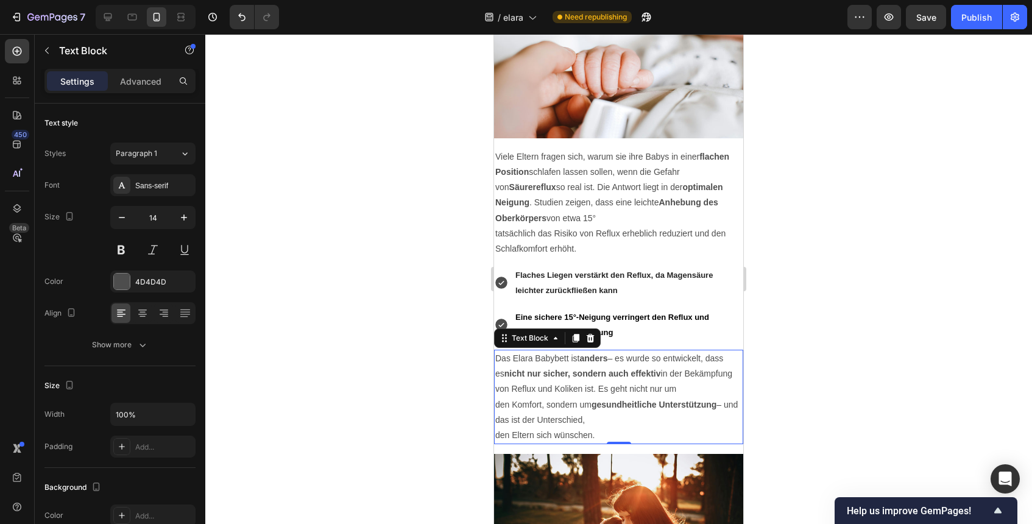
scroll to position [1751, 0]
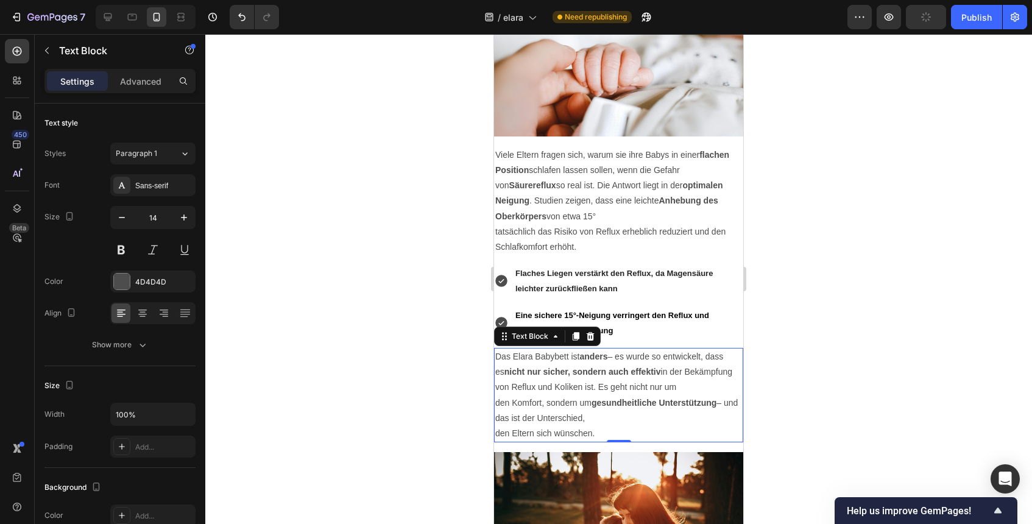
click at [501, 406] on p "den Komfort, sondern um gesundheitliche Unterstützung – und das ist der Untersc…" at bounding box center [618, 410] width 247 height 30
click at [495, 404] on p "den Komfort, sondern um gesundheitliche Unterstützung – und das ist der Untersc…" at bounding box center [618, 410] width 247 height 30
click at [659, 390] on p "Das Elara Babybett ist anders – es wurde so entwickelt, dass es nicht nur siche…" at bounding box center [618, 387] width 247 height 77
click at [499, 436] on p "den Eltern sich wünschen." at bounding box center [618, 433] width 247 height 15
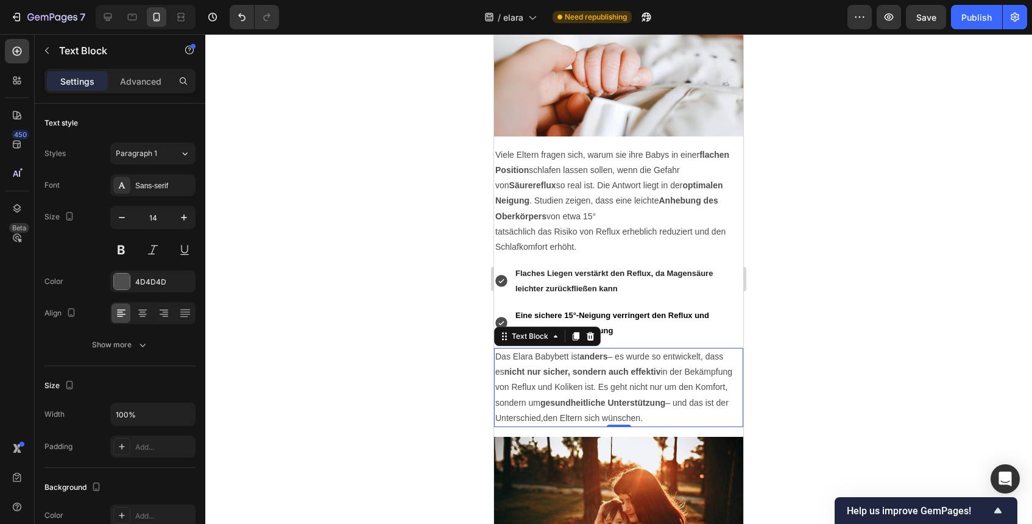
click at [543, 418] on p "Das Elara Babybett ist anders – es wurde so entwickelt, dass es nicht nur siche…" at bounding box center [618, 387] width 247 height 77
click at [828, 395] on div at bounding box center [618, 279] width 826 height 490
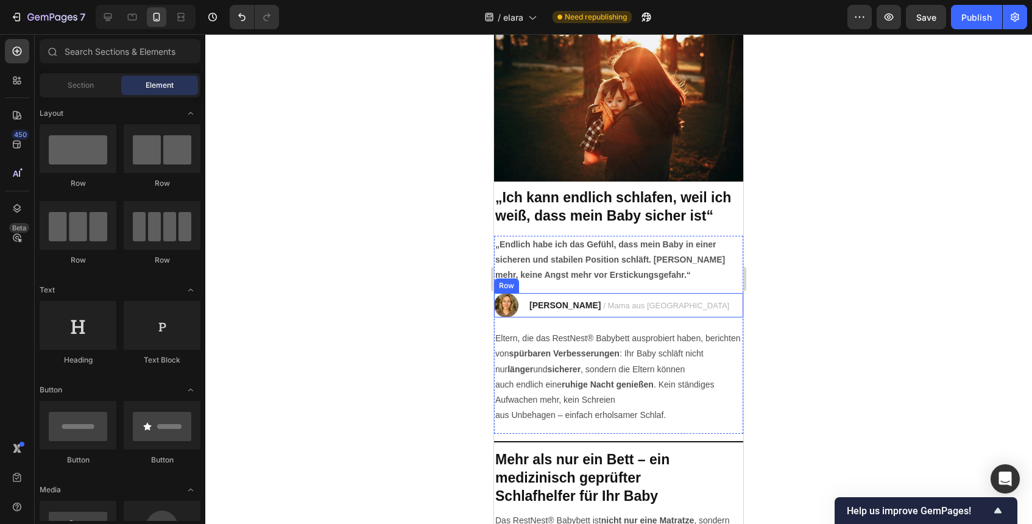
scroll to position [2189, 0]
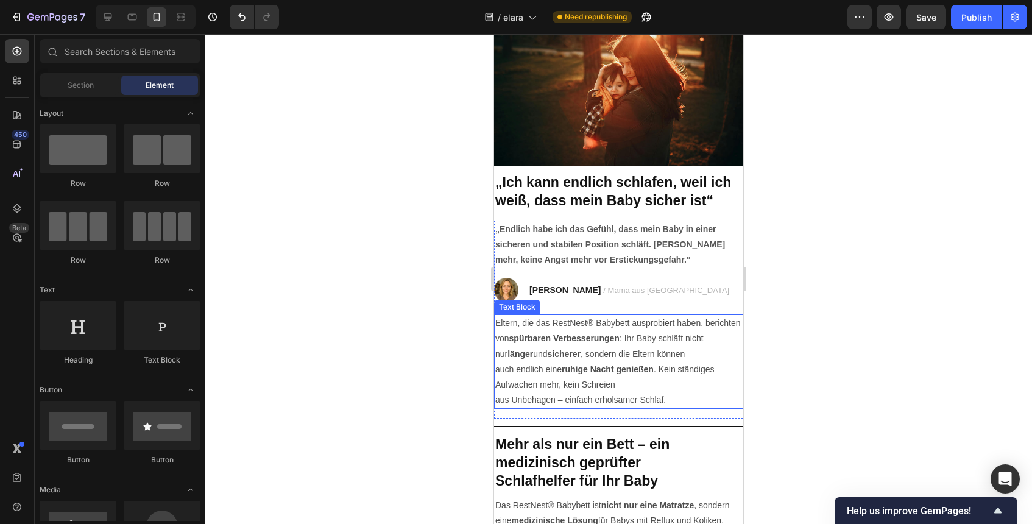
click at [577, 326] on p "Eltern, die das RestNest® Babybett ausprobiert haben, berichten von spürbaren V…" at bounding box center [618, 338] width 247 height 46
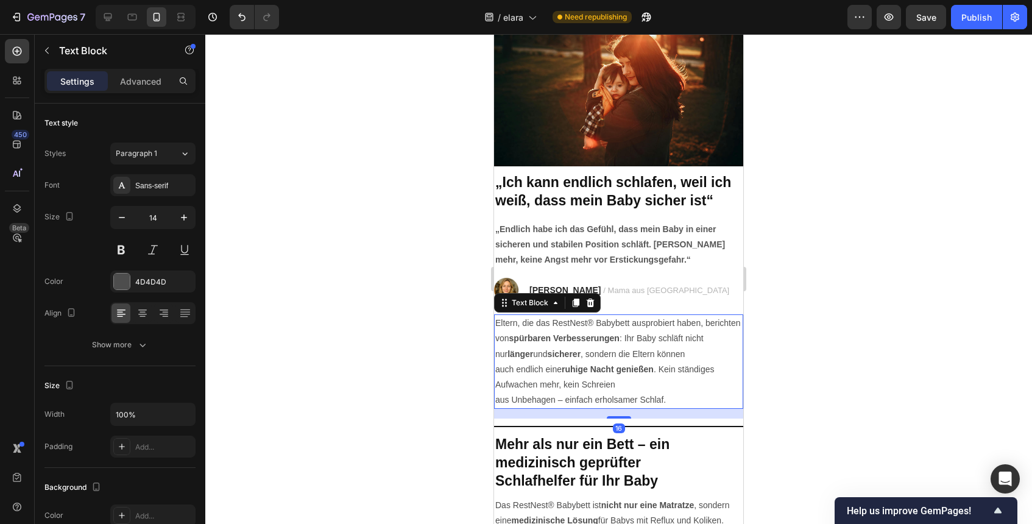
click at [577, 326] on p "Eltern, die das RestNest® Babybett ausprobiert haben, berichten von spürbaren V…" at bounding box center [618, 338] width 247 height 46
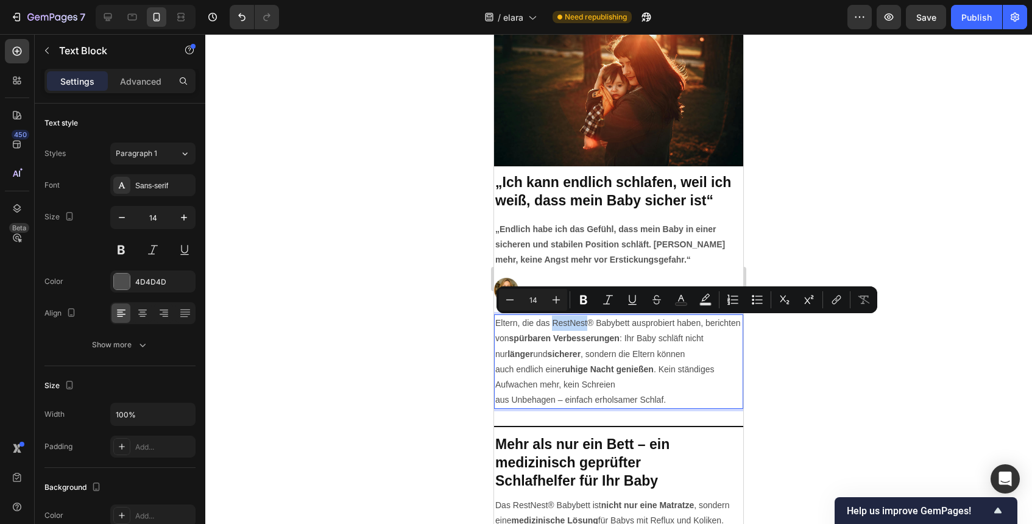
click at [577, 326] on p "Eltern, die das RestNest® Babybett ausprobiert haben, berichten von spürbaren V…" at bounding box center [618, 338] width 247 height 46
drag, startPoint x: 552, startPoint y: 326, endPoint x: 628, endPoint y: 325, distance: 75.5
click at [628, 325] on p "Eltern, die das RestNest® Babybett ausprobiert haben, berichten von spürbaren V…" at bounding box center [618, 338] width 247 height 46
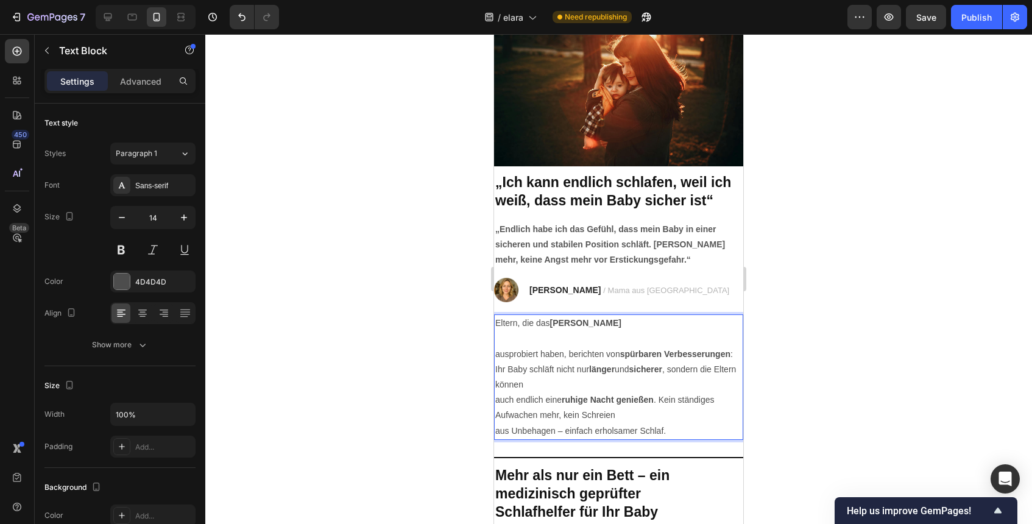
click at [499, 355] on p "ausprobiert haben, berichten von spürbaren Verbesserungen : Ihr Baby schläft ni…" at bounding box center [618, 362] width 247 height 62
click at [506, 339] on p "ausprobiert haben, berichten von spürbaren Verbesserungen : Ihr Baby schläft ni…" at bounding box center [618, 362] width 247 height 62
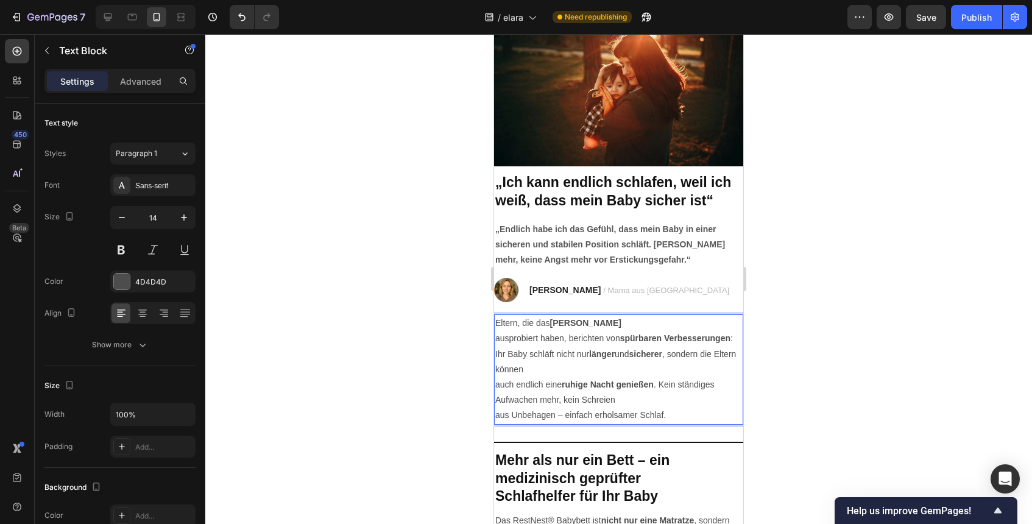
click at [496, 340] on p "Eltern, die das Elara Babybett ausprobiert haben, berichten von spürbaren Verbe…" at bounding box center [618, 346] width 247 height 62
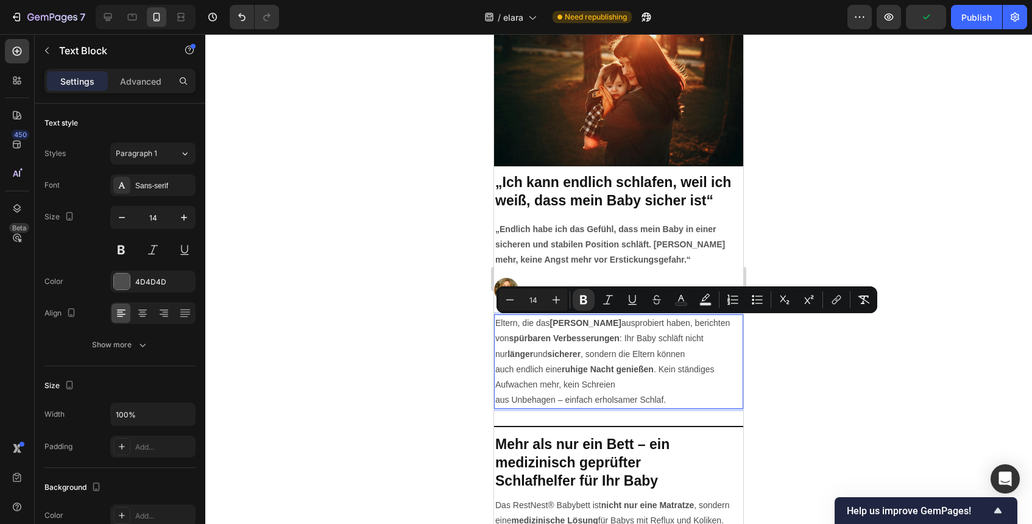
drag, startPoint x: 552, startPoint y: 320, endPoint x: 611, endPoint y: 326, distance: 58.8
click at [611, 326] on strong "[PERSON_NAME]" at bounding box center [585, 323] width 71 height 10
drag, startPoint x: 584, startPoint y: 304, endPoint x: 112, endPoint y: 293, distance: 472.1
click at [584, 304] on icon "Editor contextual toolbar" at bounding box center [583, 299] width 7 height 9
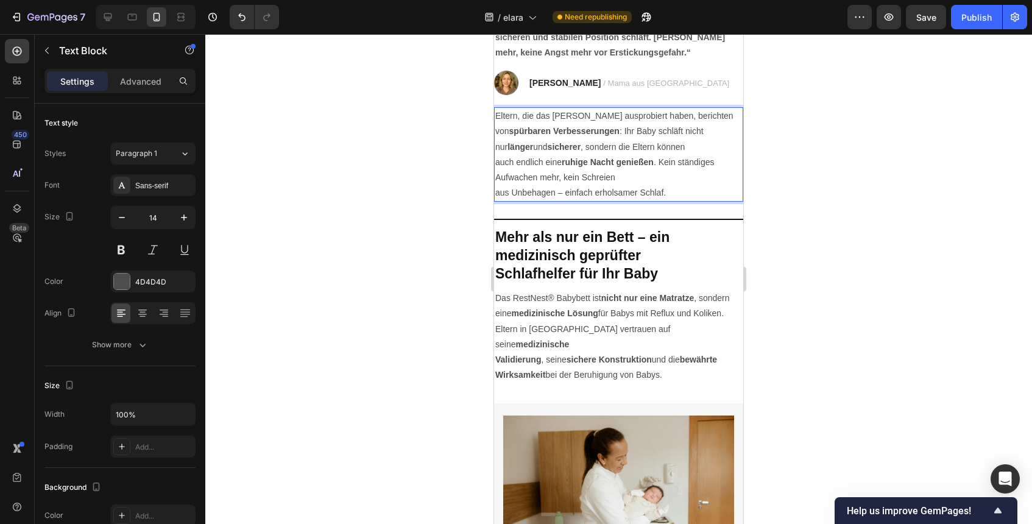
scroll to position [2400, 0]
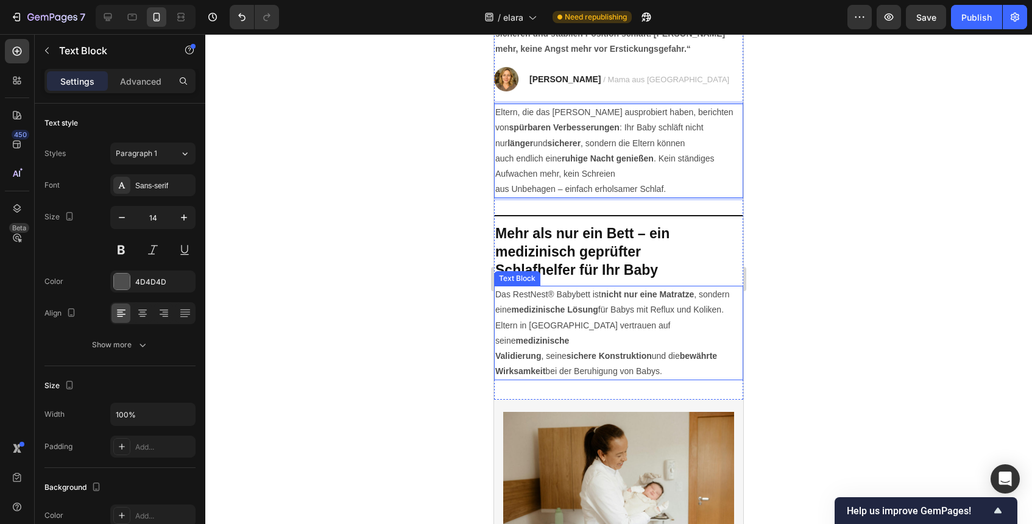
click at [569, 297] on p "Das RestNest® Babybett ist nicht nur eine Matratze , sondern eine medizinische …" at bounding box center [618, 318] width 247 height 62
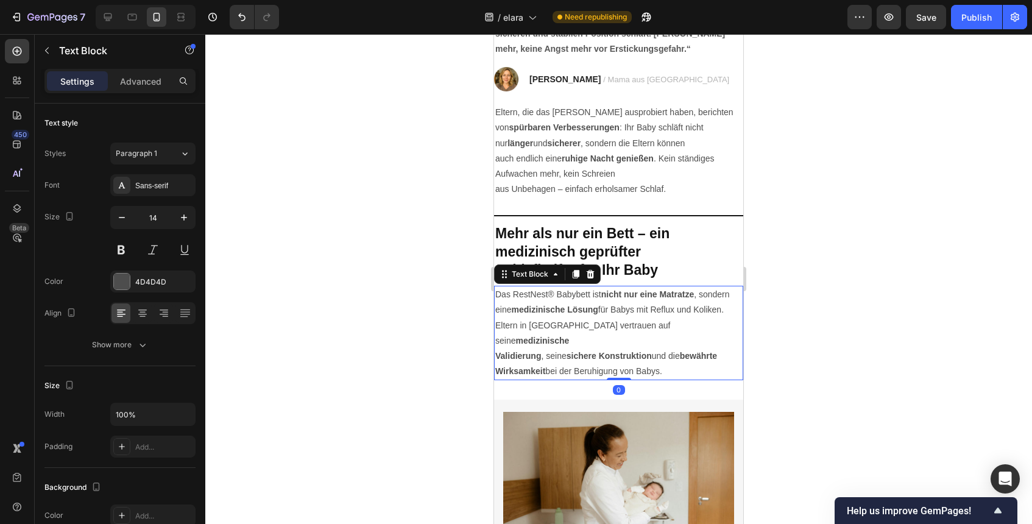
click at [513, 294] on p "Das RestNest® Babybett ist nicht nur eine Matratze , sondern eine medizinische …" at bounding box center [618, 318] width 247 height 62
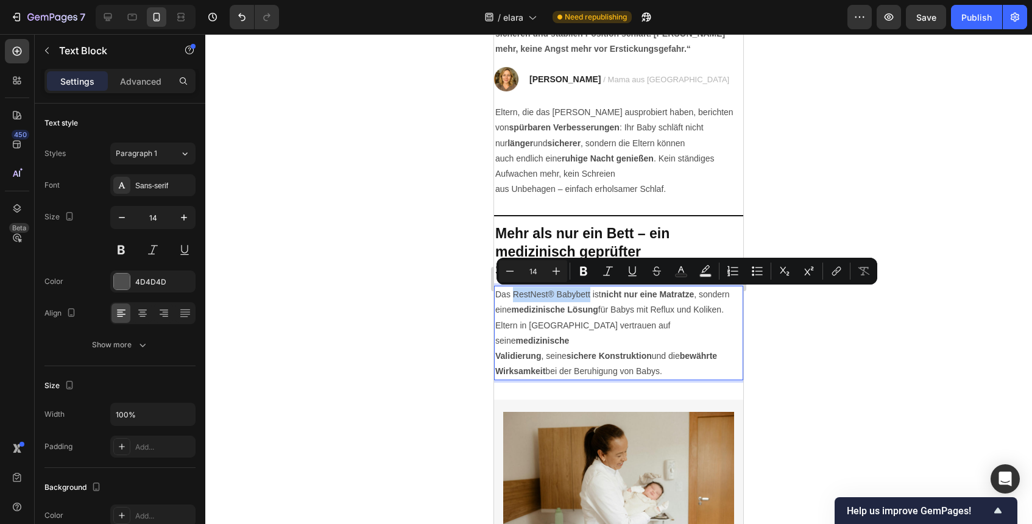
drag, startPoint x: 513, startPoint y: 294, endPoint x: 585, endPoint y: 296, distance: 71.9
click at [585, 296] on p "Das RestNest® Babybett ist nicht nur eine Matratze , sondern eine medizinische …" at bounding box center [618, 318] width 247 height 62
drag, startPoint x: 571, startPoint y: 295, endPoint x: 513, endPoint y: 296, distance: 57.9
click at [513, 296] on strong "[PERSON_NAME]" at bounding box center [545, 294] width 71 height 10
click at [585, 267] on icon "Editor contextual toolbar" at bounding box center [583, 271] width 7 height 9
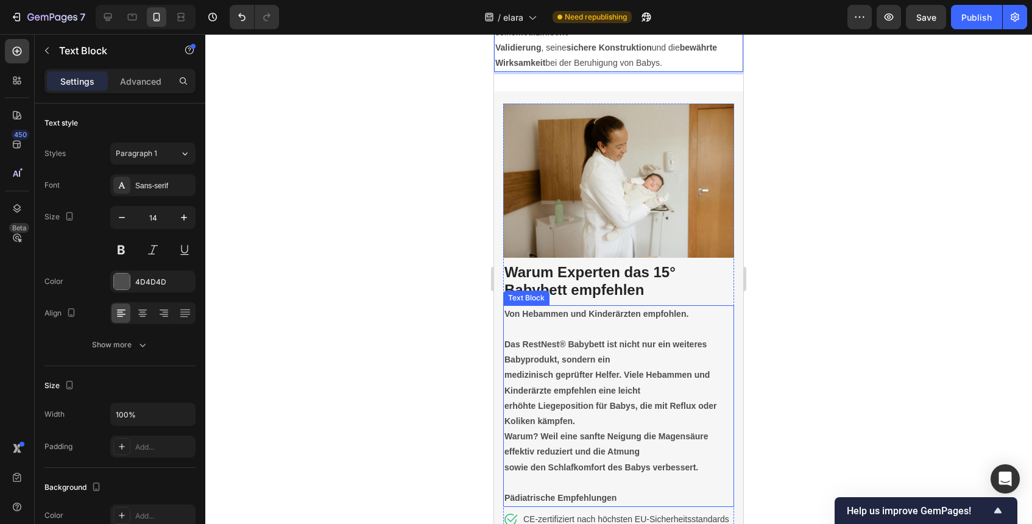
scroll to position [2723, 0]
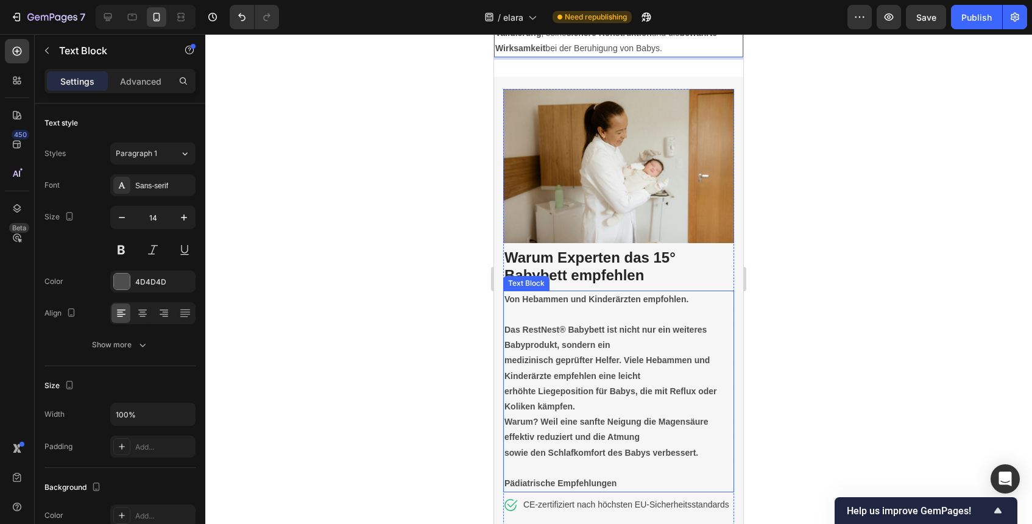
click at [520, 325] on strong "Das RestNest® Babybett ist nicht nur ein weiteres Babyprodukt, sondern ein" at bounding box center [605, 337] width 202 height 25
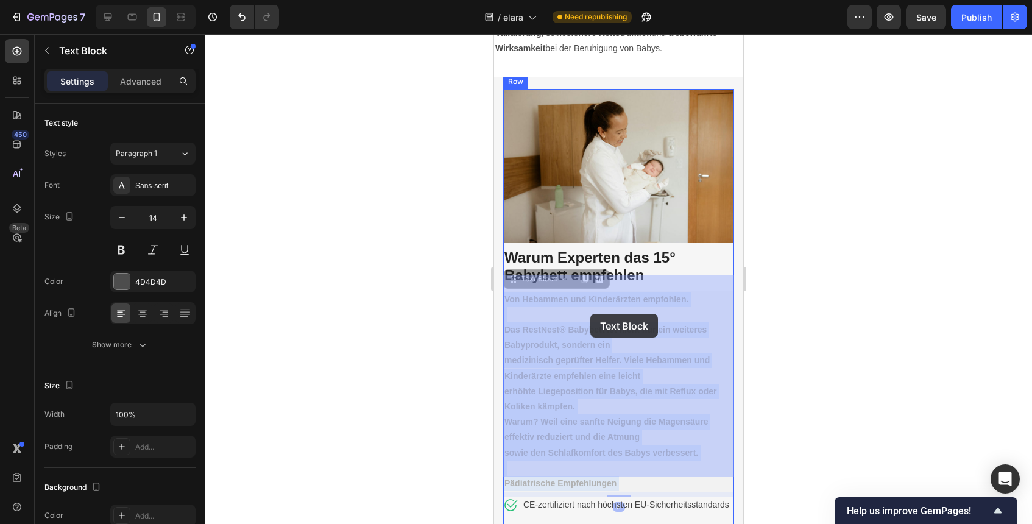
drag, startPoint x: 523, startPoint y: 314, endPoint x: 589, endPoint y: 312, distance: 66.4
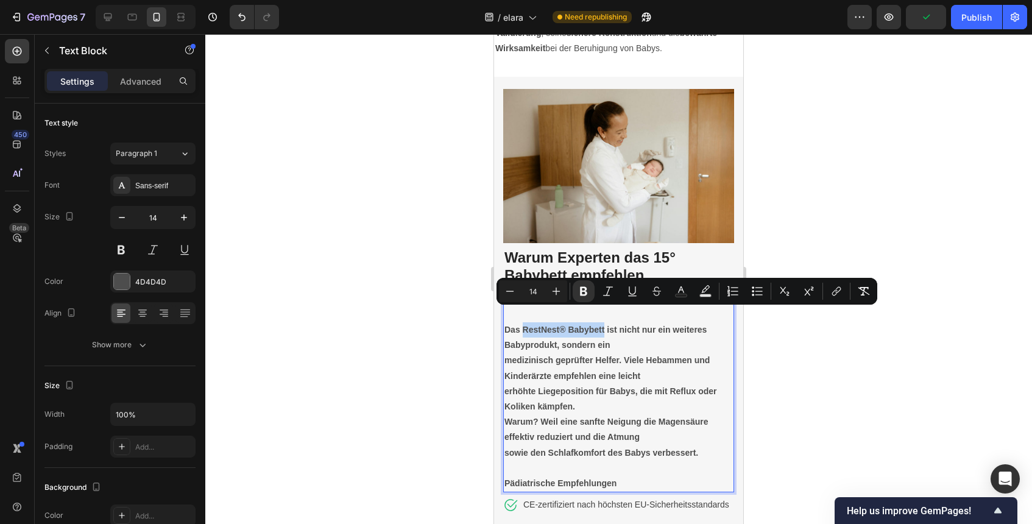
drag, startPoint x: 523, startPoint y: 315, endPoint x: 603, endPoint y: 319, distance: 80.5
click at [603, 325] on strong "Das RestNest® Babybett ist nicht nur ein weiteres Babyprodukt, sondern ein" at bounding box center [605, 337] width 202 height 25
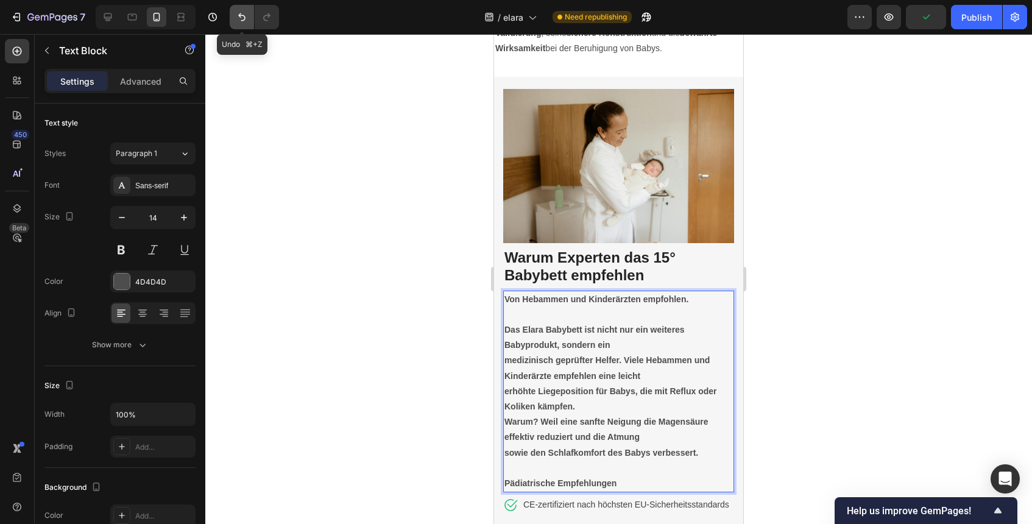
click at [238, 16] on icon "Undo/Redo" at bounding box center [242, 17] width 12 height 12
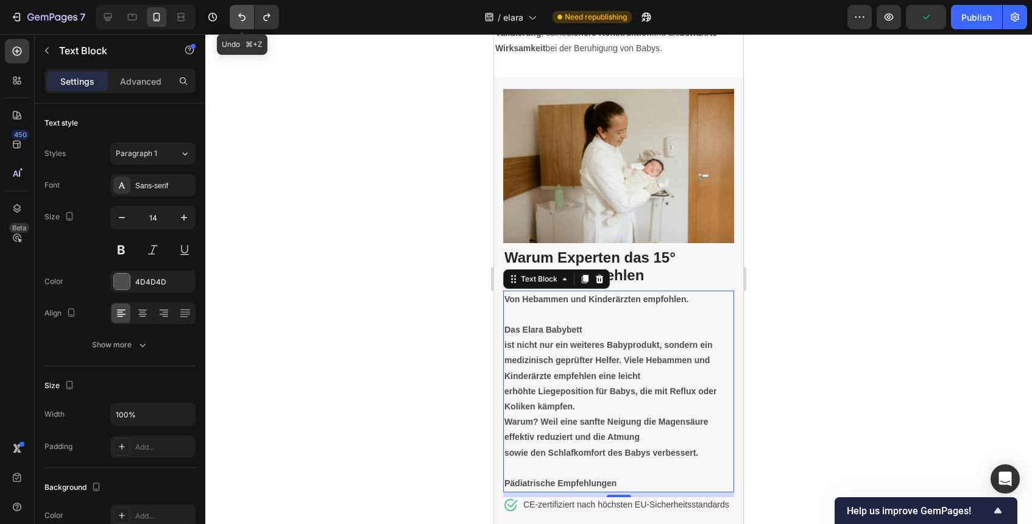
click at [238, 16] on icon "Undo/Redo" at bounding box center [242, 17] width 12 height 12
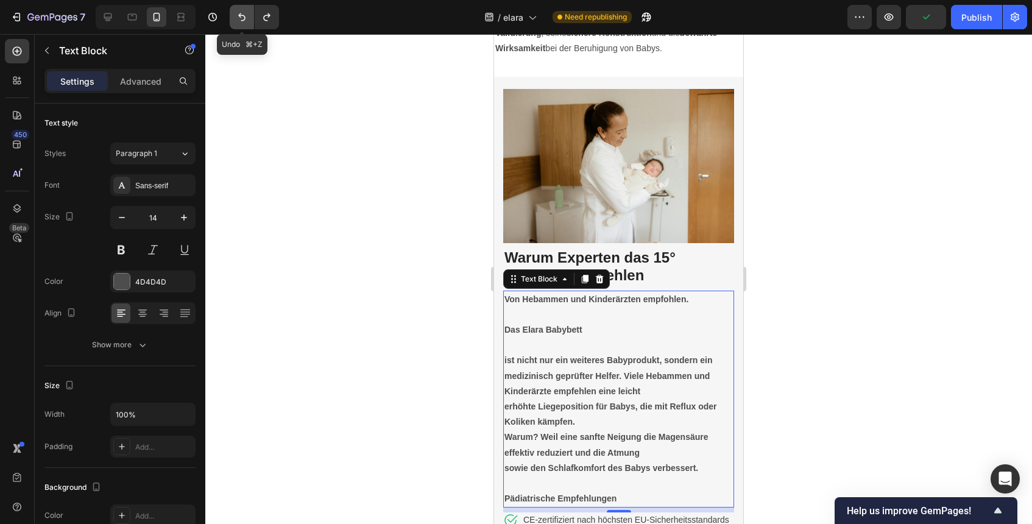
click at [238, 16] on icon "Undo/Redo" at bounding box center [242, 17] width 12 height 12
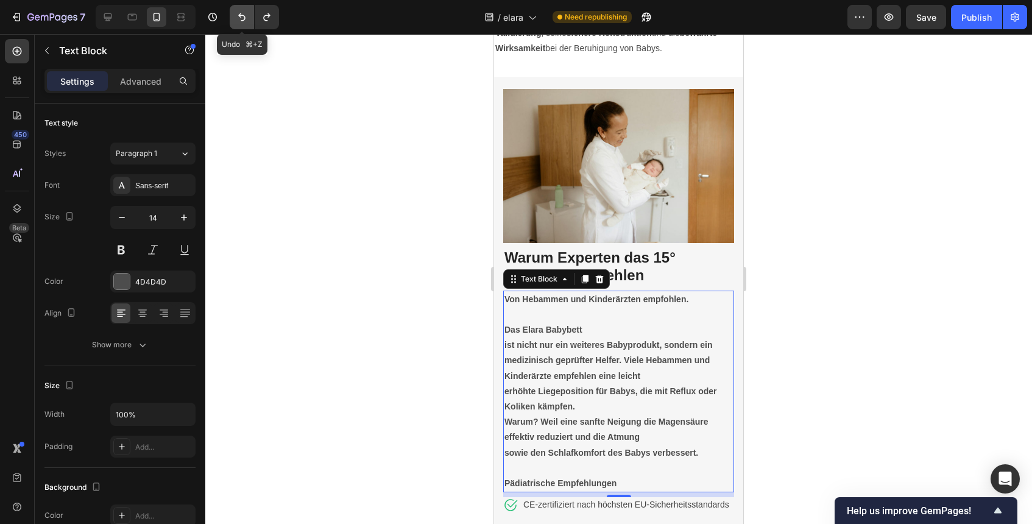
click at [238, 16] on icon "Undo/Redo" at bounding box center [242, 17] width 12 height 12
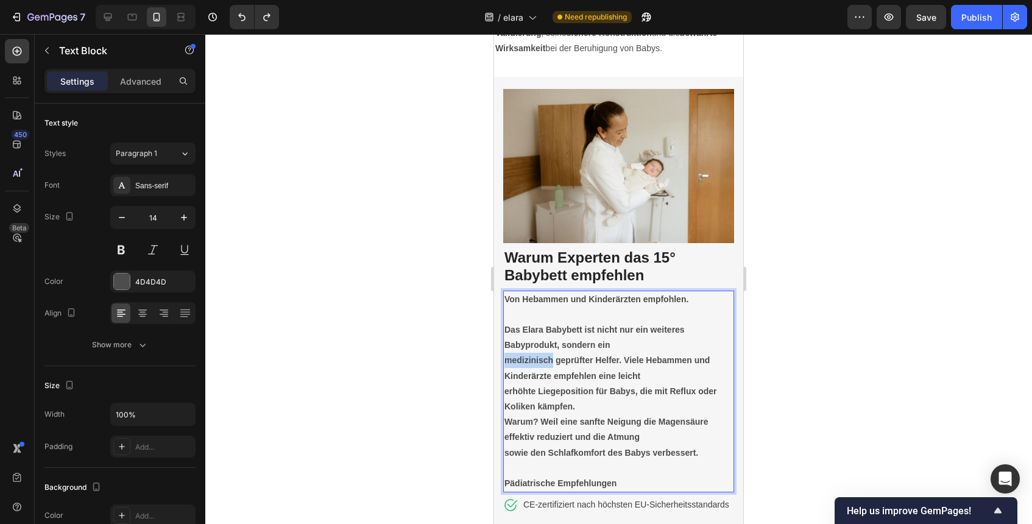
click at [507, 355] on strong "medizinisch geprüfter Helfer. Viele Hebammen und Kinderärzte empfehlen eine lei…" at bounding box center [606, 367] width 205 height 25
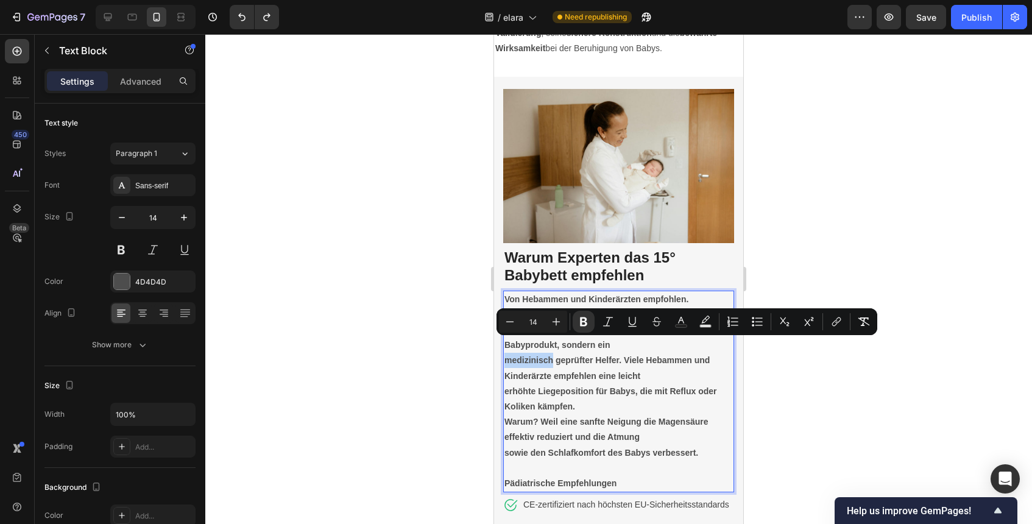
click at [505, 355] on strong "medizinisch geprüfter Helfer. Viele Hebammen und Kinderärzte empfehlen eine lei…" at bounding box center [606, 367] width 205 height 25
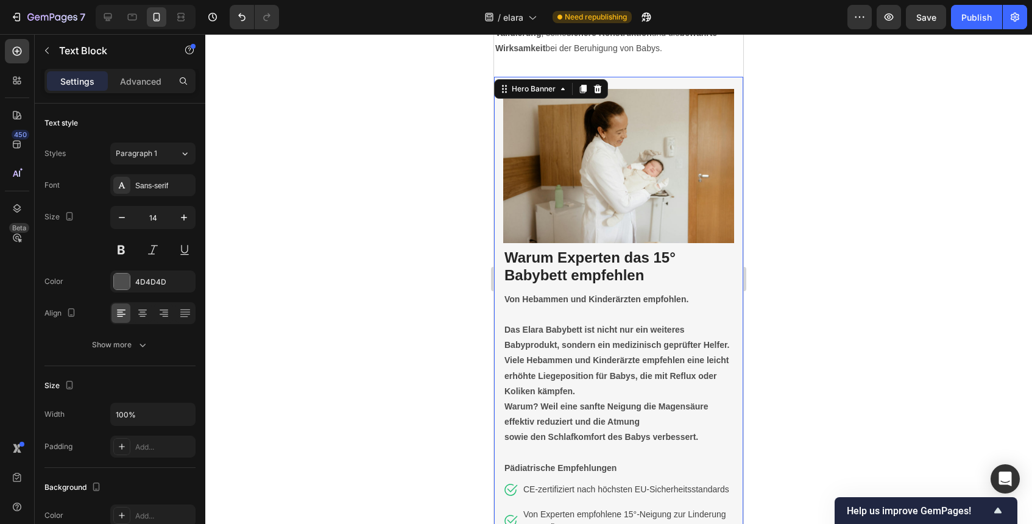
click at [502, 389] on div "Image Warum Experten das 15° Babybett empfehlen Heading Von Hebammen und Kinder…" at bounding box center [618, 344] width 249 height 535
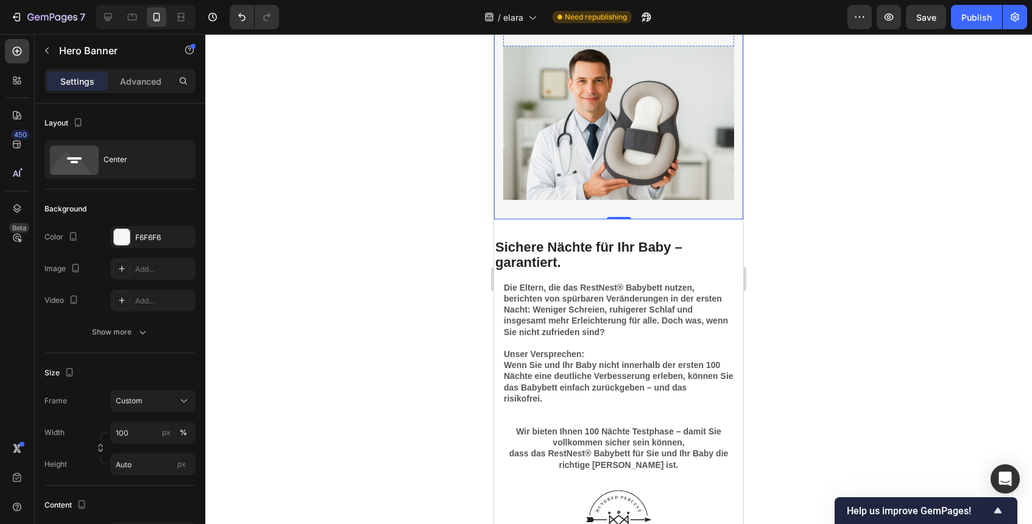
scroll to position [3310, 0]
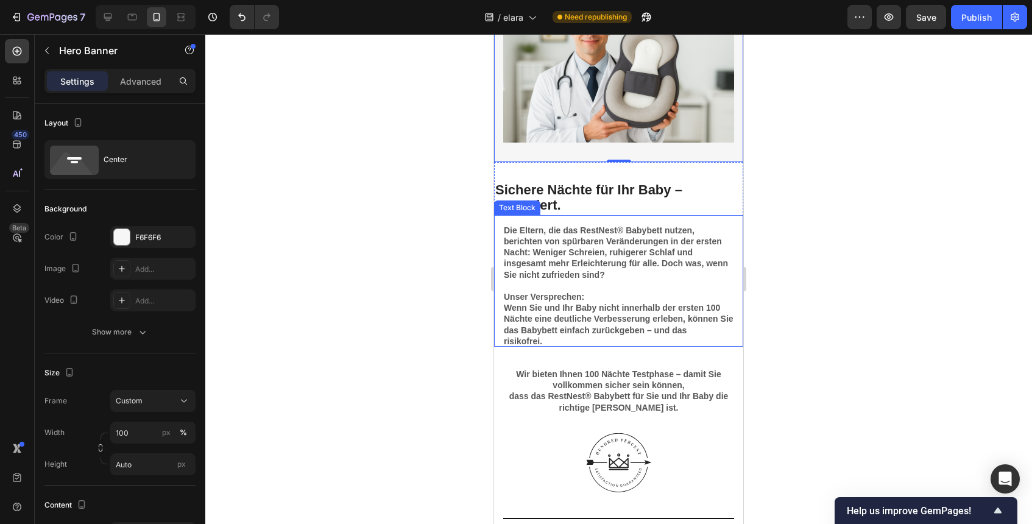
click at [605, 262] on strong "Die Eltern, die das RestNest® Babybett nutzen, berichten von spürbaren Veränder…" at bounding box center [616, 252] width 224 height 54
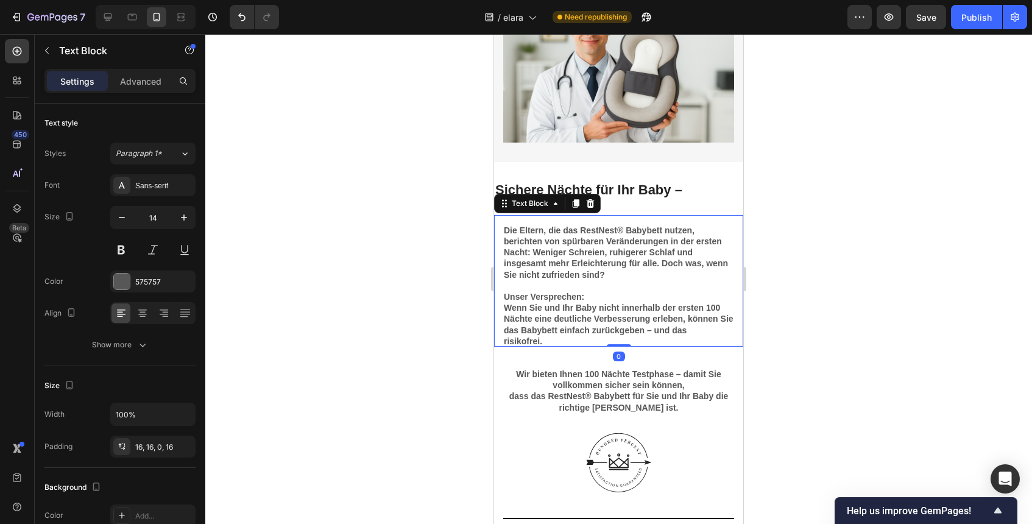
click at [581, 233] on strong "Die Eltern, die das RestNest® Babybett nutzen, berichten von spürbaren Veränder…" at bounding box center [616, 252] width 224 height 54
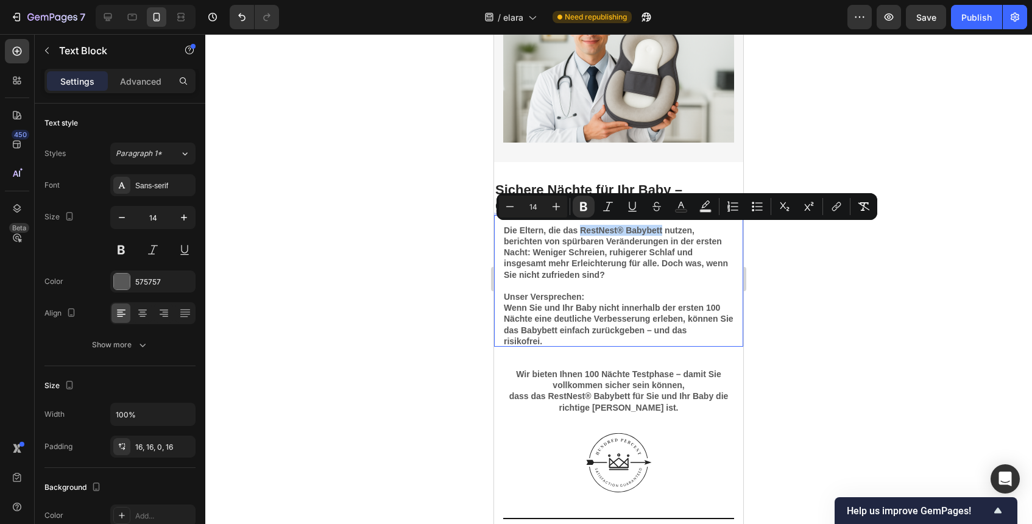
drag, startPoint x: 581, startPoint y: 233, endPoint x: 649, endPoint y: 231, distance: 67.6
click at [649, 232] on strong "Die Eltern, die das RestNest® Babybett nutzen, berichten von spürbaren Veränder…" at bounding box center [616, 252] width 224 height 54
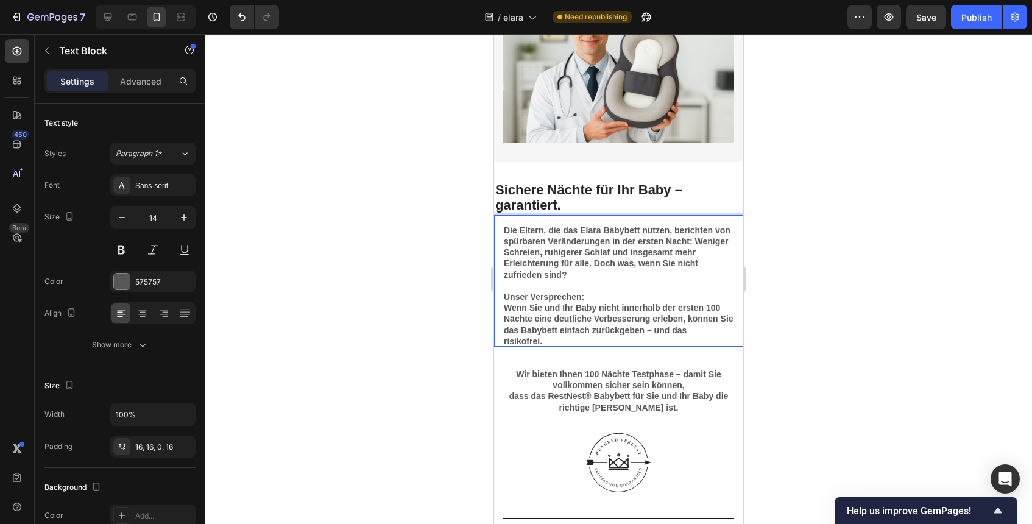
click at [662, 269] on p "Die Eltern, die das Elara Babybett nutzen, berichten von spürbaren Veränderunge…" at bounding box center [619, 252] width 230 height 55
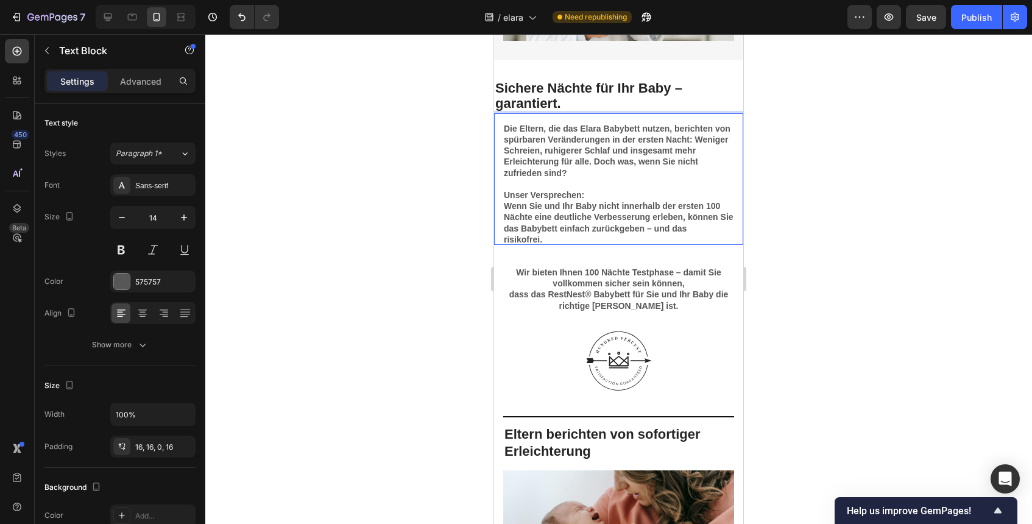
scroll to position [3416, 0]
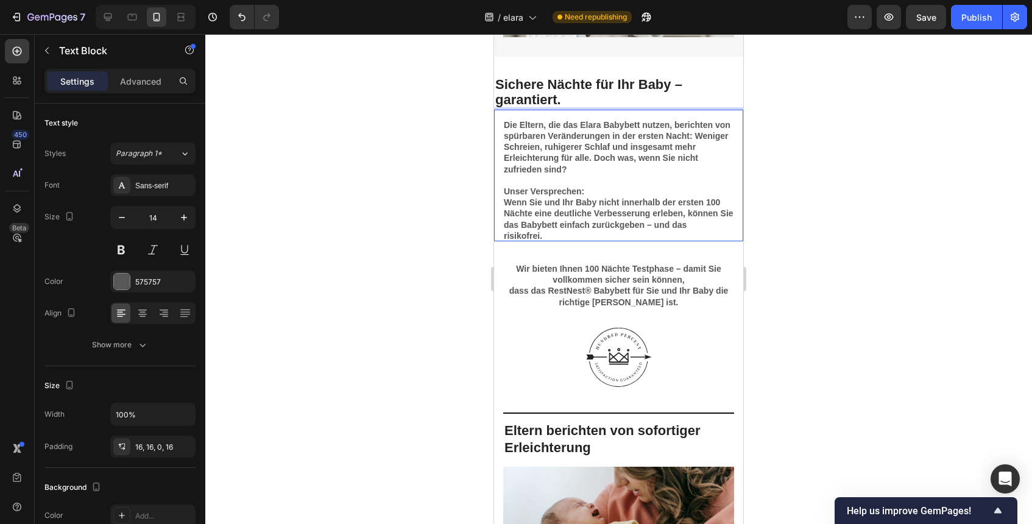
click at [515, 191] on strong "Unser Versprechen:" at bounding box center [544, 191] width 80 height 10
click at [607, 233] on p "risikofrei." at bounding box center [619, 235] width 230 height 11
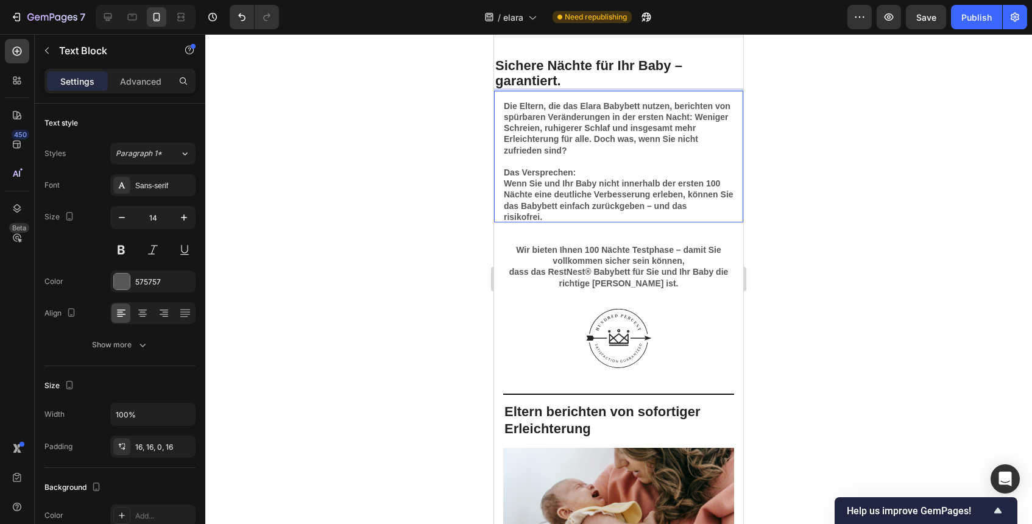
scroll to position [3462, 0]
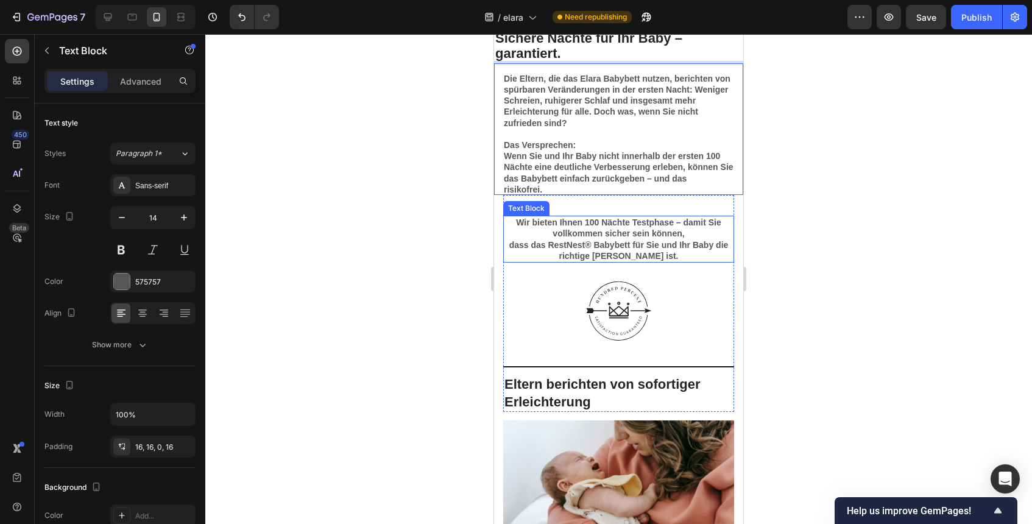
click at [520, 223] on strong "Wir bieten Ihnen 100 Nächte Testphase – damit Sie vollkommen sicher sein können," at bounding box center [618, 227] width 205 height 21
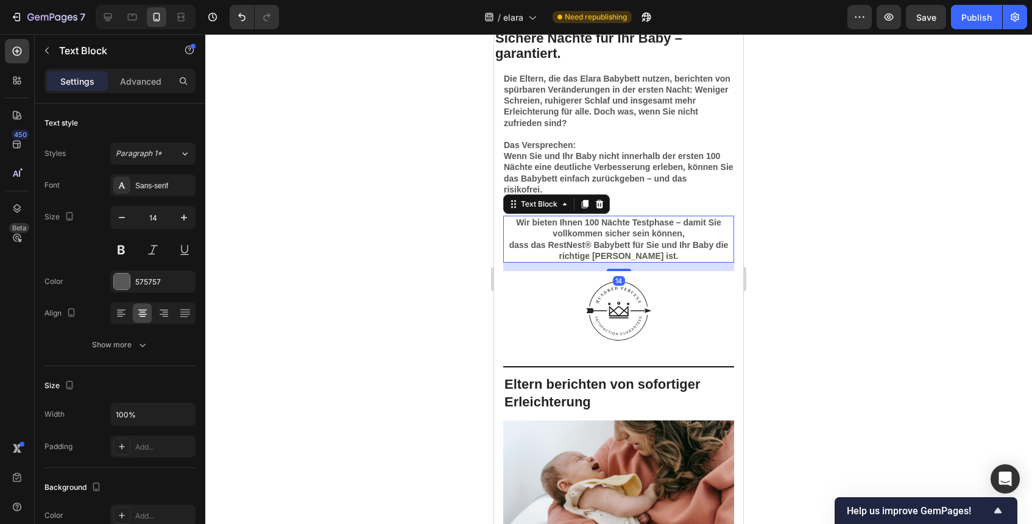
click at [520, 223] on strong "Wir bieten Ihnen 100 Nächte Testphase – damit Sie vollkommen sicher sein können," at bounding box center [618, 227] width 205 height 21
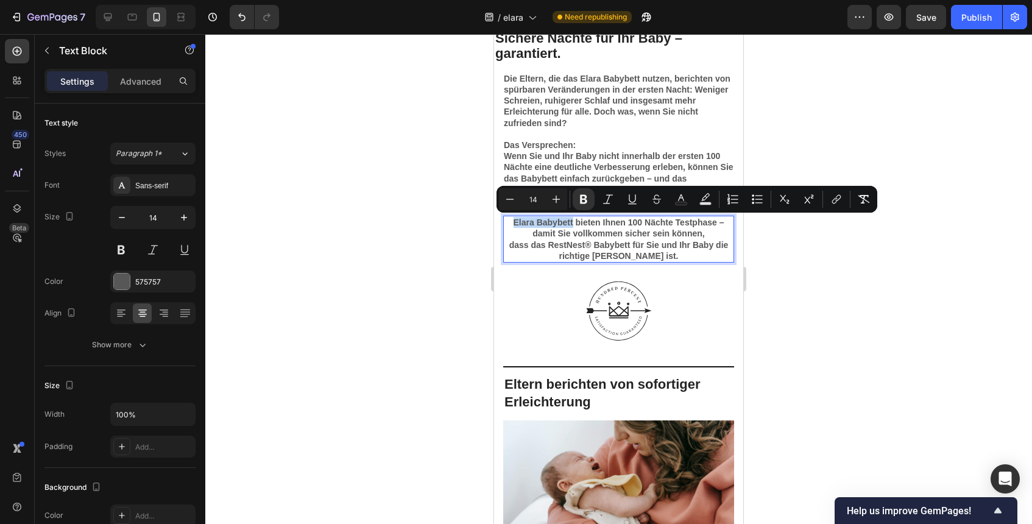
drag, startPoint x: 572, startPoint y: 223, endPoint x: 515, endPoint y: 223, distance: 57.2
click at [515, 223] on strong "Elara Babybett bieten Ihnen 100 Nächte Testphase – damit Sie vollkommen sicher …" at bounding box center [618, 227] width 211 height 21
click at [540, 223] on strong "Elara Babybett bieten Ihnen 100 Nächte Testphase – damit Sie vollkommen sicher …" at bounding box center [618, 227] width 211 height 21
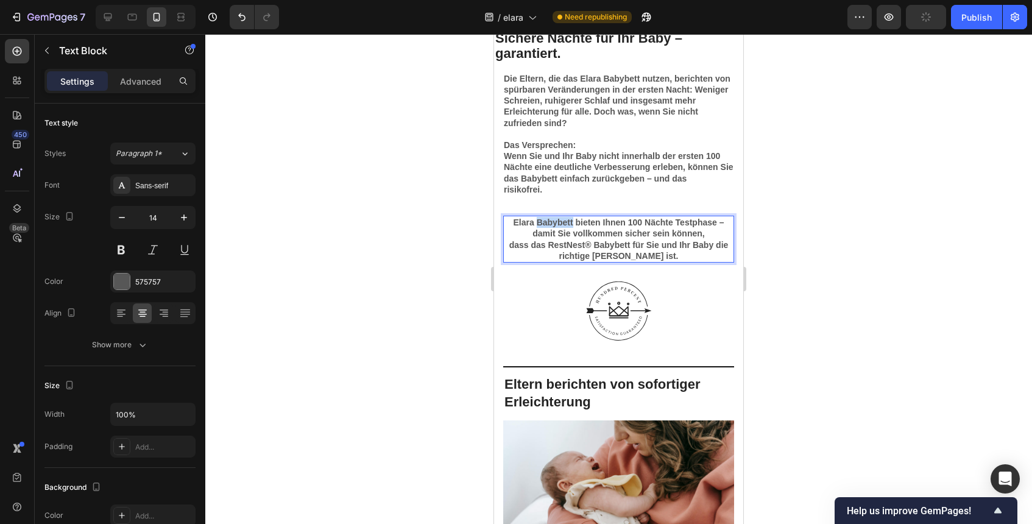
click at [540, 223] on strong "Elara Babybett bieten Ihnen 100 Nächte Testphase – damit Sie vollkommen sicher …" at bounding box center [618, 227] width 211 height 21
click at [515, 225] on strong "Elara Babybett bieten Ihnen 100 Nächte Testphase – damit Sie vollkommen sicher …" at bounding box center [618, 227] width 211 height 21
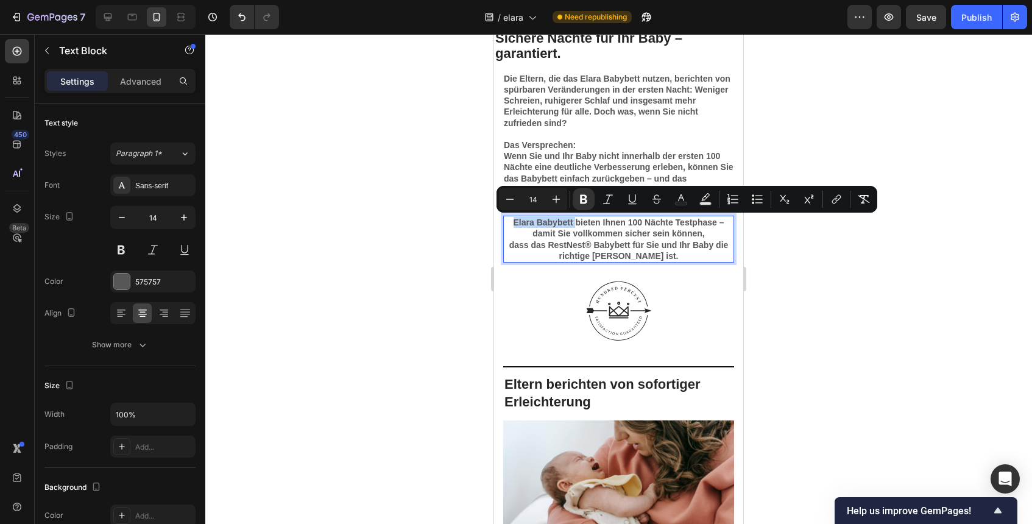
drag, startPoint x: 510, startPoint y: 225, endPoint x: 574, endPoint y: 219, distance: 64.2
click at [574, 221] on p "Elara Babybett bieten Ihnen 100 Nächte Testphase – damit Sie vollkommen sicher …" at bounding box center [618, 228] width 228 height 22
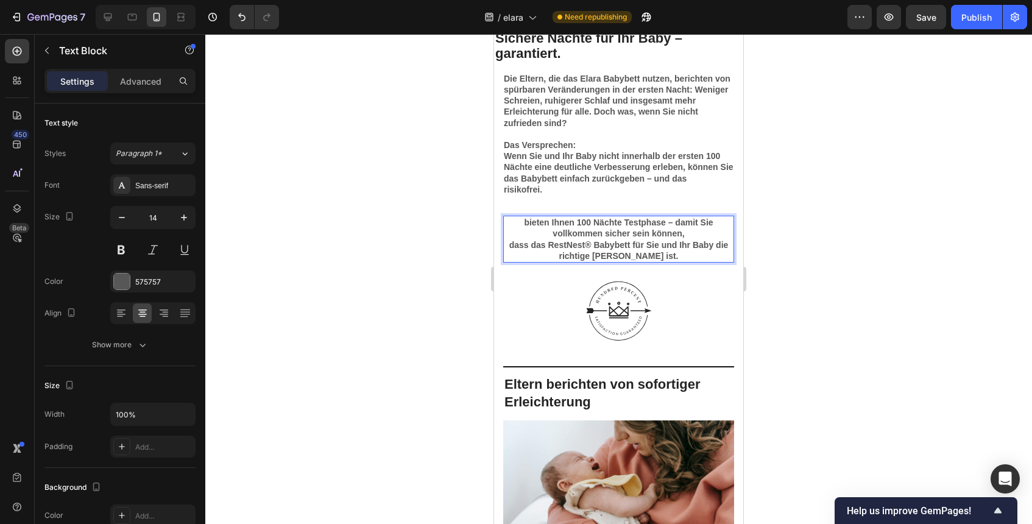
click at [576, 244] on strong "dass das RestNest® Babybett für Sie und Ihr Baby die richtige [PERSON_NAME] ist." at bounding box center [618, 250] width 219 height 21
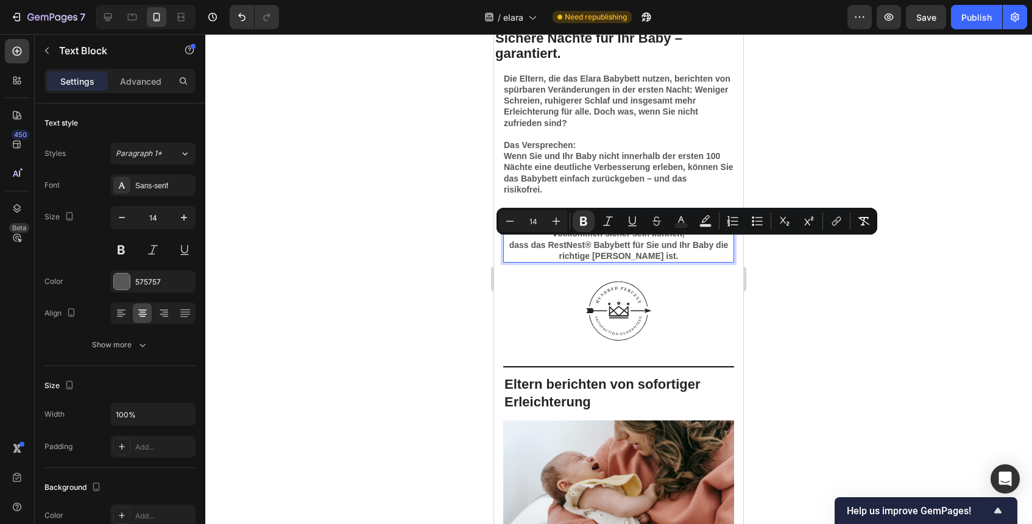
click at [598, 242] on strong "dass das RestNest® Babybett für Sie und Ihr Baby die richtige [PERSON_NAME] ist." at bounding box center [618, 250] width 219 height 21
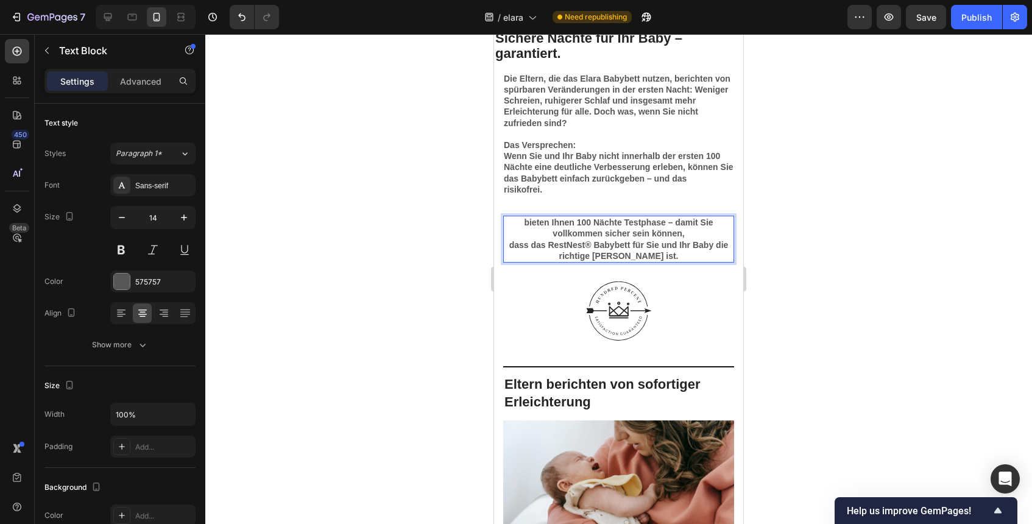
click at [526, 222] on strong "bieten Ihnen 100 Nächte Testphase – damit Sie vollkommen sicher sein können," at bounding box center [618, 227] width 189 height 21
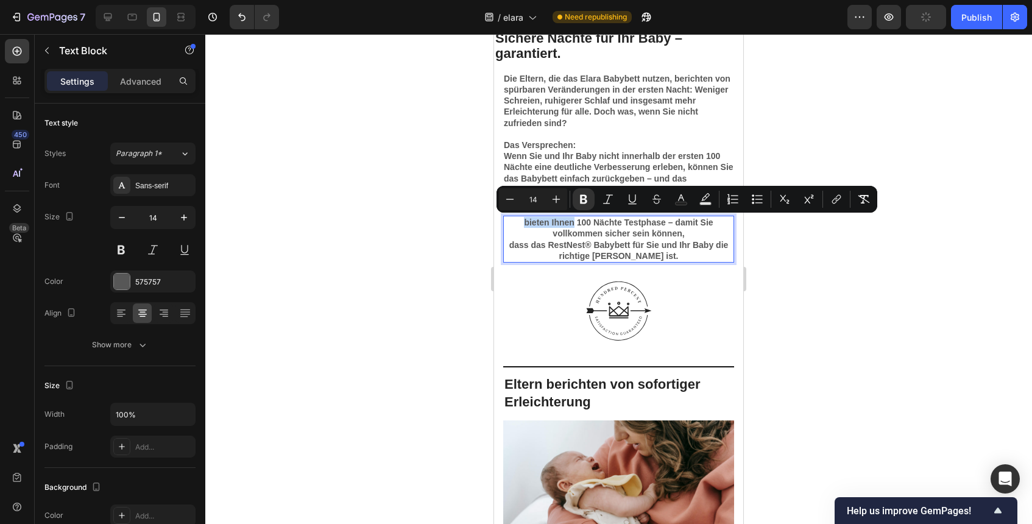
drag, startPoint x: 575, startPoint y: 222, endPoint x: 526, endPoint y: 226, distance: 49.5
click at [526, 226] on strong "bieten Ihnen 100 Nächte Testphase – damit Sie vollkommen sicher sein können," at bounding box center [618, 227] width 189 height 21
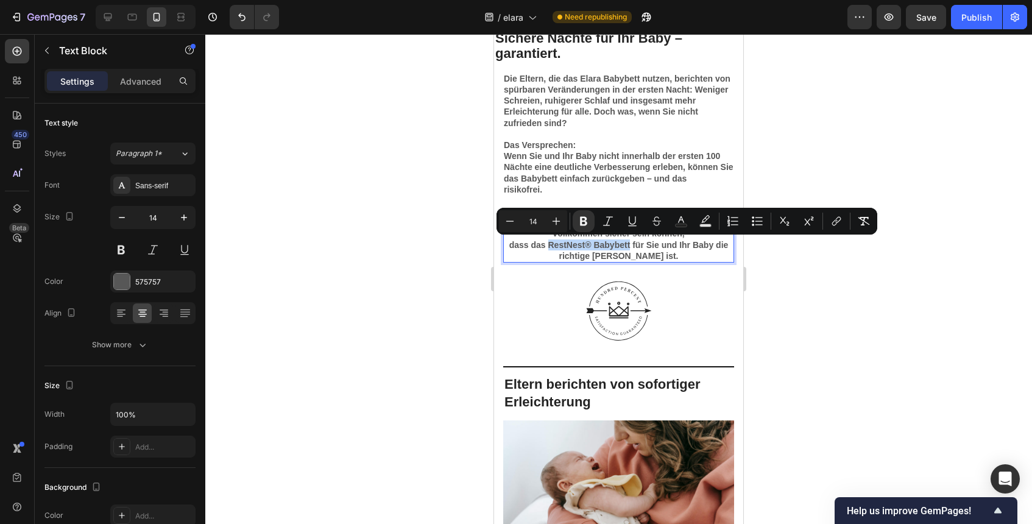
drag, startPoint x: 550, startPoint y: 246, endPoint x: 629, endPoint y: 245, distance: 78.6
click at [629, 245] on strong "dass das RestNest® Babybett für Sie und Ihr Baby die richtige [PERSON_NAME] ist." at bounding box center [618, 250] width 219 height 21
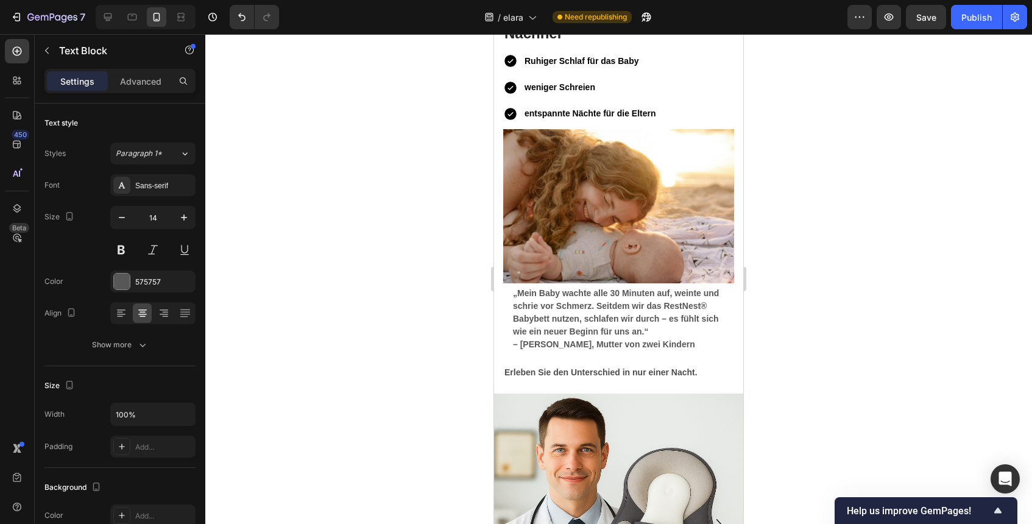
scroll to position [4222, 0]
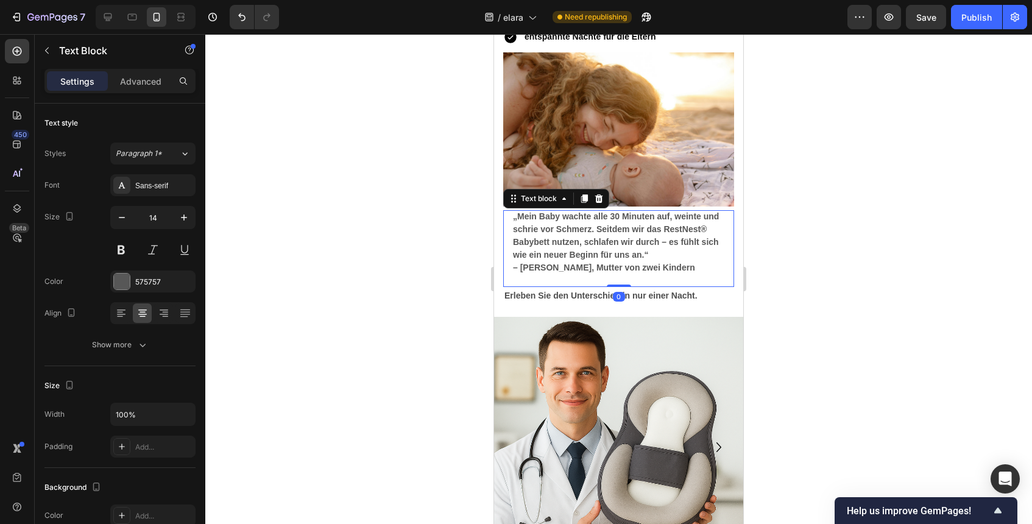
click at [632, 256] on strong "„Mein Baby wachte alle 30 Minuten auf, weinte und schrie vor Schmerz. Seitdem w…" at bounding box center [616, 235] width 206 height 48
click at [656, 230] on strong "„Mein Baby wachte alle 30 Minuten auf, weinte und schrie vor Schmerz. Seitdem w…" at bounding box center [616, 235] width 206 height 48
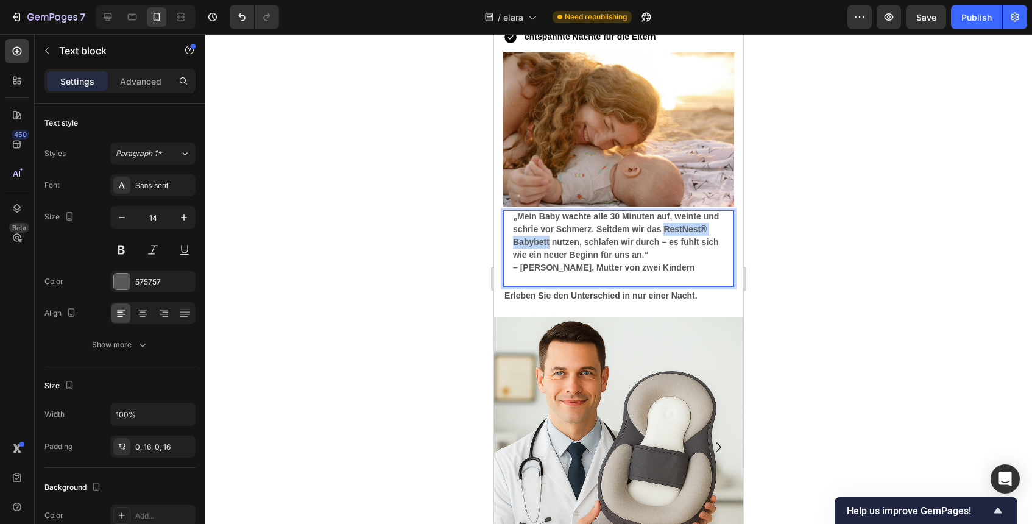
drag, startPoint x: 666, startPoint y: 230, endPoint x: 548, endPoint y: 244, distance: 118.4
click at [548, 244] on strong "„Mein Baby wachte alle 30 Minuten auf, weinte und schrie vor Schmerz. Seitdem w…" at bounding box center [616, 235] width 206 height 48
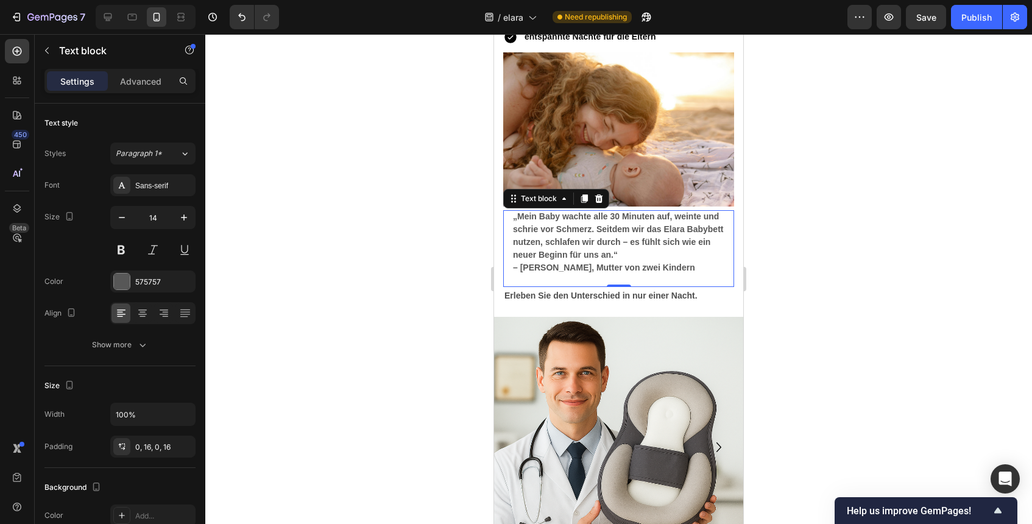
click at [787, 251] on div at bounding box center [618, 279] width 826 height 490
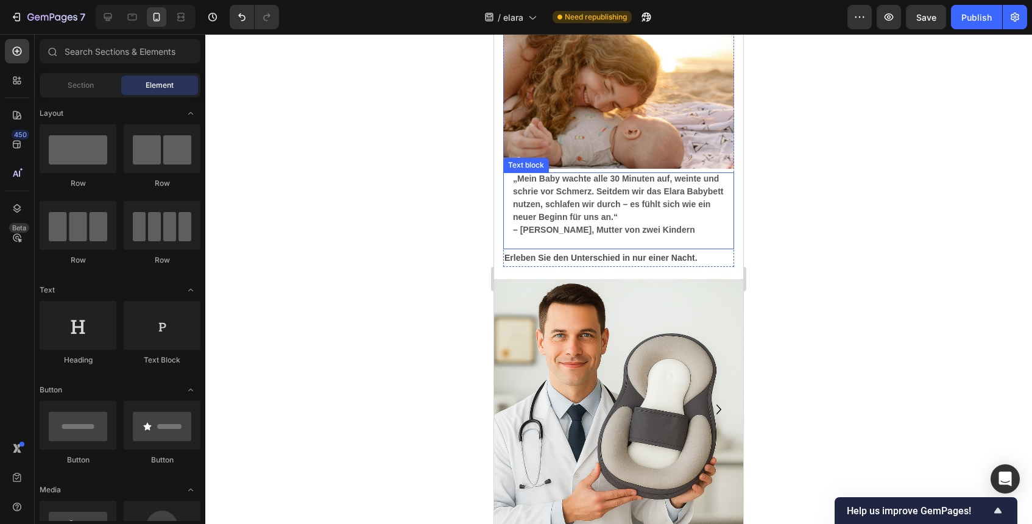
scroll to position [4262, 0]
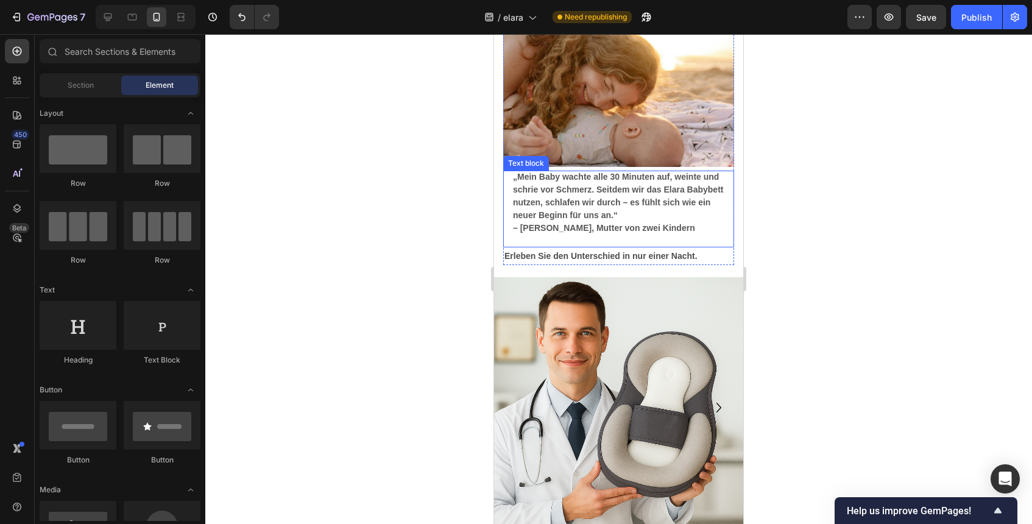
click at [512, 214] on div "„Mein Baby wachte alle 30 Minuten auf, weinte und schrie vor Schmerz. Seitdem w…" at bounding box center [618, 209] width 231 height 77
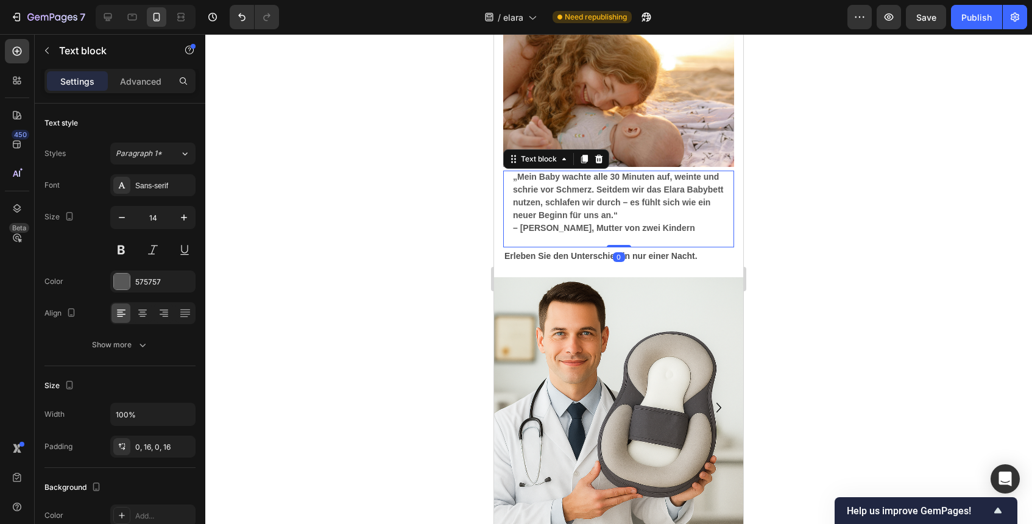
click at [512, 214] on div "„Mein Baby wachte alle 30 Minuten auf, weinte und schrie vor Schmerz. Seitdem w…" at bounding box center [618, 209] width 231 height 77
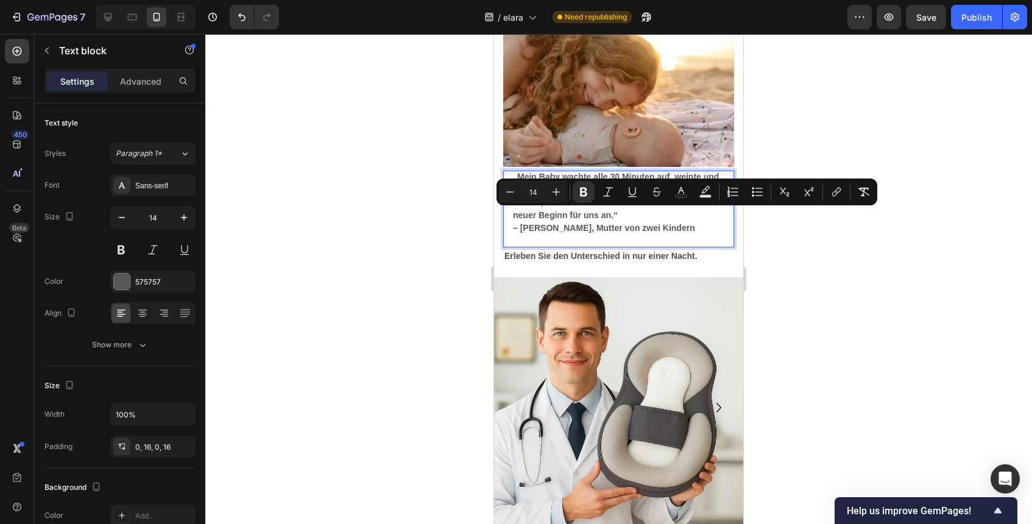
click at [512, 214] on div "„Mein Baby wachte alle 30 Minuten auf, weinte und schrie vor Schmerz. Seitdem w…" at bounding box center [618, 209] width 231 height 77
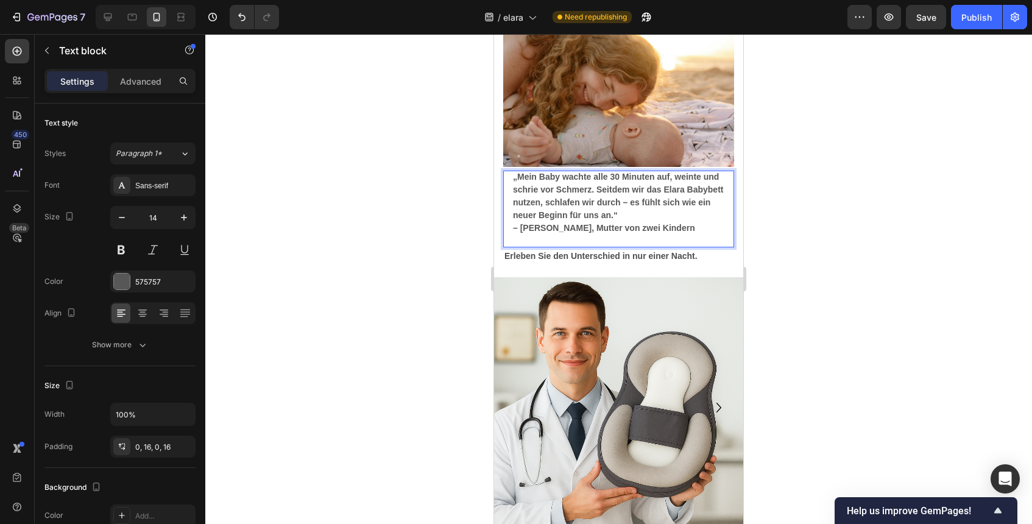
click at [775, 192] on div at bounding box center [618, 279] width 826 height 490
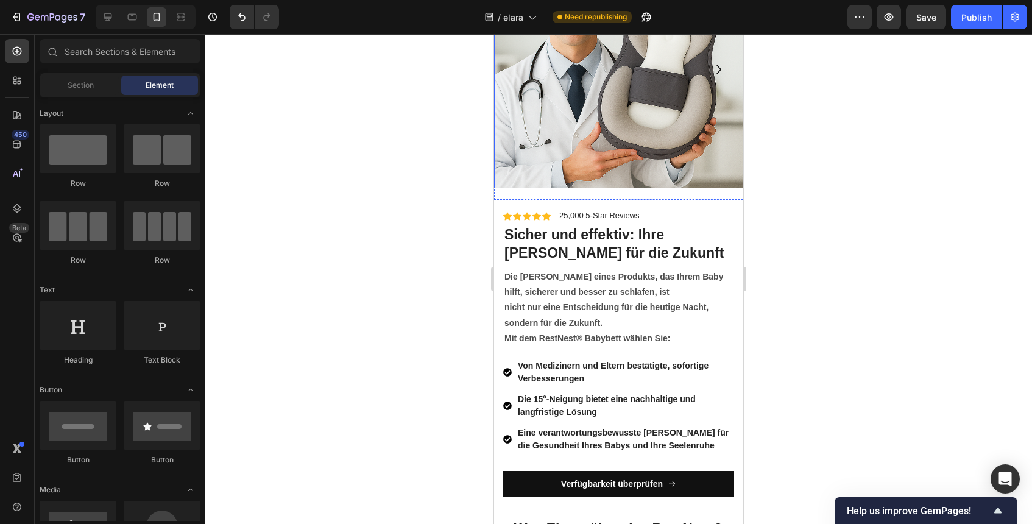
scroll to position [4610, 0]
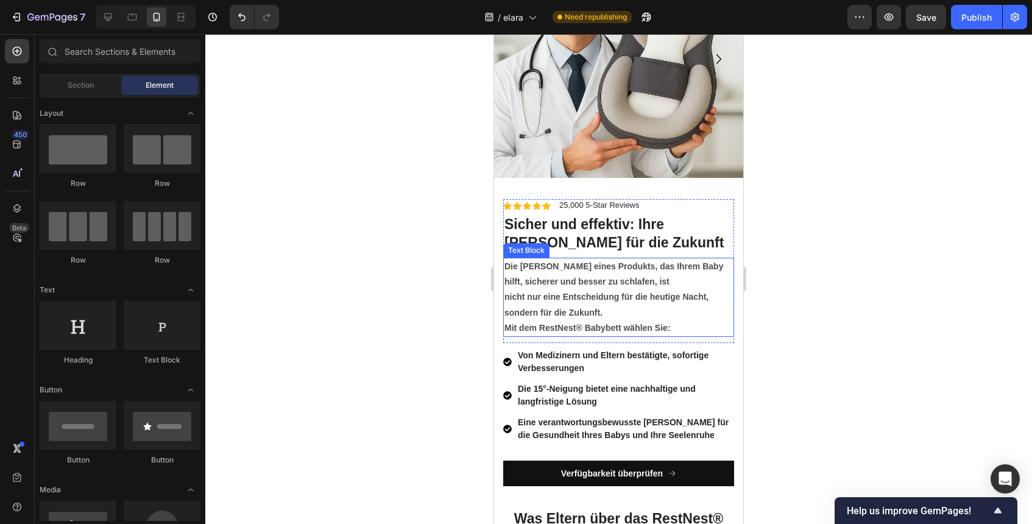
click at [569, 326] on strong "Mit dem RestNest® Babybett wählen Sie:" at bounding box center [587, 328] width 166 height 10
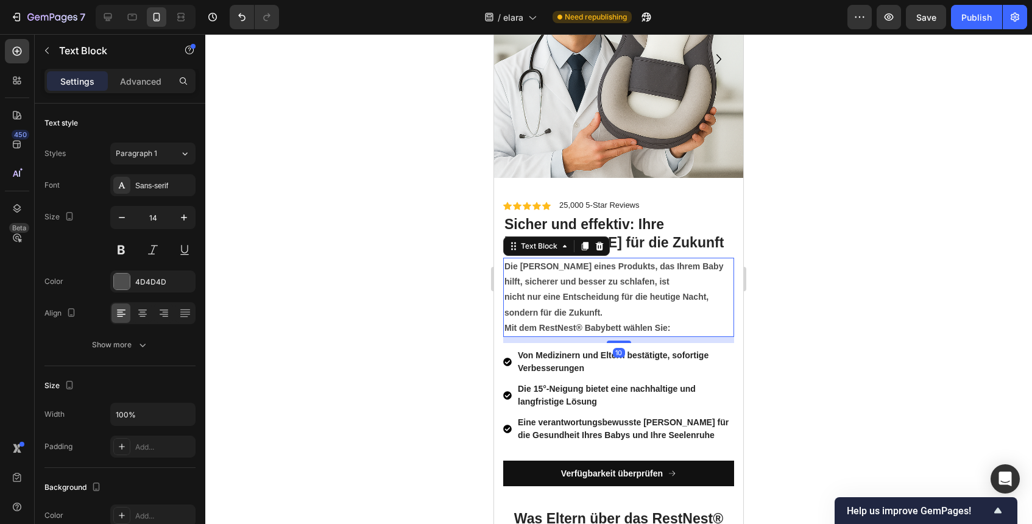
click at [543, 326] on strong "Mit dem RestNest® Babybett wählen Sie:" at bounding box center [587, 328] width 166 height 10
drag, startPoint x: 540, startPoint y: 326, endPoint x: 549, endPoint y: 326, distance: 8.5
click at [540, 326] on strong "Mit dem RestNest® Babybett wählen Sie:" at bounding box center [587, 328] width 166 height 10
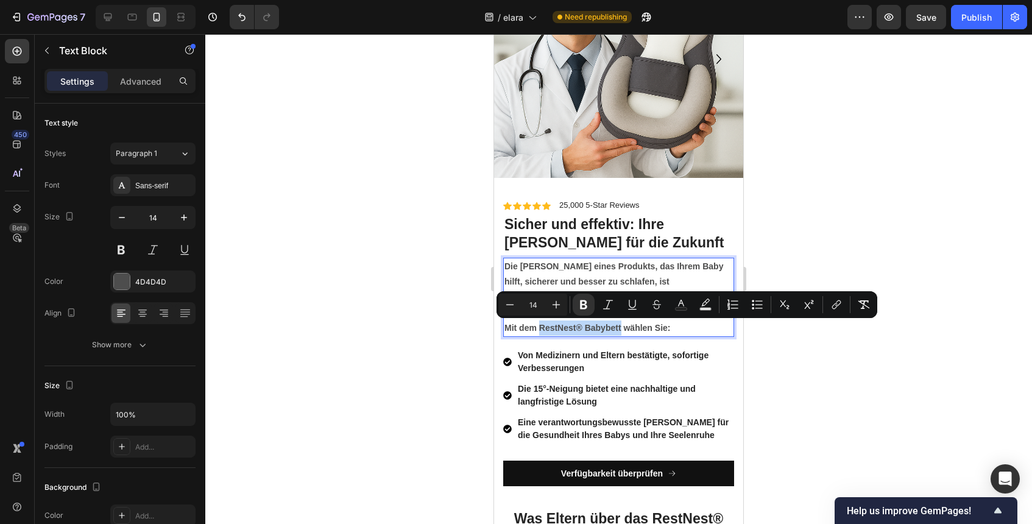
drag, startPoint x: 540, startPoint y: 328, endPoint x: 619, endPoint y: 329, distance: 79.2
click at [620, 329] on strong "Mit dem RestNest® Babybett wählen Sie:" at bounding box center [587, 328] width 166 height 10
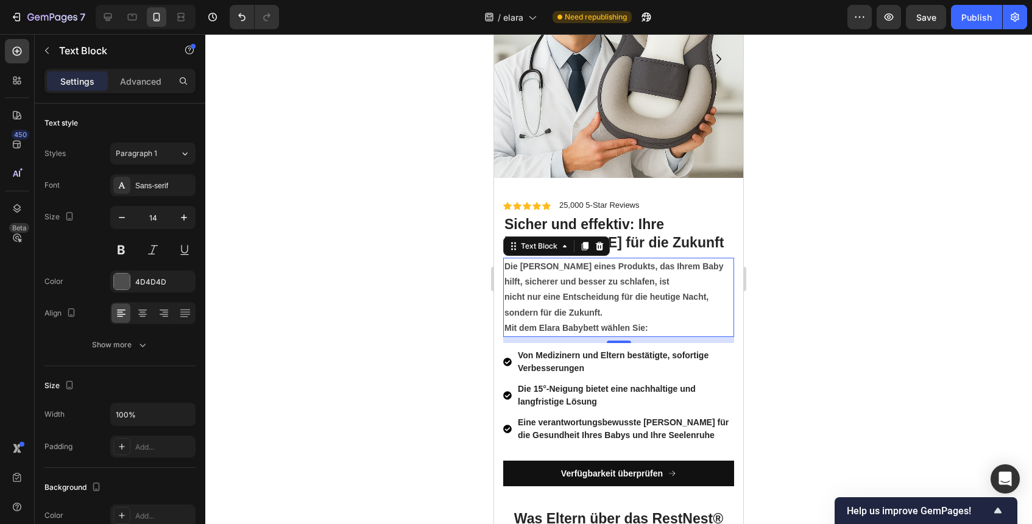
click at [806, 318] on div at bounding box center [618, 279] width 826 height 490
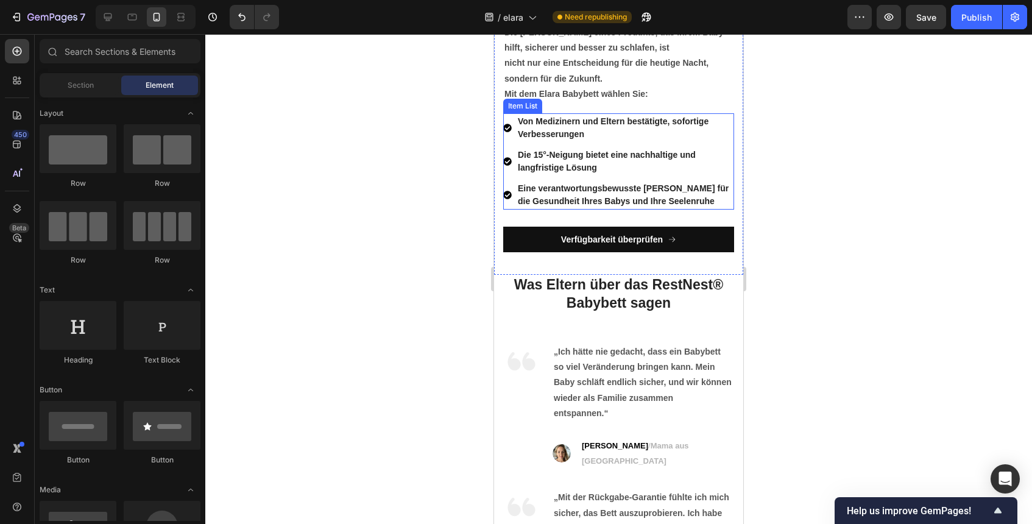
scroll to position [4913, 0]
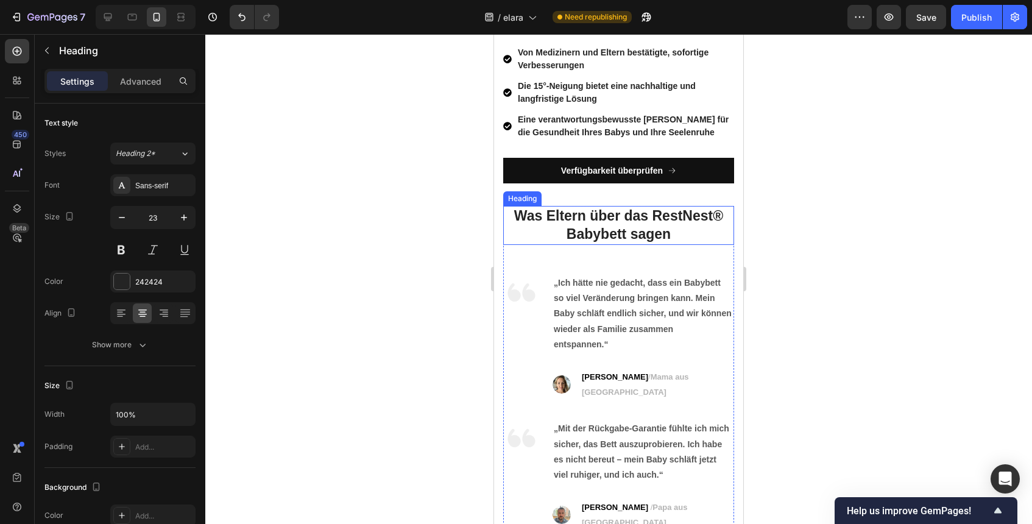
click at [637, 211] on strong "Was Eltern über das RestNest® Babybett sagen" at bounding box center [618, 225] width 209 height 34
drag, startPoint x: 655, startPoint y: 212, endPoint x: 624, endPoint y: 239, distance: 41.0
click at [624, 239] on strong "Was Eltern über das RestNest® Babybett sagen" at bounding box center [618, 225] width 209 height 34
click at [886, 240] on div at bounding box center [618, 279] width 826 height 490
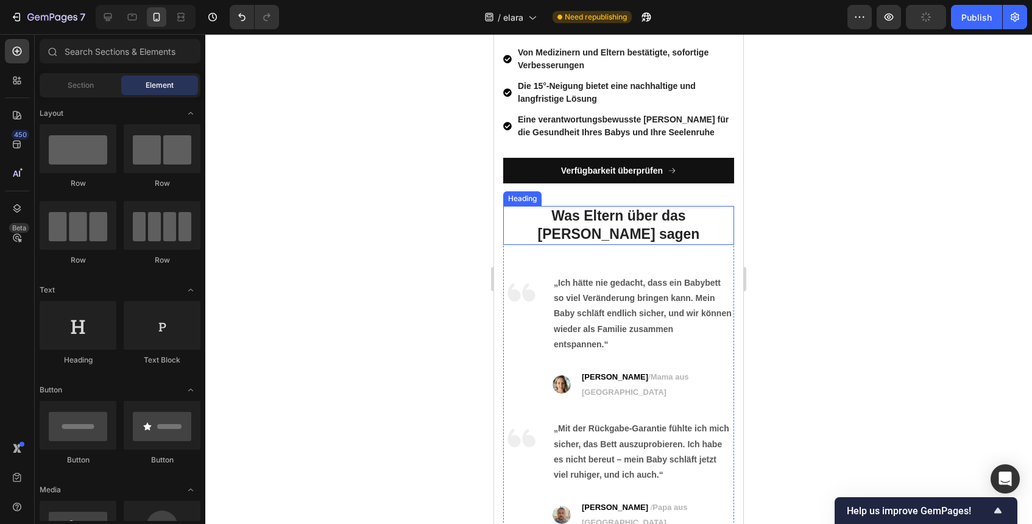
click at [639, 242] on p "⁠⁠⁠⁠⁠⁠⁠ Was Eltern über das Elara Babybett sagen" at bounding box center [618, 225] width 228 height 37
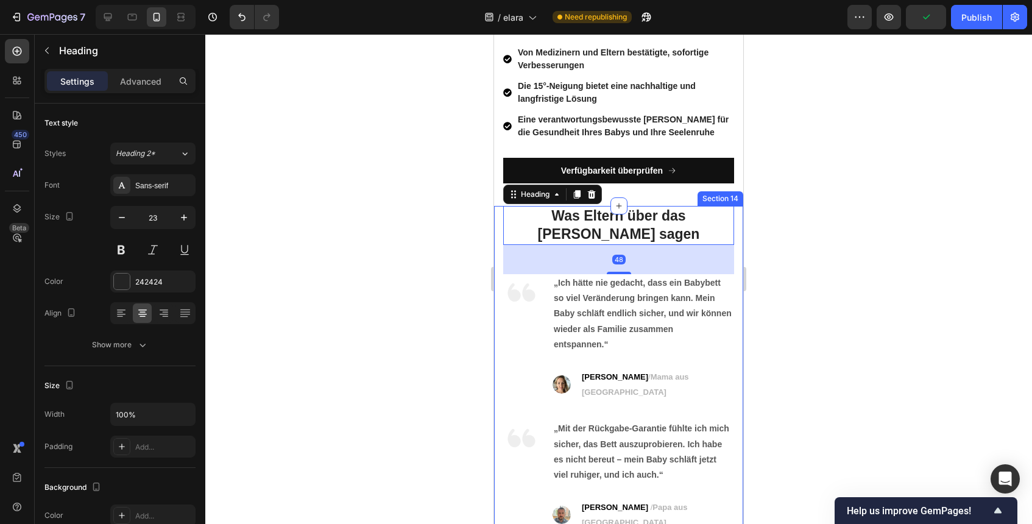
click at [769, 304] on div at bounding box center [618, 279] width 826 height 490
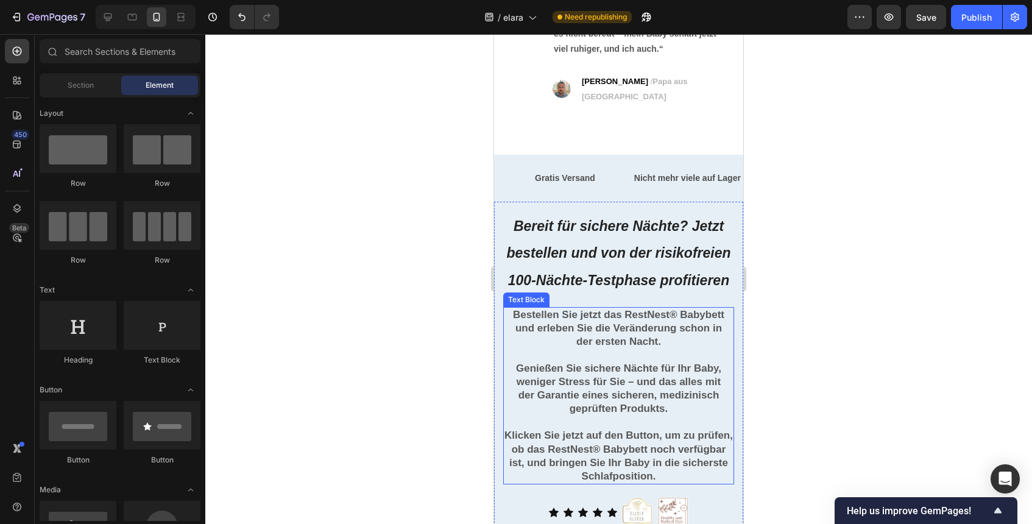
scroll to position [5344, 0]
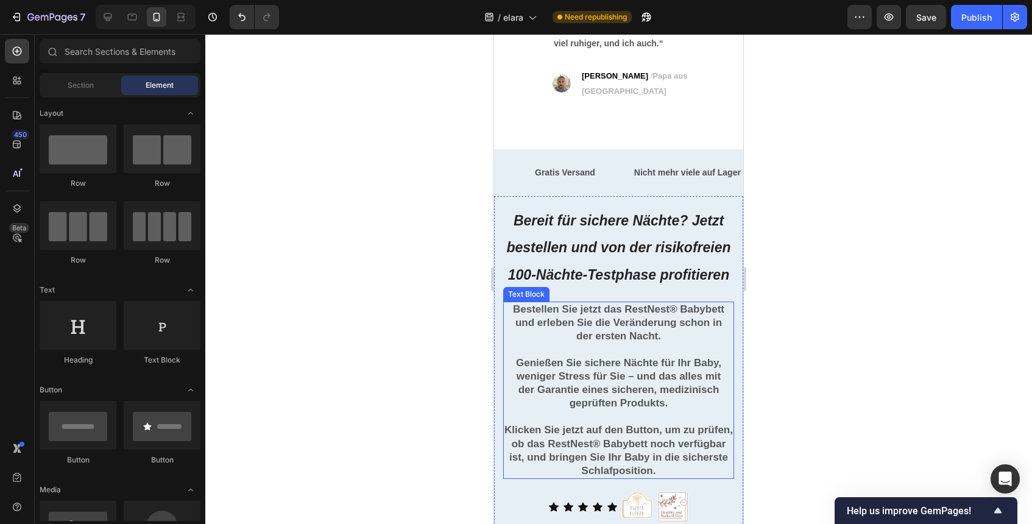
click at [634, 301] on div "Bestellen Sie jetzt das RestNest® Babybett und erleben Sie die Veränderung scho…" at bounding box center [618, 389] width 231 height 177
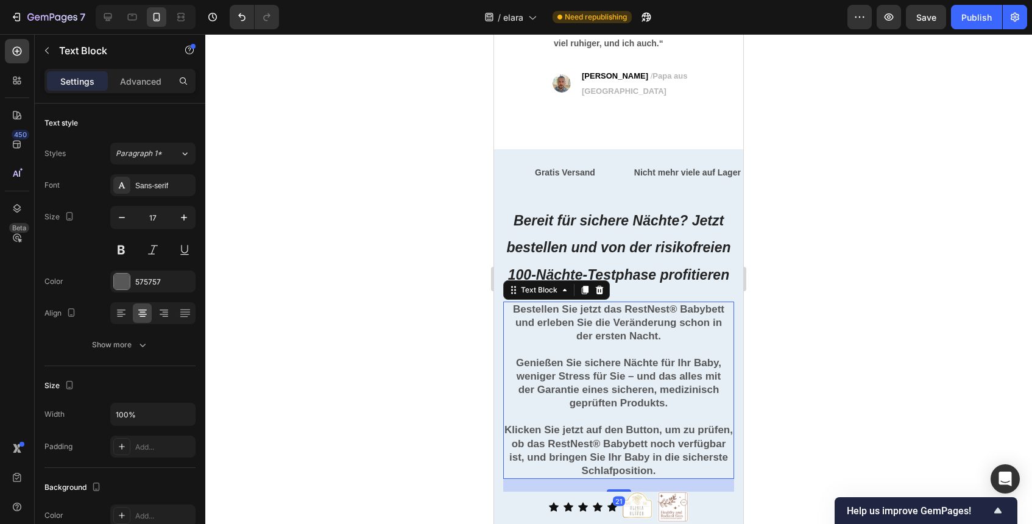
click at [632, 303] on strong "Bestellen Sie jetzt das RestNest® Babybett und erleben Sie die Veränderung scho…" at bounding box center [618, 315] width 211 height 25
click at [627, 303] on strong "Bestellen Sie jetzt das RestNest® Babybett und erleben Sie die Veränderung scho…" at bounding box center [618, 315] width 211 height 25
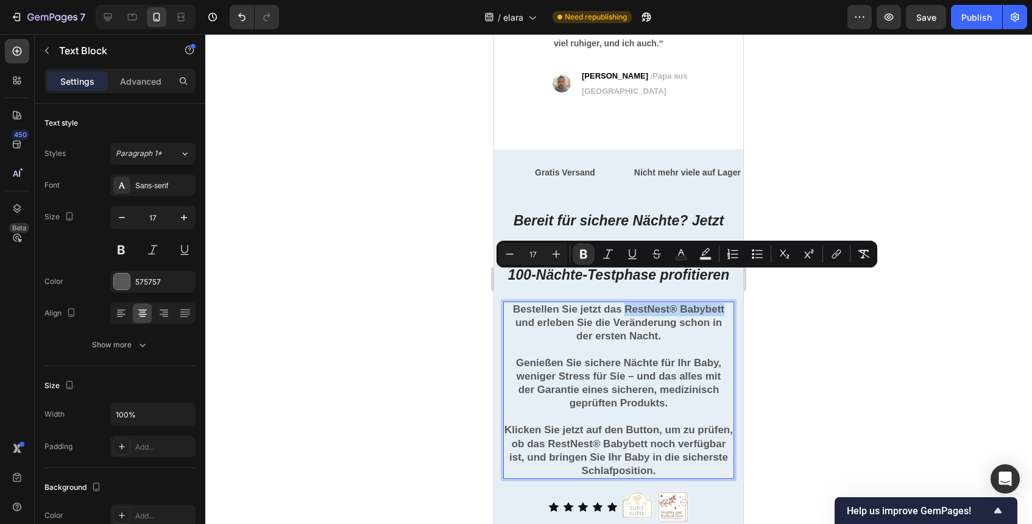
drag, startPoint x: 625, startPoint y: 277, endPoint x: 723, endPoint y: 282, distance: 98.2
click at [723, 303] on strong "Bestellen Sie jetzt das RestNest® Babybett und erleben Sie die Veränderung scho…" at bounding box center [618, 315] width 211 height 25
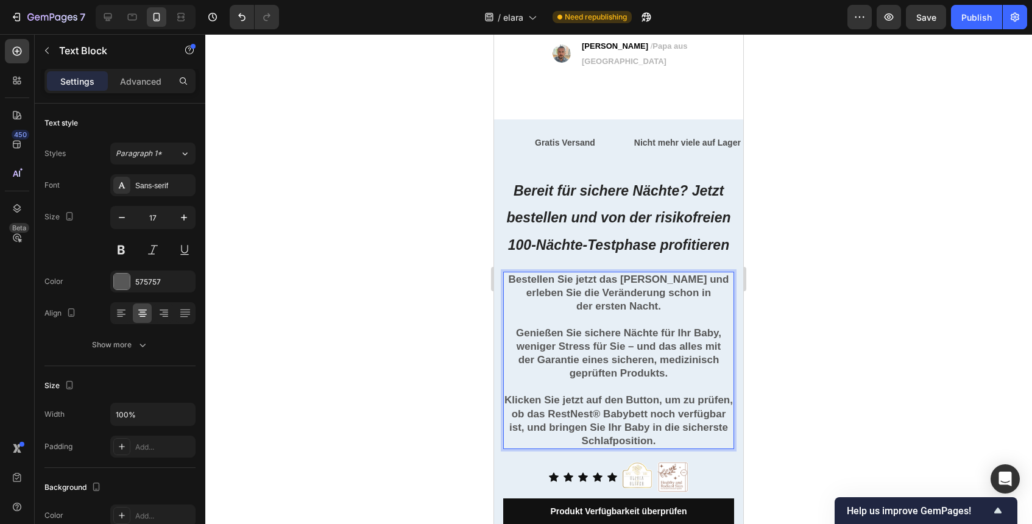
scroll to position [5378, 0]
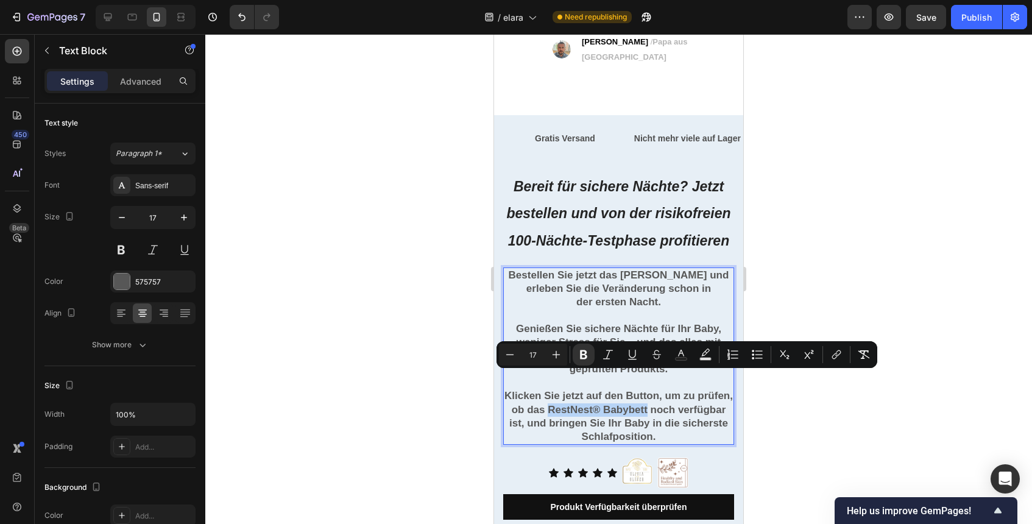
drag, startPoint x: 547, startPoint y: 379, endPoint x: 648, endPoint y: 385, distance: 101.3
click at [648, 389] on p "Klicken Sie jetzt auf den Button, um zu prüfen, ob das RestNest® Babybett noch …" at bounding box center [618, 416] width 228 height 54
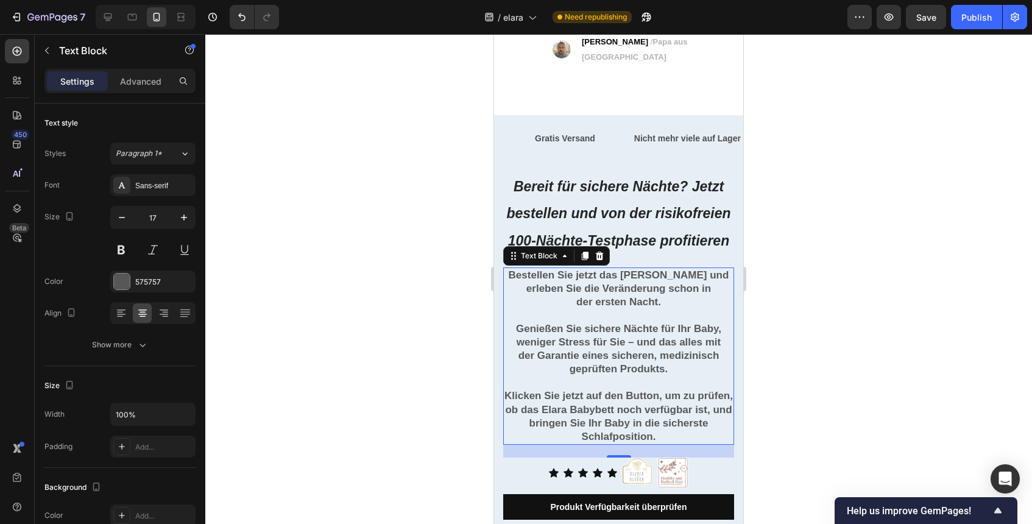
click at [777, 371] on div at bounding box center [618, 279] width 826 height 490
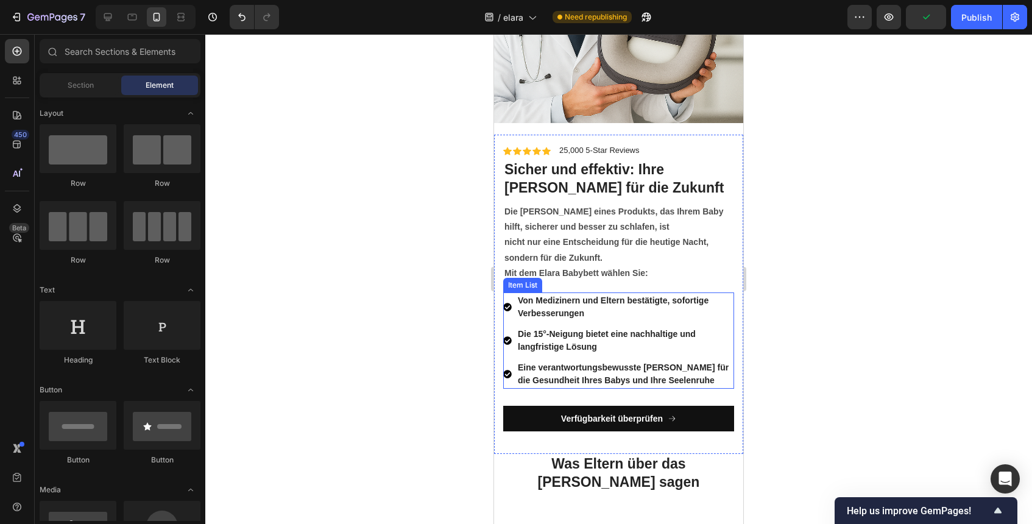
scroll to position [4647, 0]
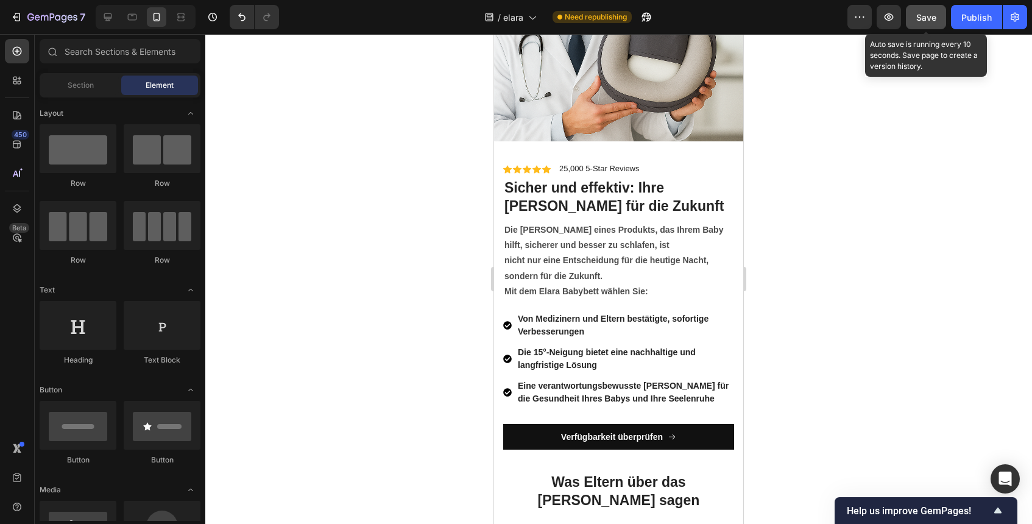
click at [934, 23] on div "Save" at bounding box center [926, 17] width 20 height 13
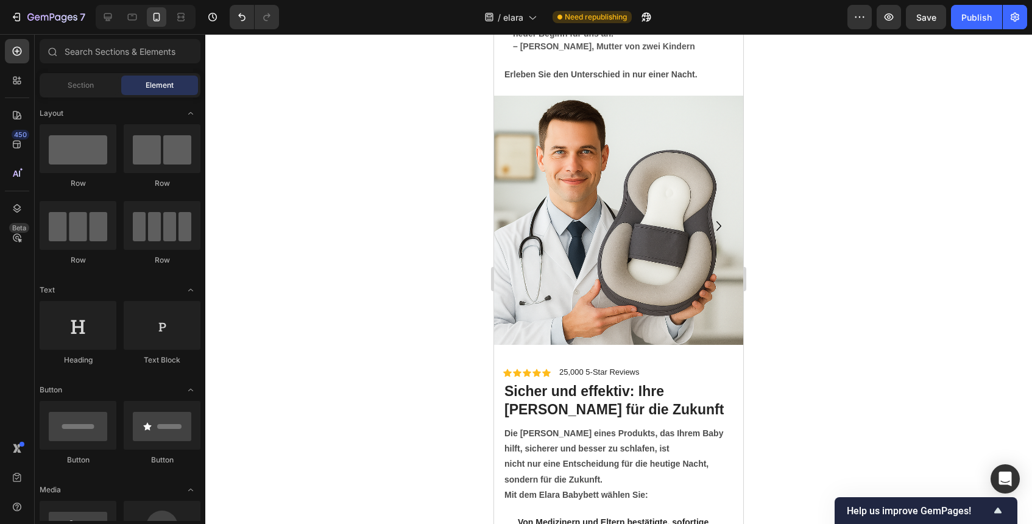
scroll to position [4449, 0]
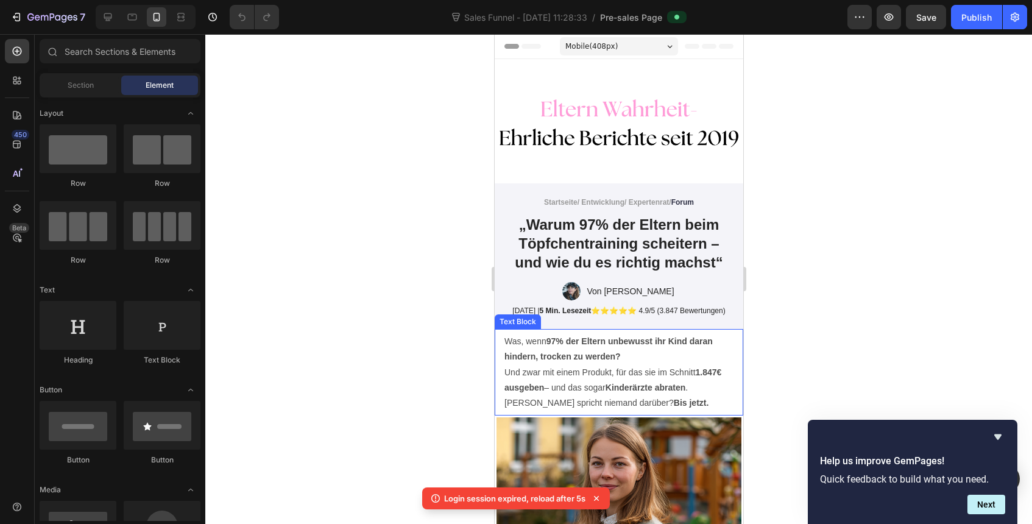
scroll to position [23, 0]
